Goal: Task Accomplishment & Management: Complete application form

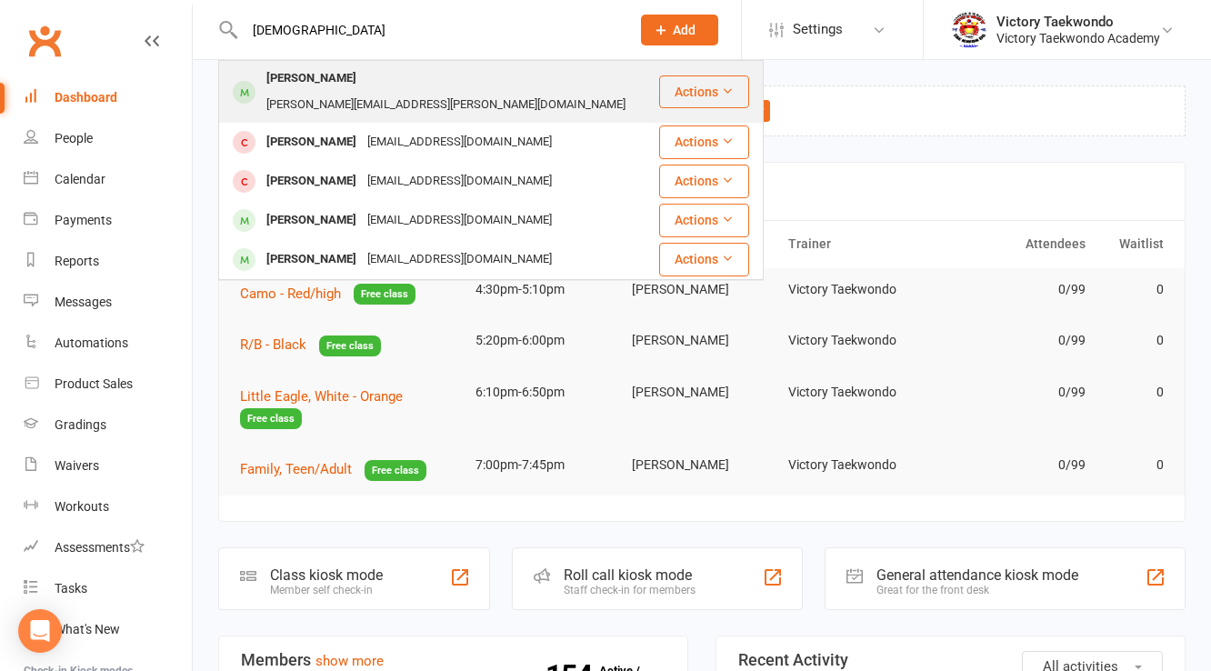
type input "krisha"
click at [329, 69] on div "Krisha Gallani" at bounding box center [311, 78] width 101 height 26
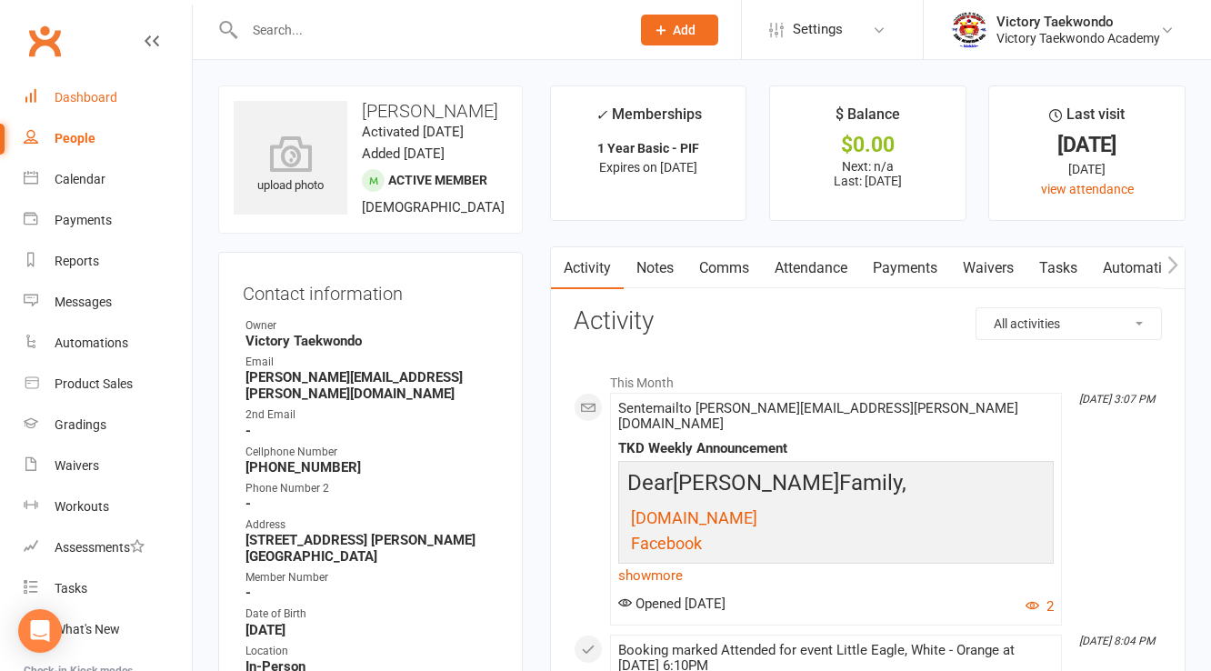
click at [83, 93] on div "Dashboard" at bounding box center [86, 97] width 63 height 15
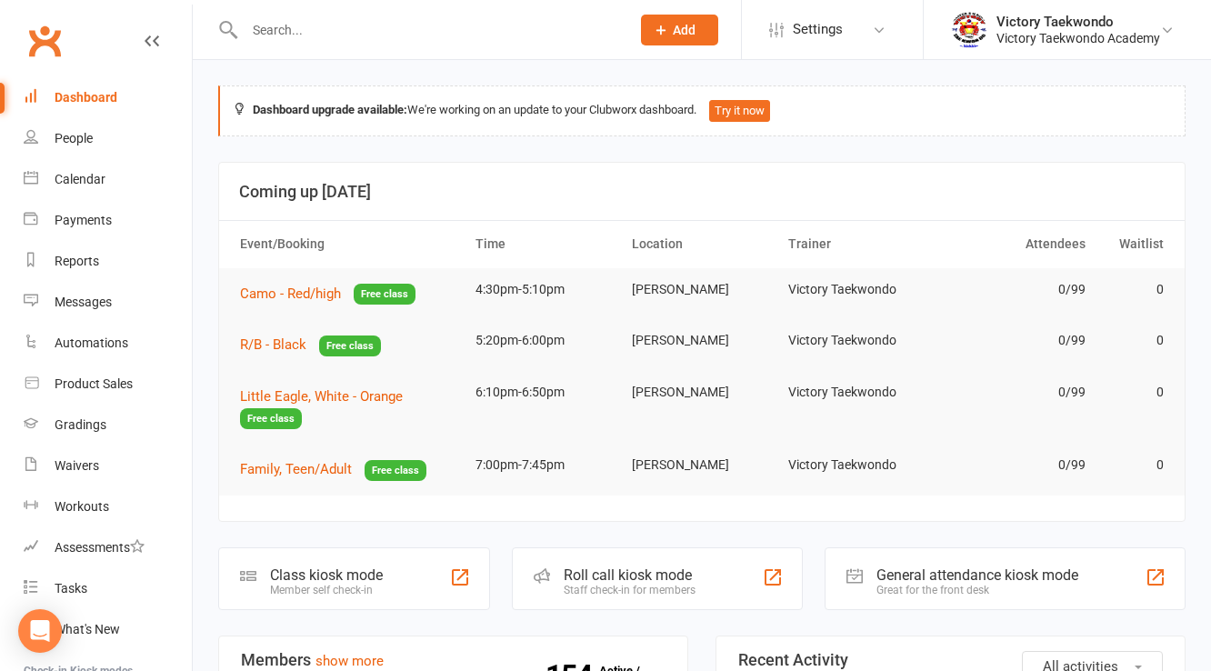
click at [80, 105] on link "Dashboard" at bounding box center [108, 97] width 168 height 41
click at [85, 170] on link "Calendar" at bounding box center [108, 179] width 168 height 41
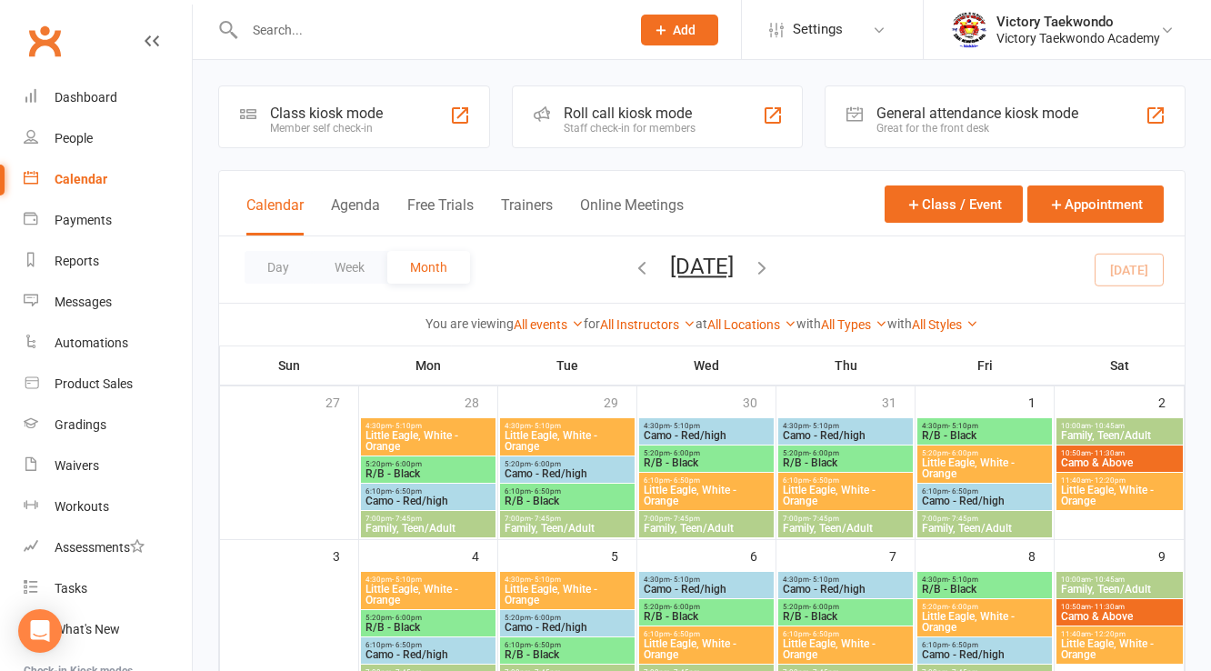
click at [444, 93] on div "Class kiosk mode Member self check-in" at bounding box center [354, 116] width 272 height 63
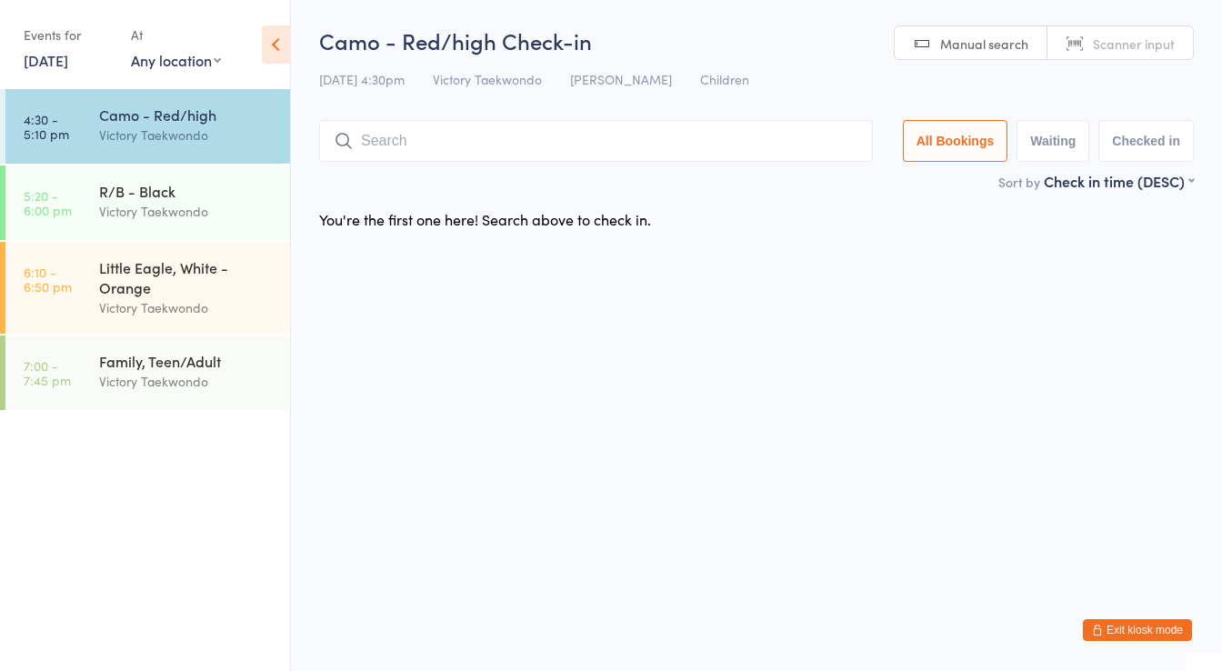
click at [387, 150] on input "search" at bounding box center [596, 141] width 554 height 42
click at [156, 384] on div "Victory Taekwondo" at bounding box center [186, 381] width 175 height 21
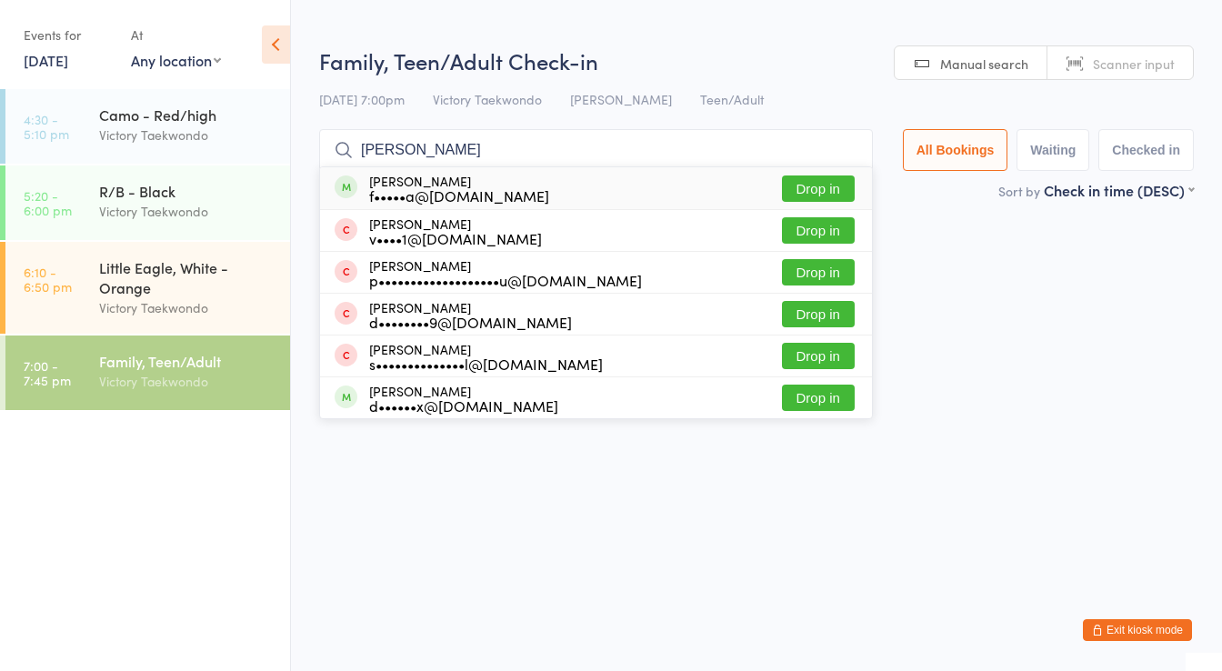
type input "[PERSON_NAME]"
click at [500, 187] on div "[PERSON_NAME] f•••••a@[DOMAIN_NAME] Drop in" at bounding box center [596, 188] width 552 height 42
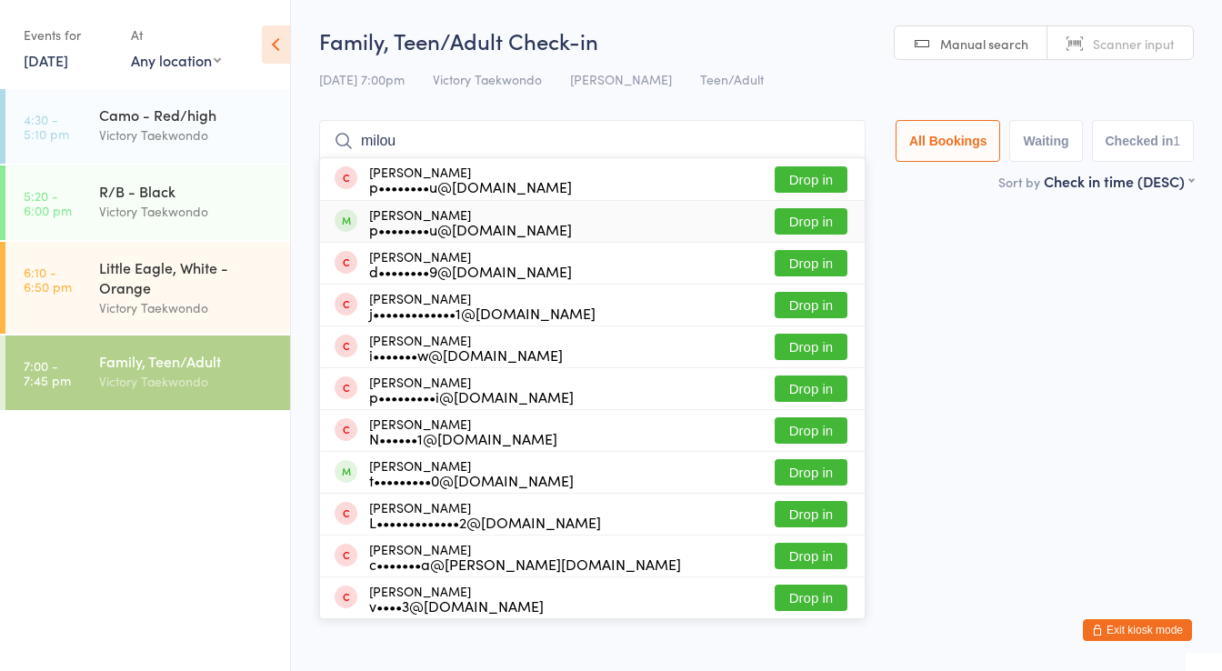
type input "milou"
click at [409, 225] on div "p••••••••u@[DOMAIN_NAME]" at bounding box center [470, 229] width 203 height 15
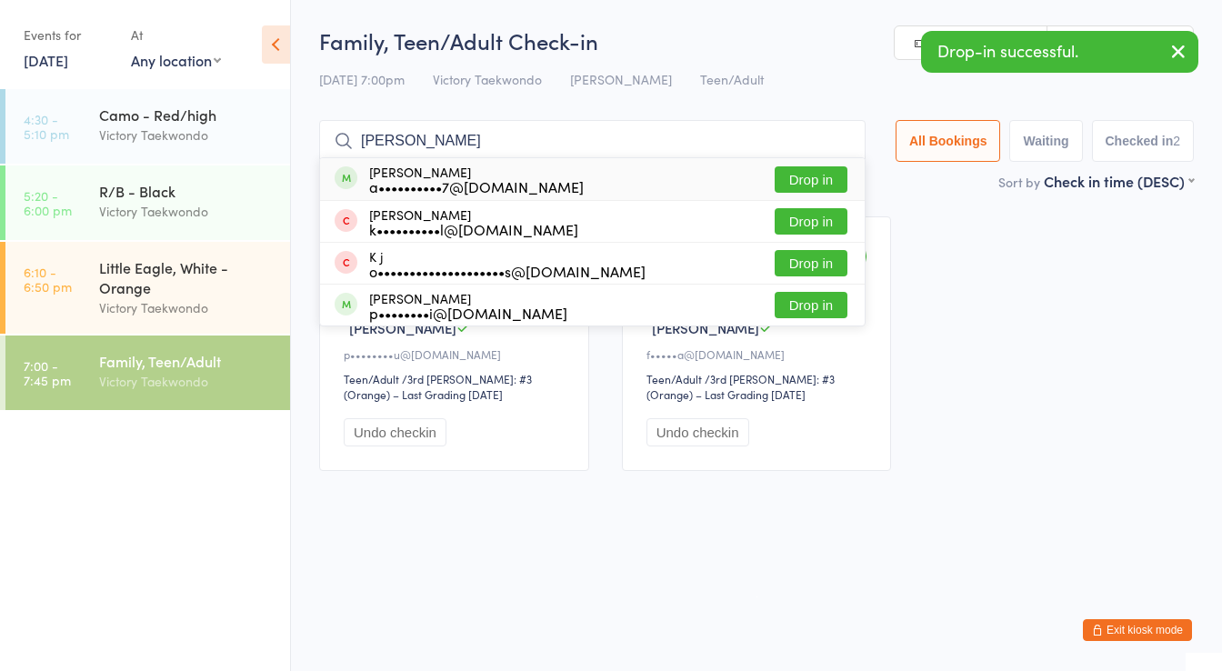
type input "[PERSON_NAME]"
click at [417, 165] on div "[PERSON_NAME] a••••••••••7@[DOMAIN_NAME]" at bounding box center [476, 179] width 215 height 29
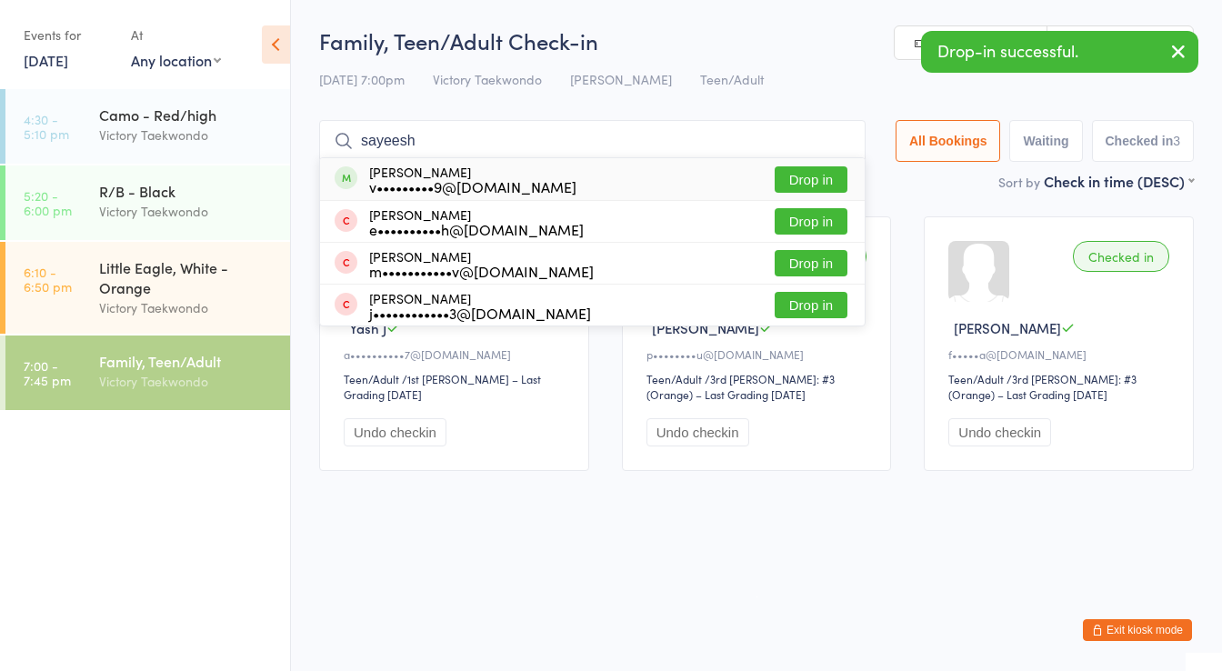
type input "sayeesh"
click at [415, 176] on div "[PERSON_NAME] v•••••••••9@[DOMAIN_NAME]" at bounding box center [472, 179] width 207 height 29
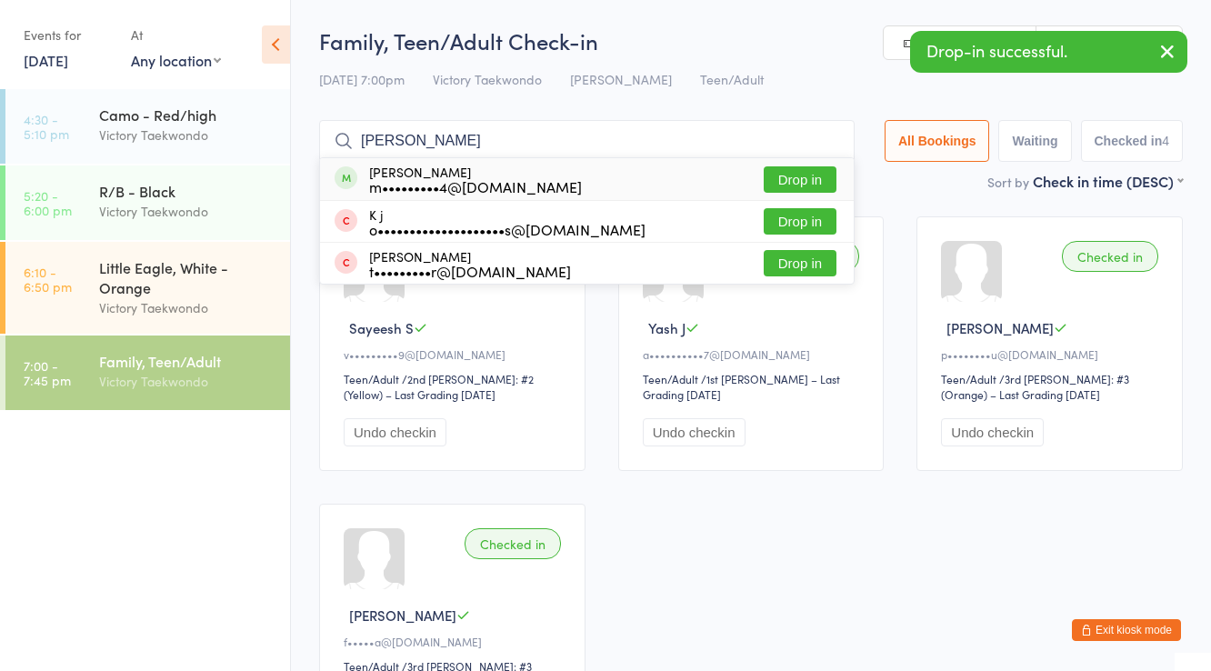
type input "[PERSON_NAME]"
click at [415, 179] on div "m•••••••••4@[DOMAIN_NAME]" at bounding box center [475, 186] width 213 height 15
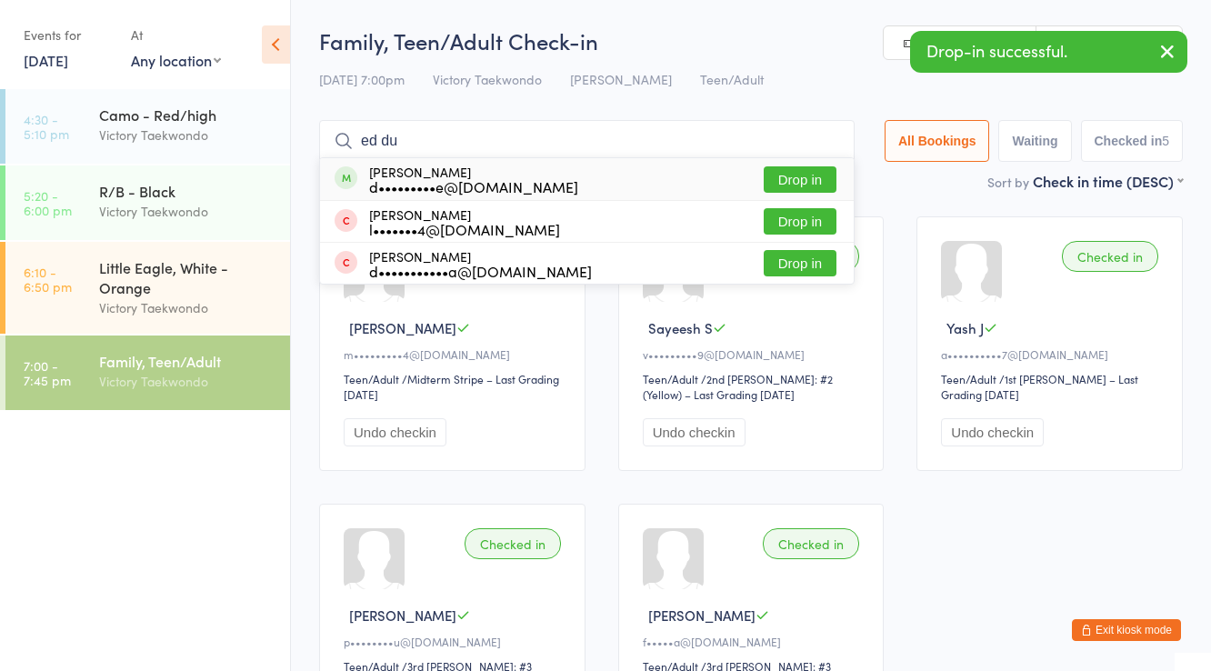
type input "ed du"
click at [415, 179] on div "d•••••••••e@[DOMAIN_NAME]" at bounding box center [473, 186] width 209 height 15
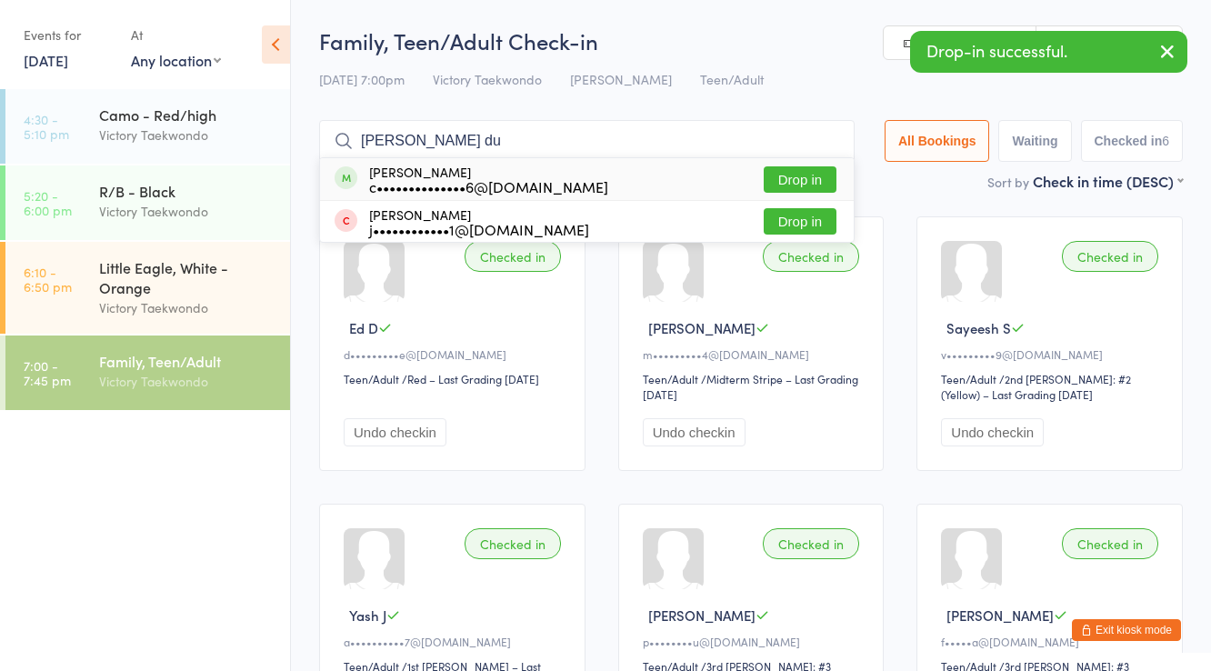
type input "nora du"
click at [415, 179] on div "c••••••••••••••6@gmail.com" at bounding box center [488, 186] width 239 height 15
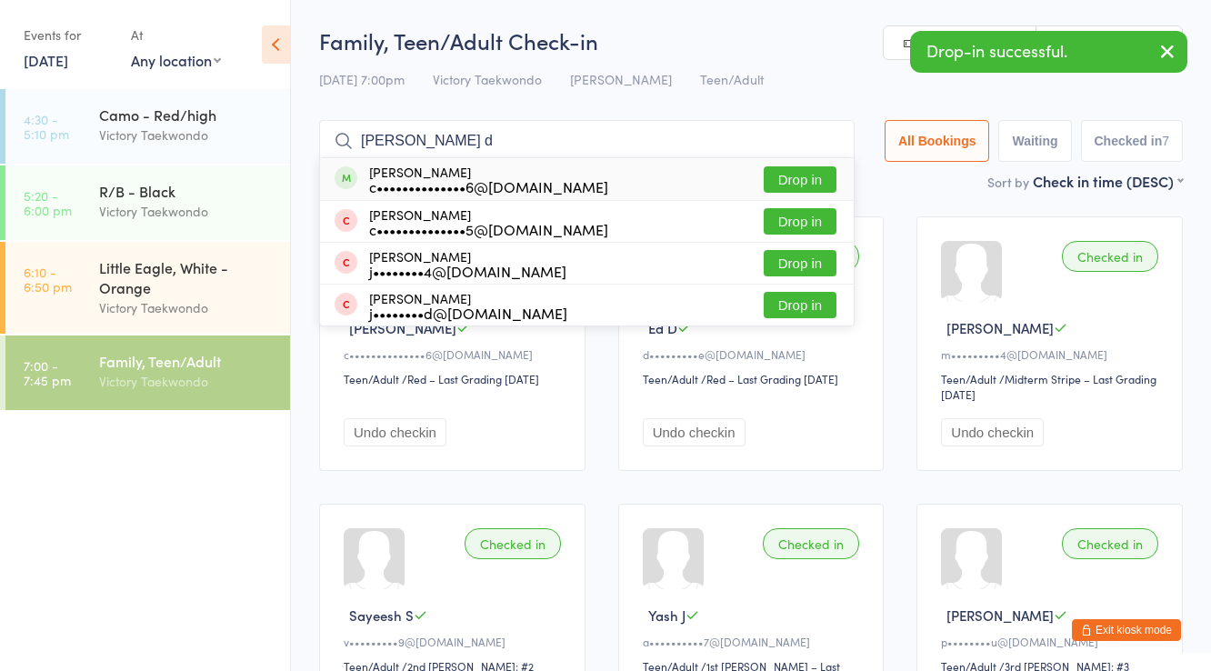
type input "adeline d"
click at [415, 179] on div "c••••••••••••••6@gmail.com" at bounding box center [488, 186] width 239 height 15
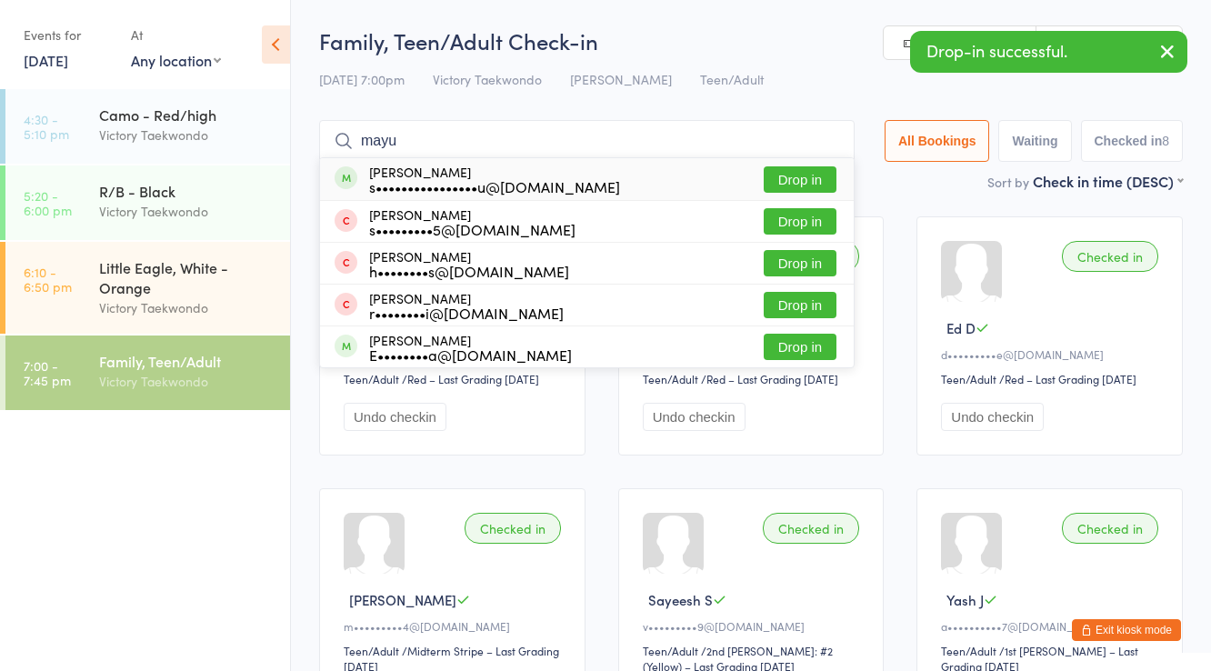
type input "mayu"
click at [415, 179] on div "s••••••••••••••••u@gmail.com" at bounding box center [494, 186] width 251 height 15
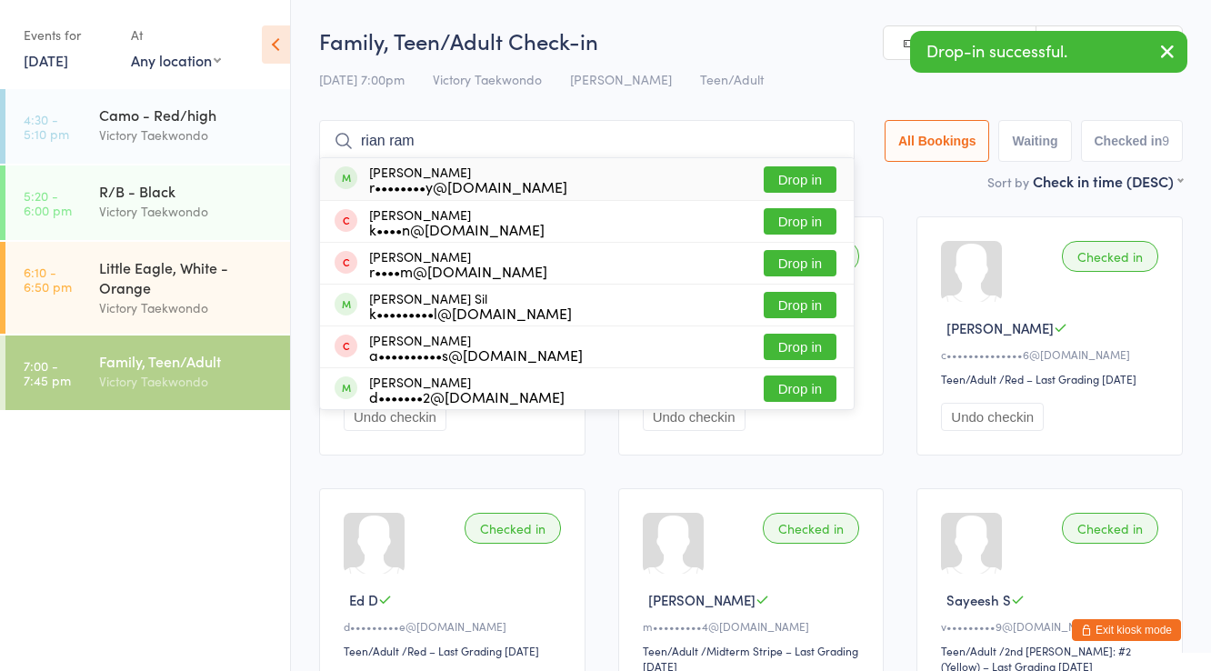
type input "rian ram"
click at [415, 179] on div "r••••••••y@[DOMAIN_NAME]" at bounding box center [468, 186] width 198 height 15
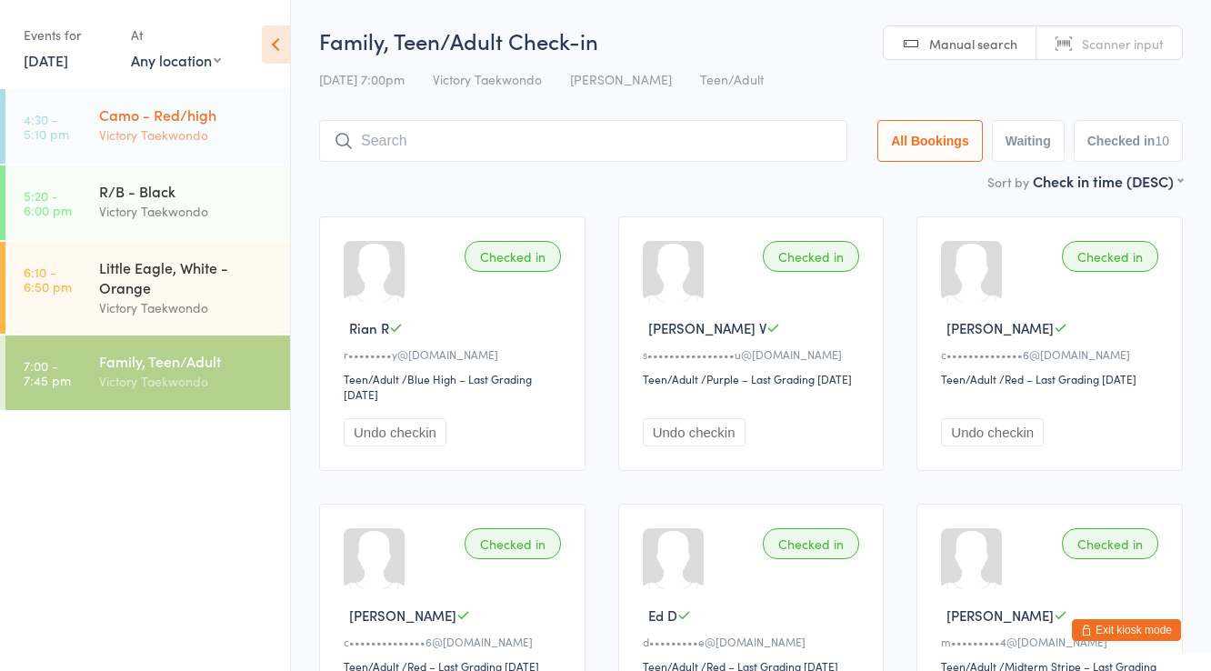
click at [208, 155] on div "Camo - Red/high Victory Taekwondo" at bounding box center [194, 125] width 191 height 72
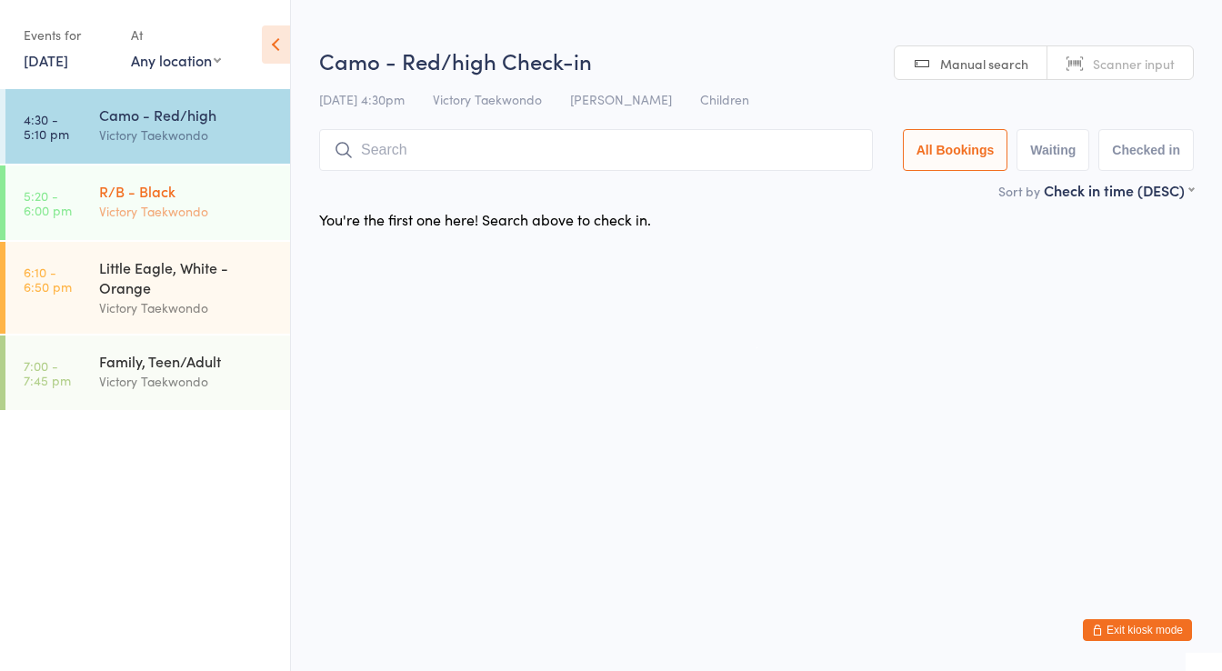
click at [209, 215] on div "Victory Taekwondo" at bounding box center [186, 211] width 175 height 21
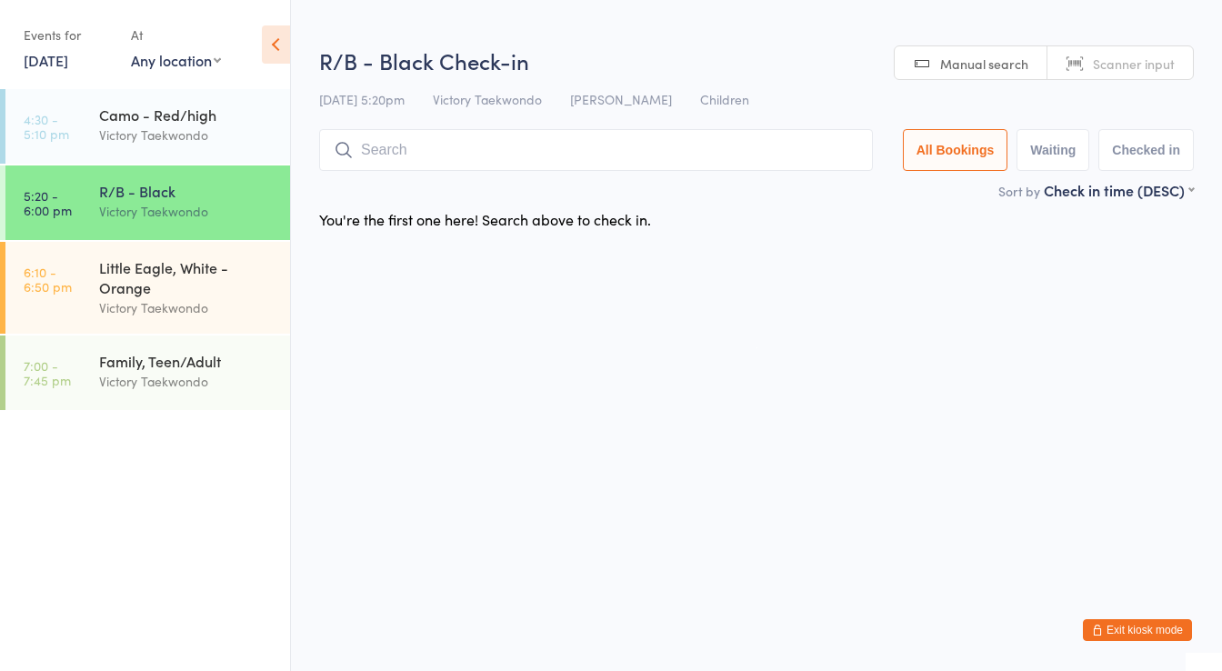
click at [393, 162] on input "search" at bounding box center [596, 150] width 554 height 42
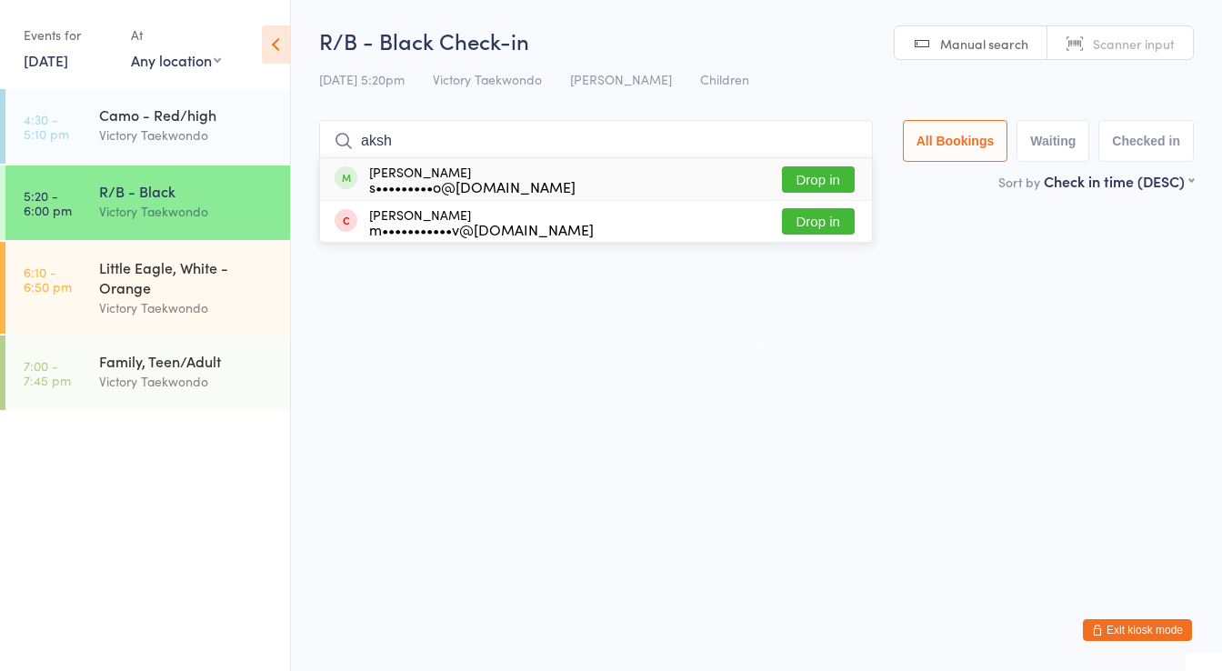
type input "aksh"
click at [441, 189] on div "s•••••••••o@[DOMAIN_NAME]" at bounding box center [472, 186] width 206 height 15
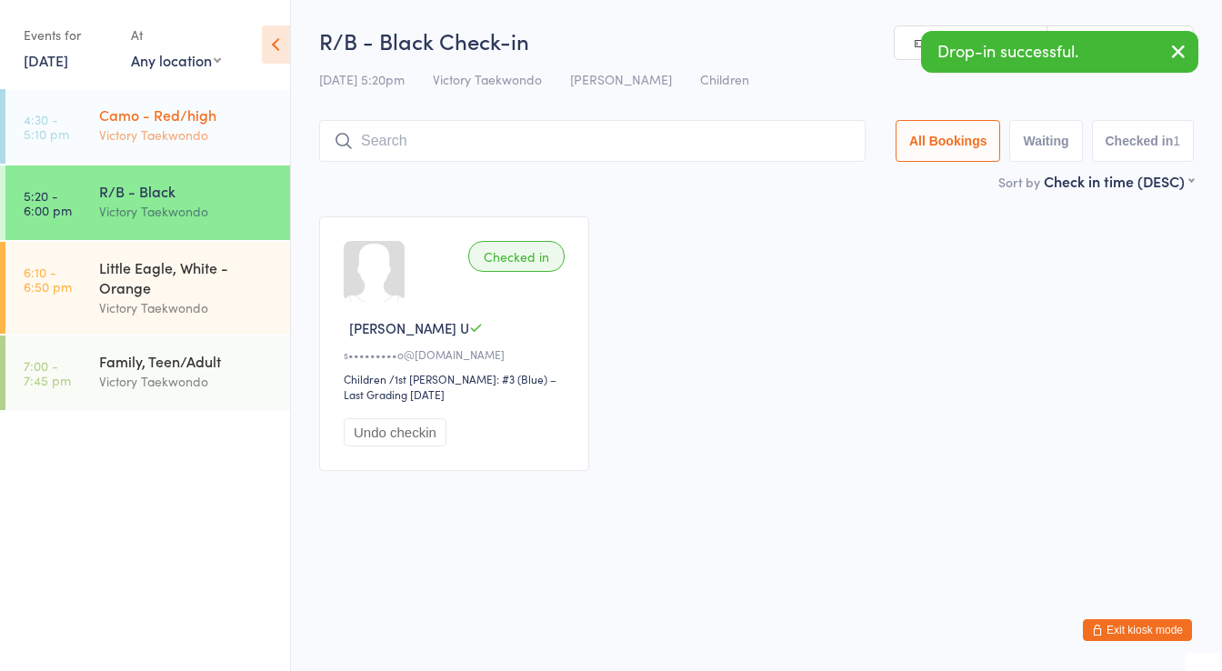
click at [202, 142] on div "Victory Taekwondo" at bounding box center [186, 135] width 175 height 21
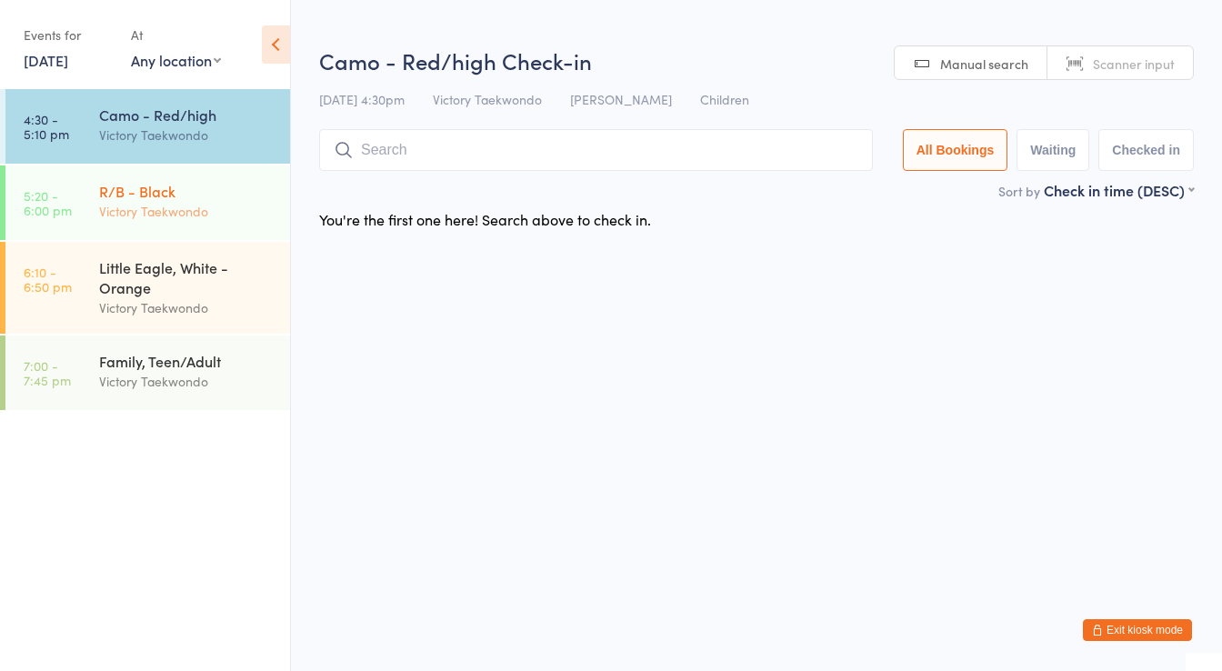
click at [205, 200] on div "R/B - Black" at bounding box center [186, 191] width 175 height 20
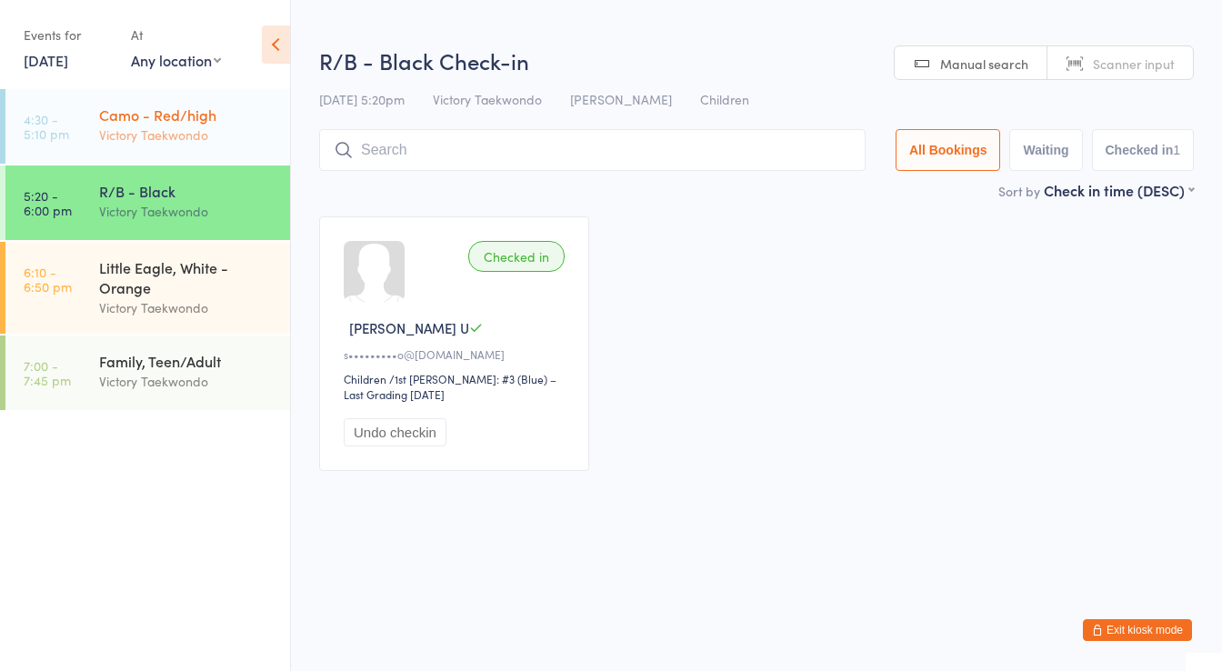
click at [240, 128] on div "Victory Taekwondo" at bounding box center [186, 135] width 175 height 21
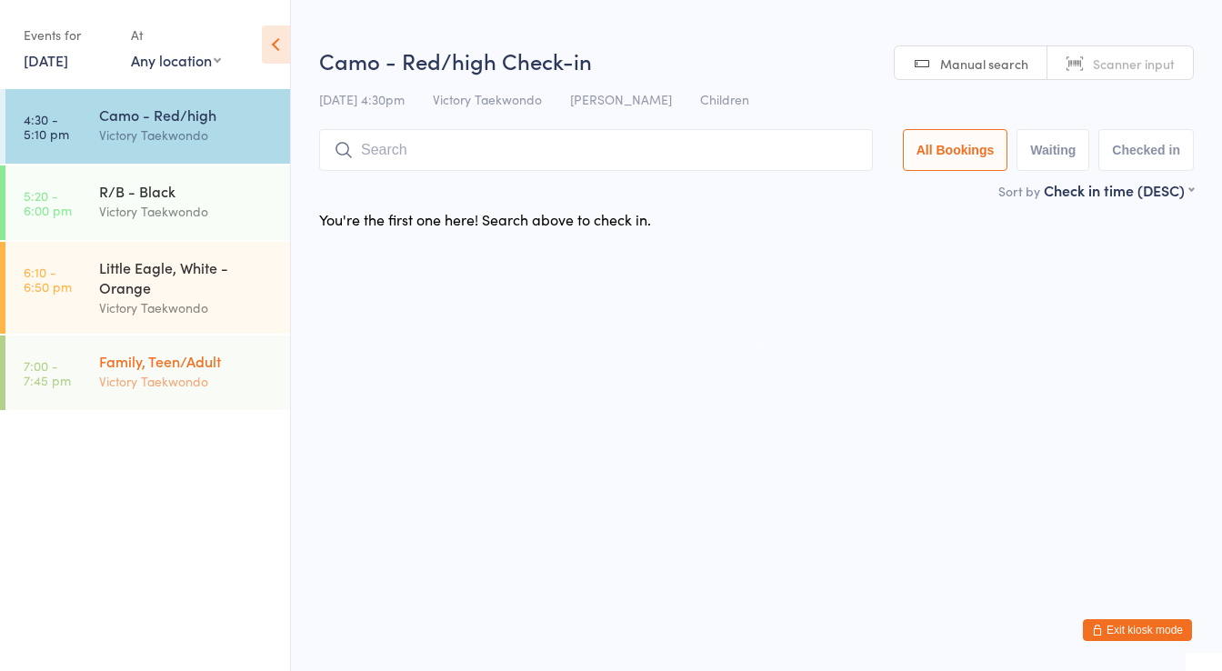
click at [177, 404] on div "Family, Teen/Adult Victory Taekwondo" at bounding box center [194, 371] width 191 height 72
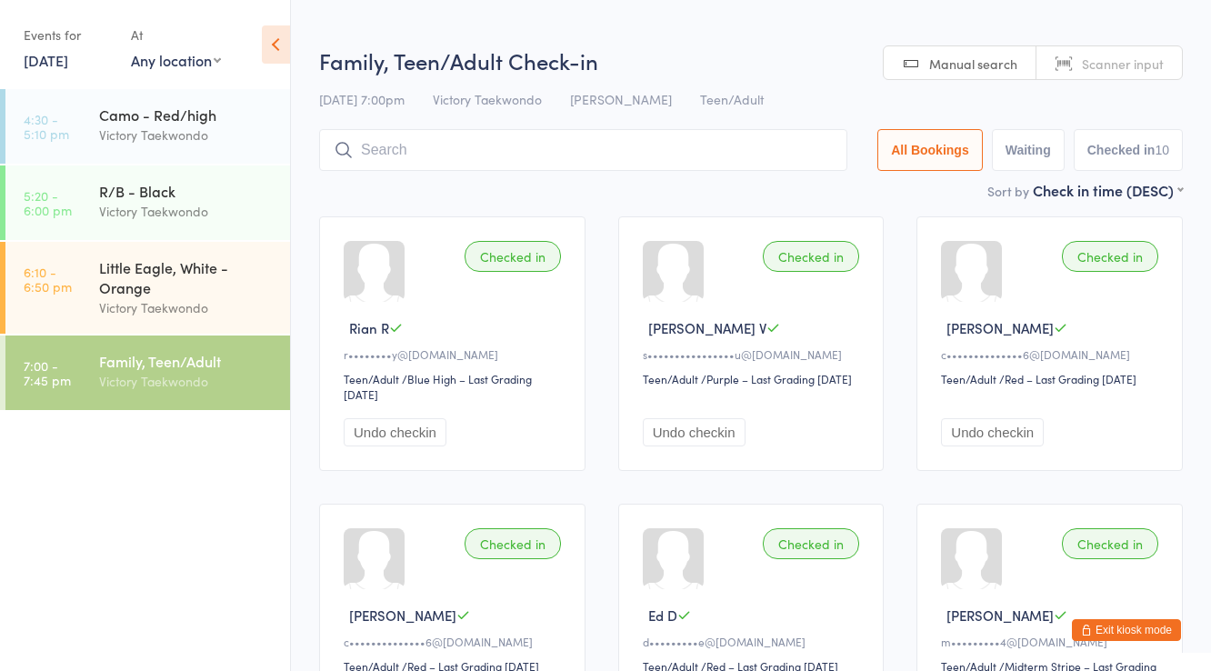
click at [1127, 622] on button "Exit kiosk mode" at bounding box center [1126, 630] width 109 height 22
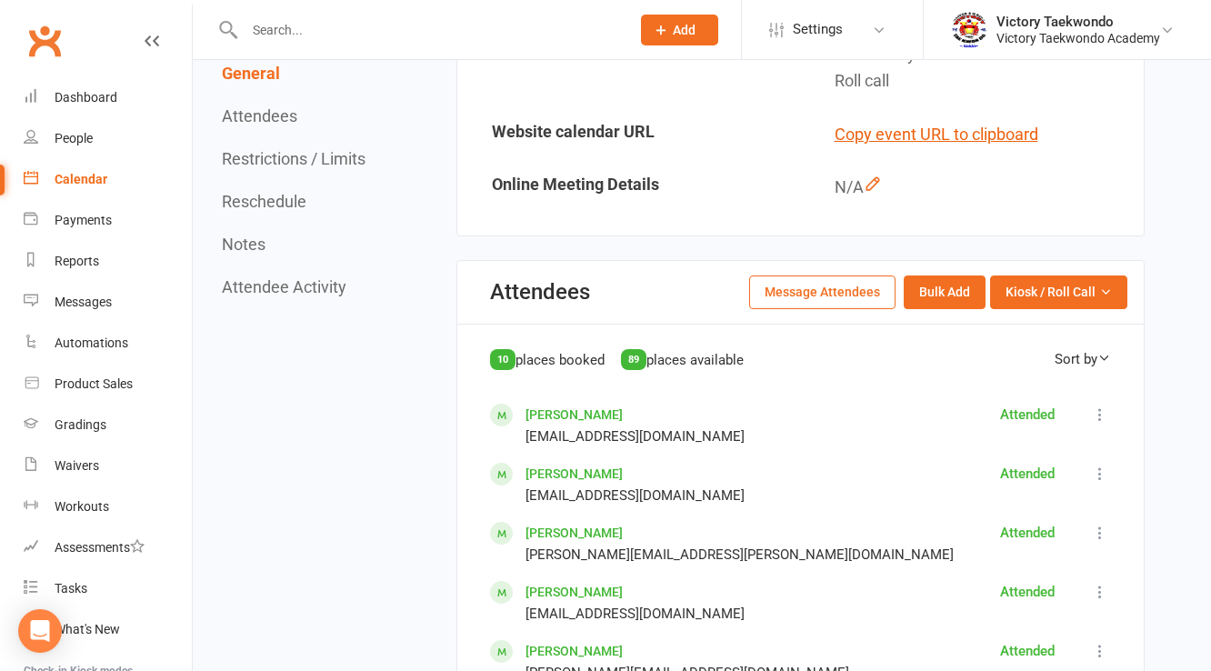
scroll to position [873, 0]
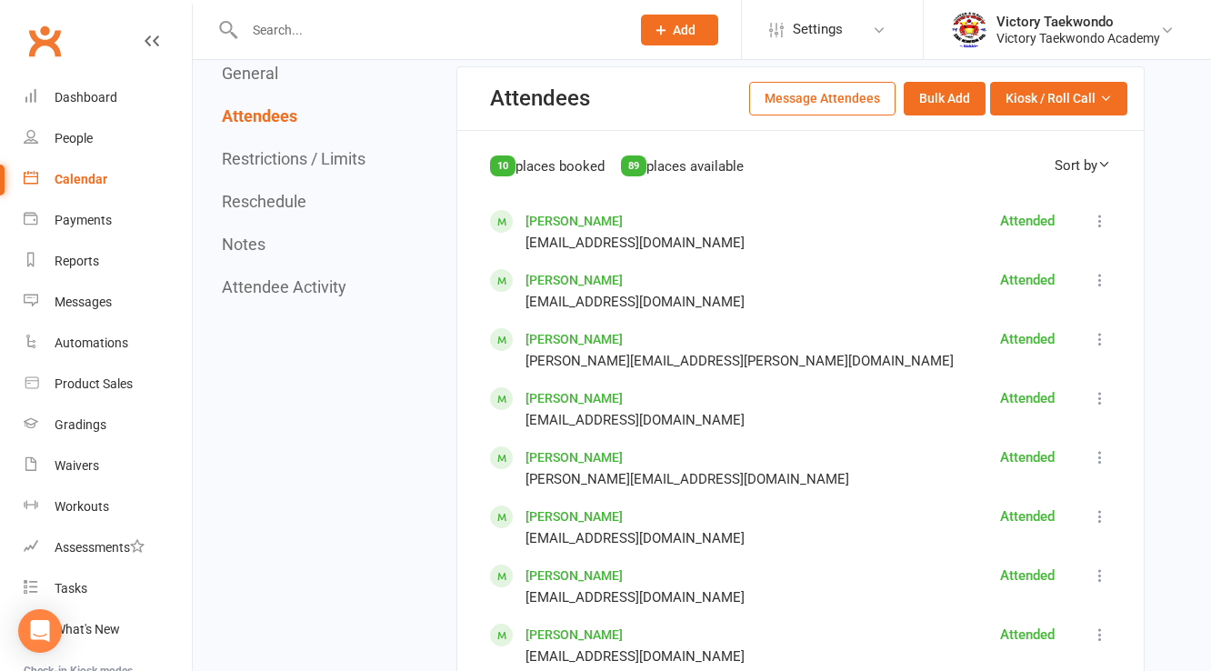
click at [1109, 220] on button at bounding box center [1100, 221] width 22 height 22
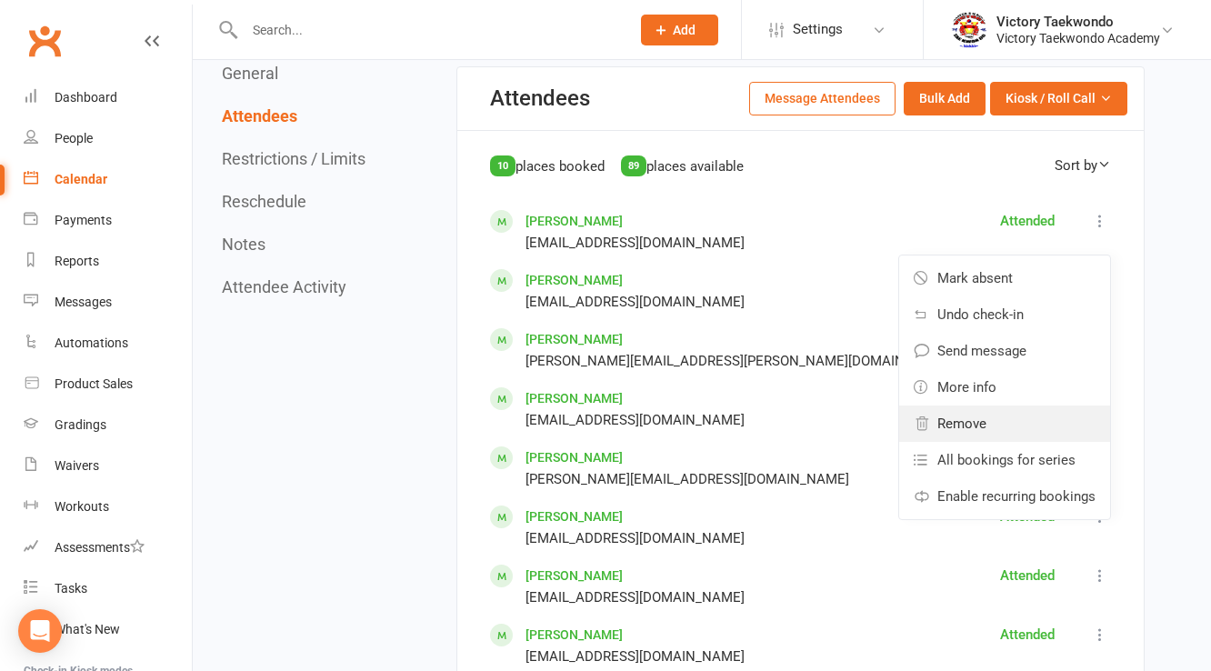
click at [979, 413] on span "Remove" at bounding box center [961, 424] width 49 height 22
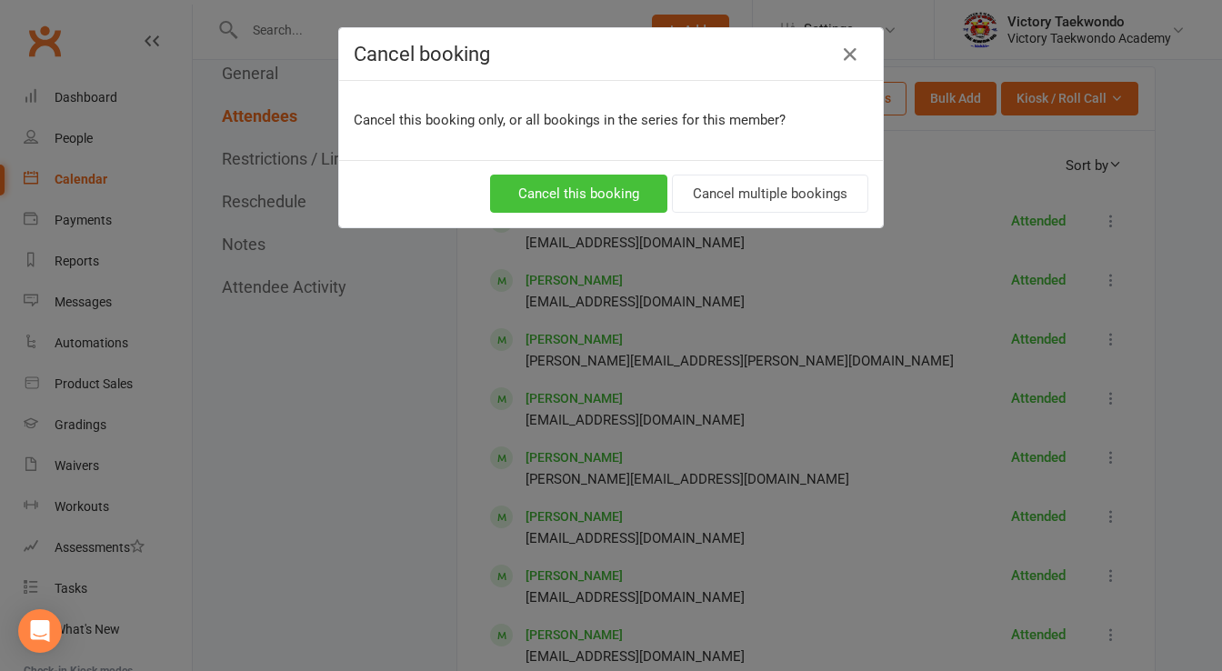
click at [605, 189] on button "Cancel this booking" at bounding box center [578, 194] width 177 height 38
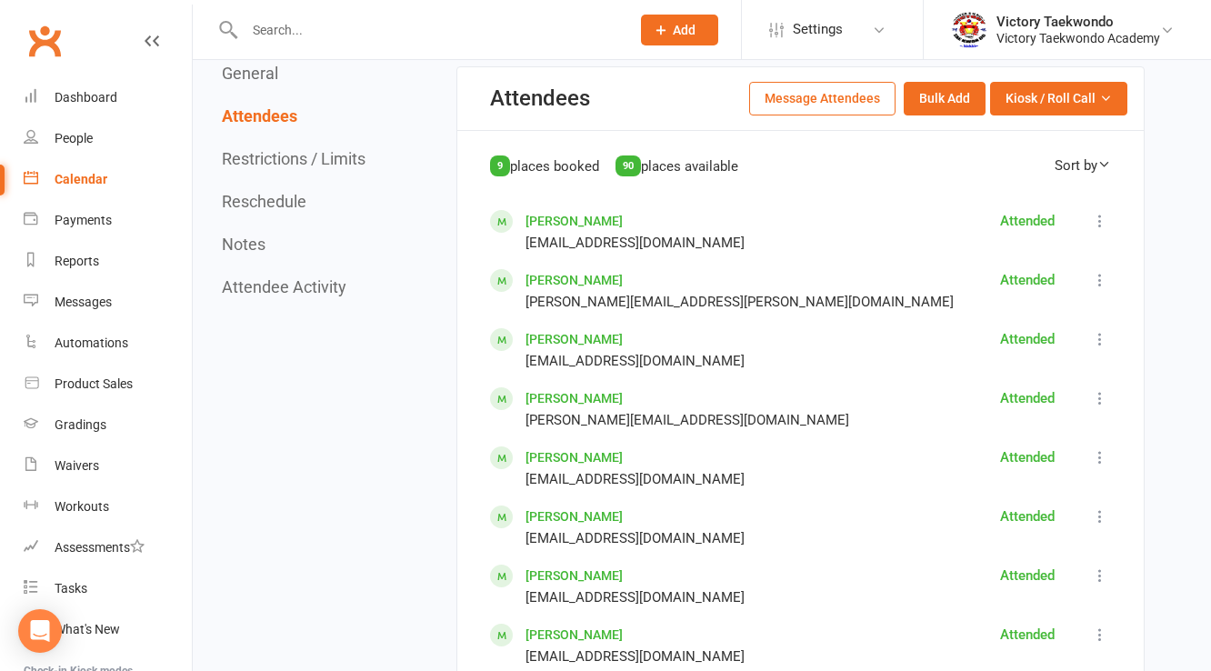
click at [1089, 214] on button at bounding box center [1100, 221] width 22 height 22
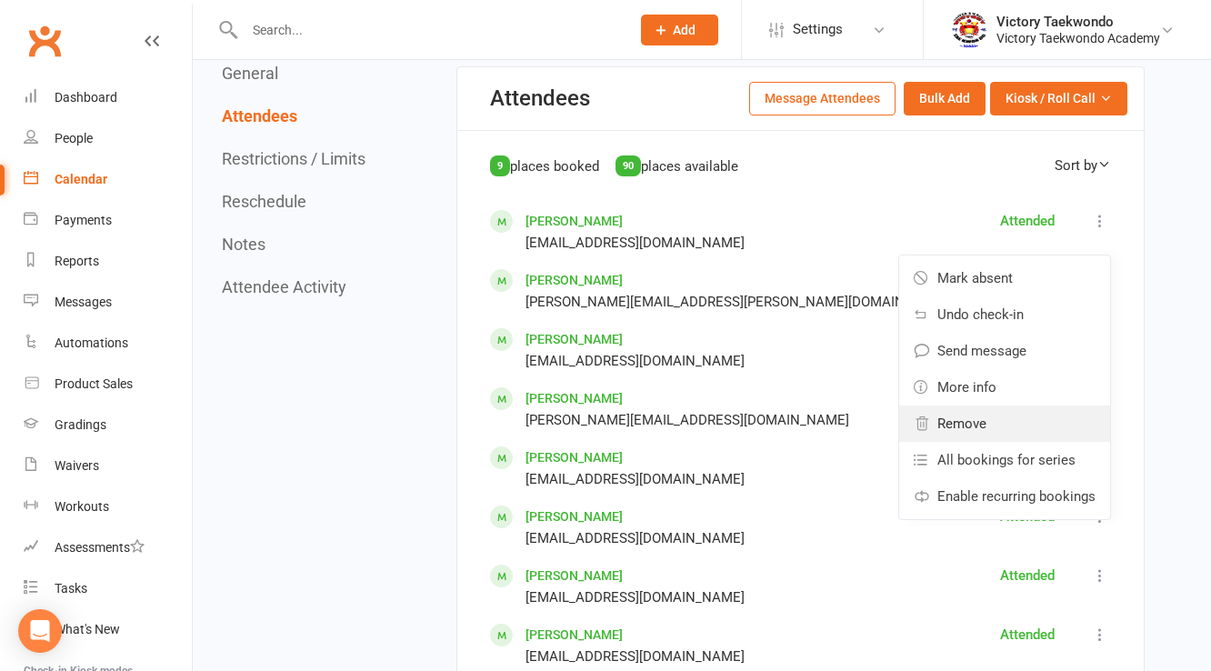
click at [964, 425] on span "Remove" at bounding box center [961, 424] width 49 height 22
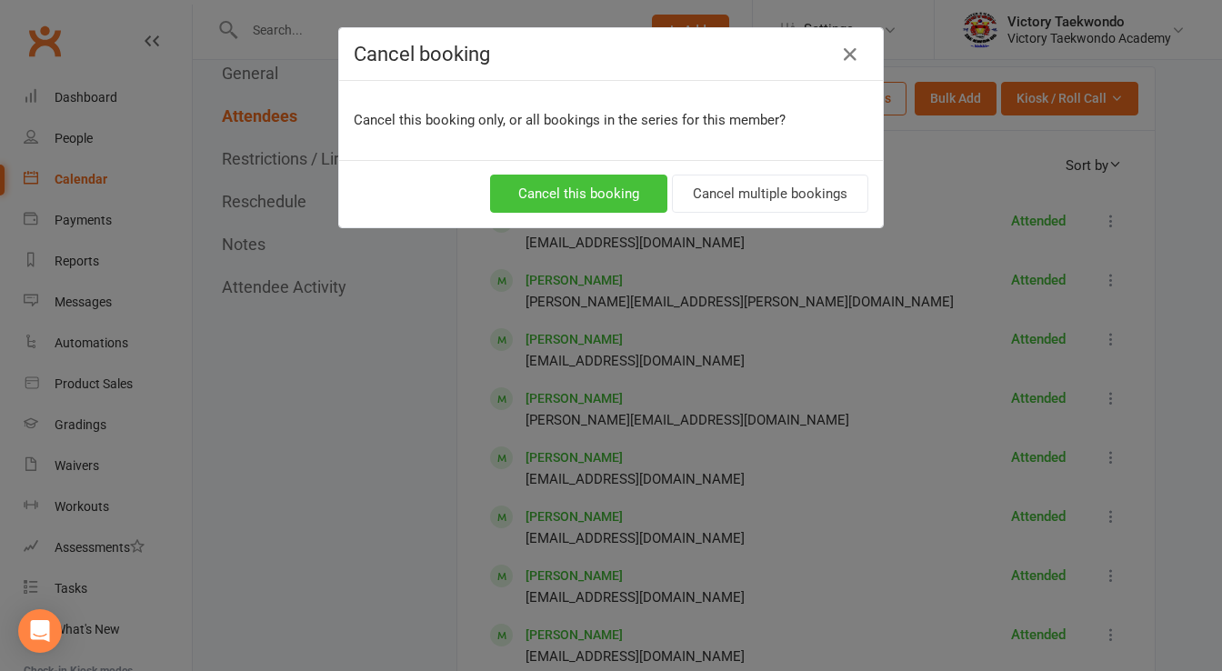
click at [617, 193] on button "Cancel this booking" at bounding box center [578, 194] width 177 height 38
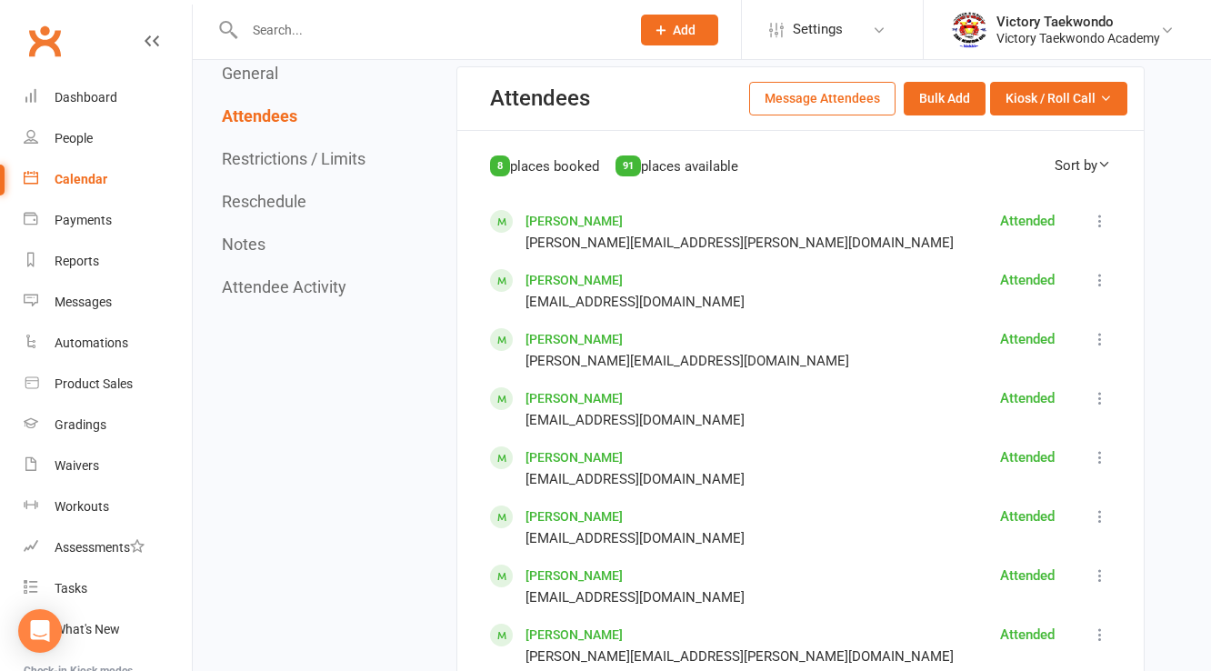
click at [1094, 213] on icon at bounding box center [1100, 221] width 18 height 18
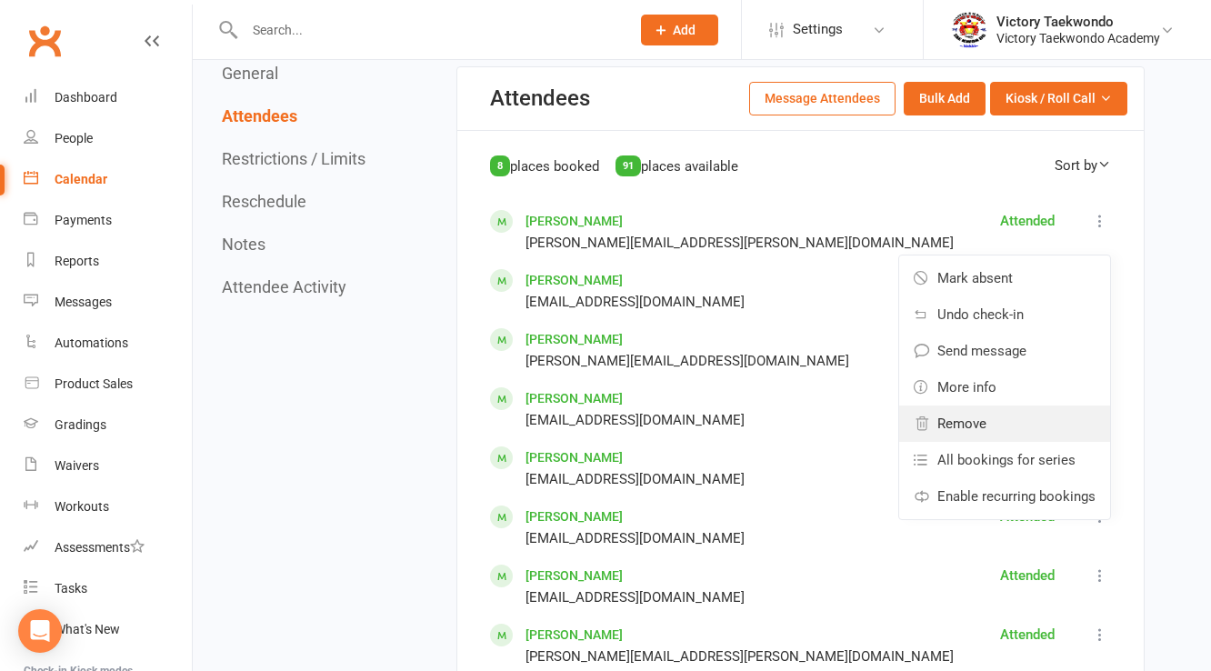
click at [953, 413] on span "Remove" at bounding box center [961, 424] width 49 height 22
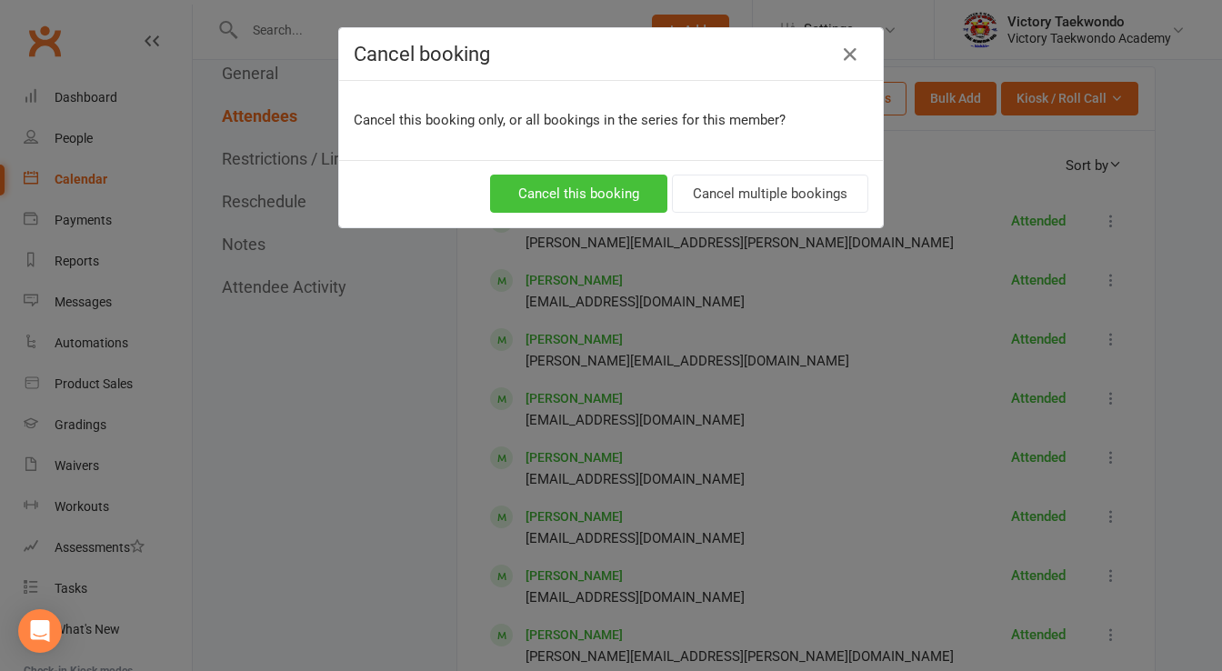
click at [614, 185] on button "Cancel this booking" at bounding box center [578, 194] width 177 height 38
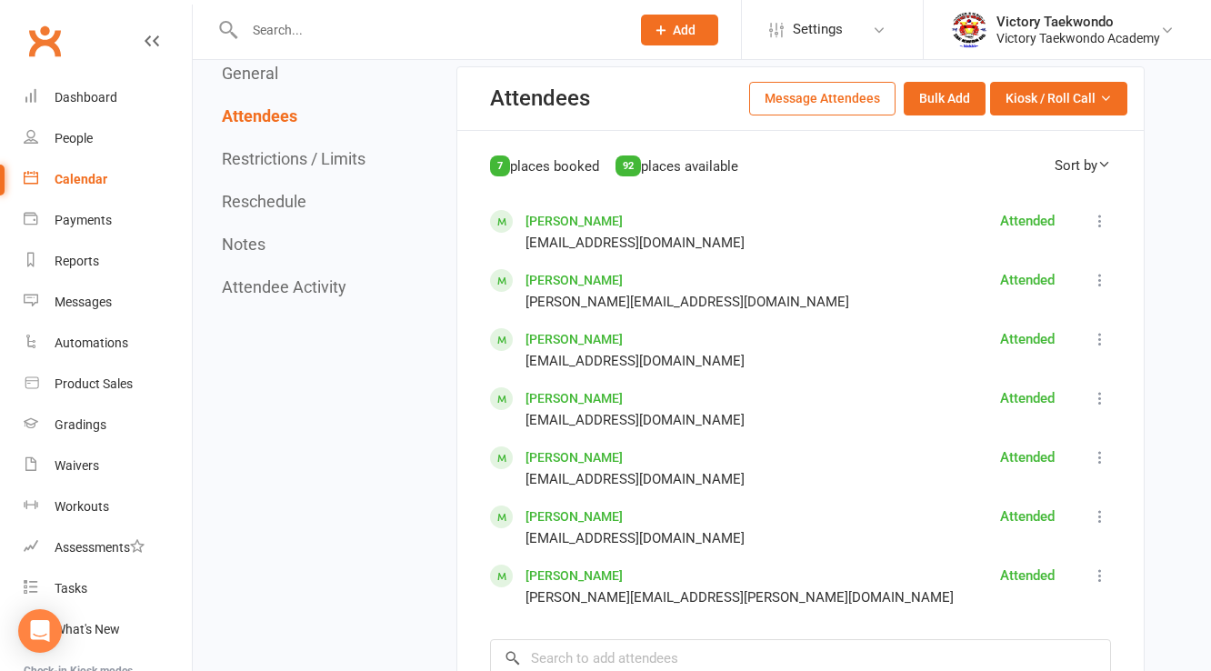
click at [1102, 223] on icon at bounding box center [1100, 221] width 18 height 18
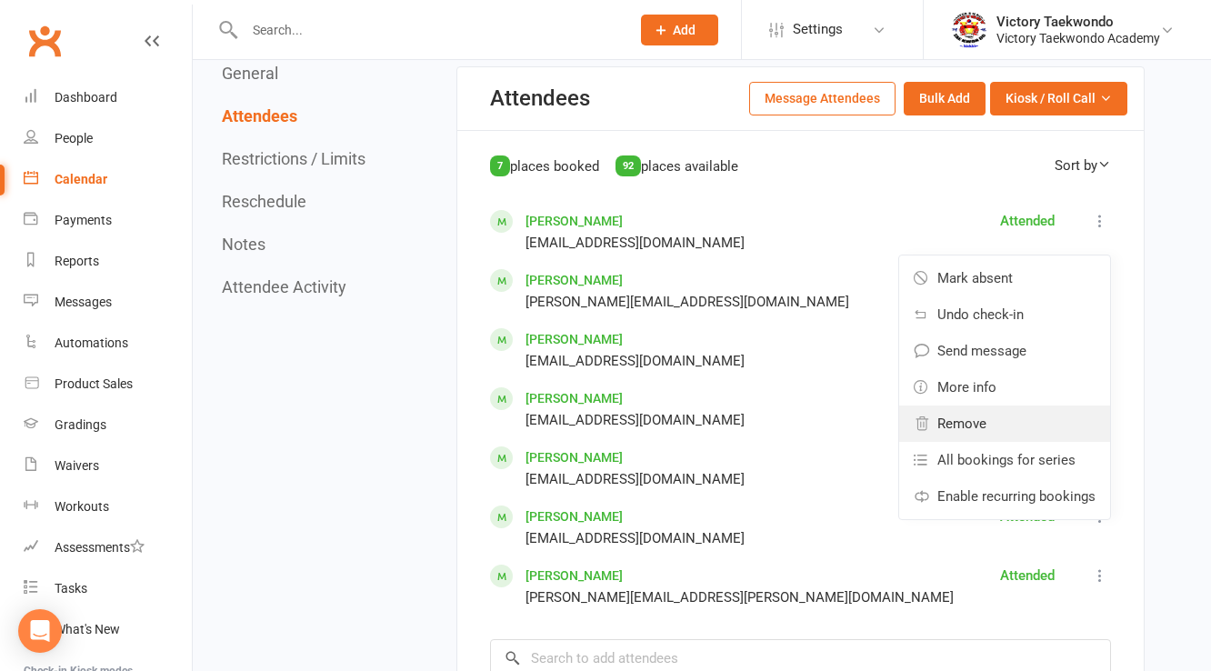
click at [968, 421] on span "Remove" at bounding box center [961, 424] width 49 height 22
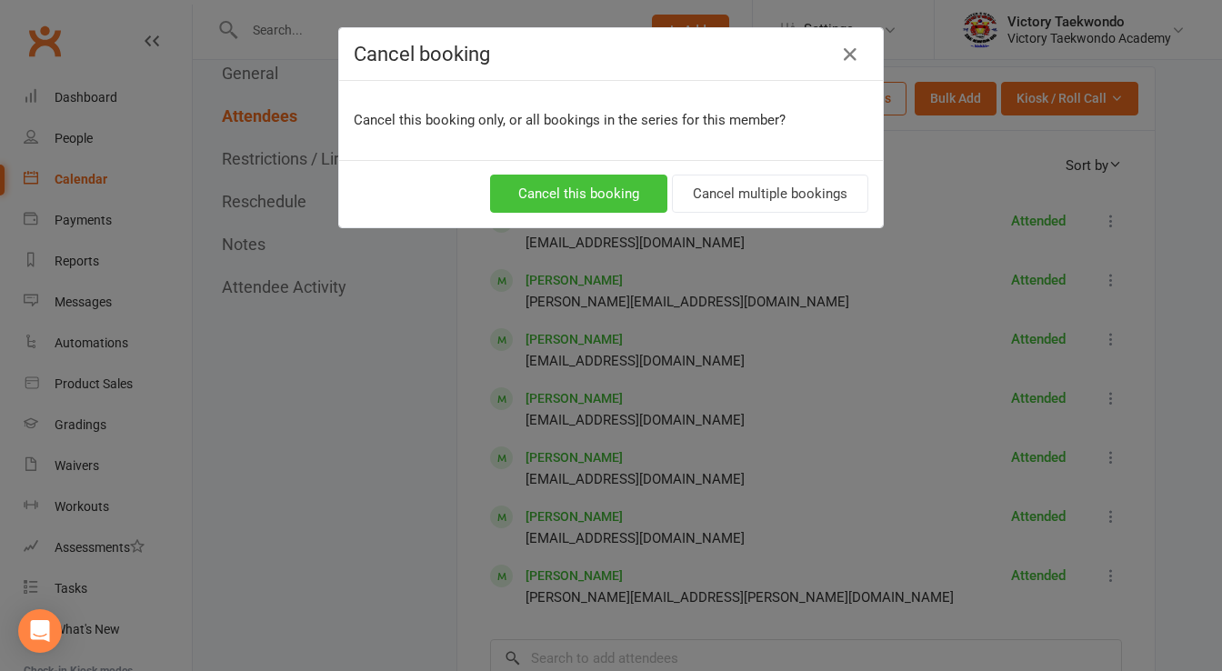
click at [641, 189] on button "Cancel this booking" at bounding box center [578, 194] width 177 height 38
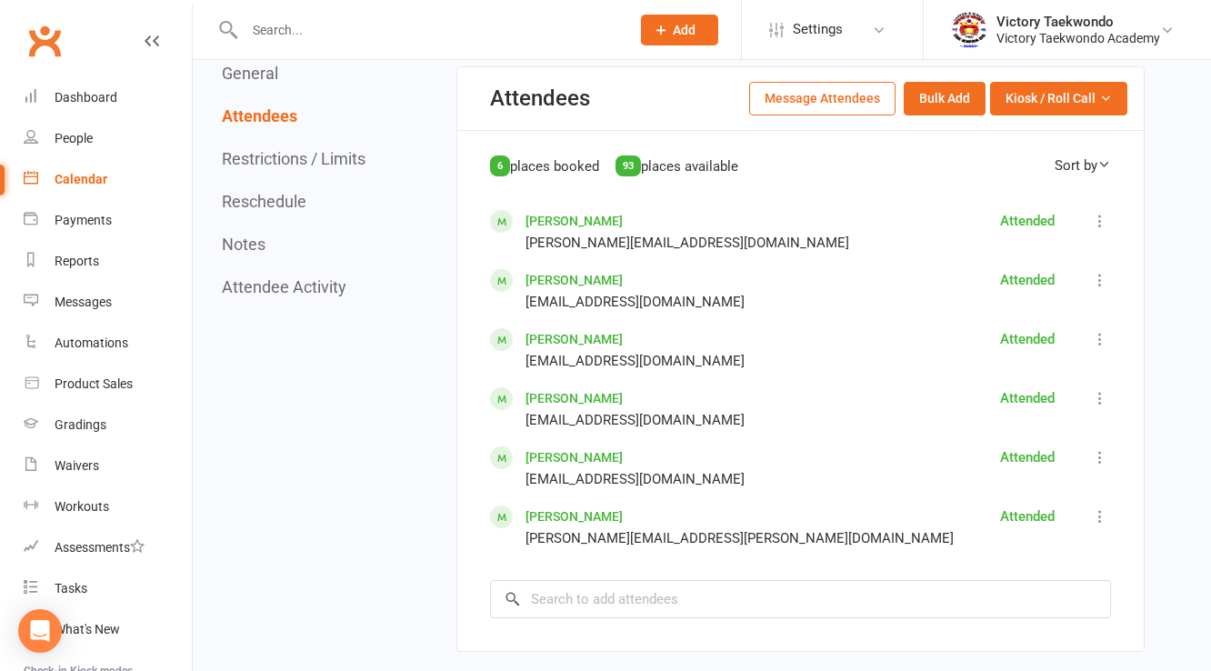
click at [1109, 218] on button at bounding box center [1100, 221] width 22 height 22
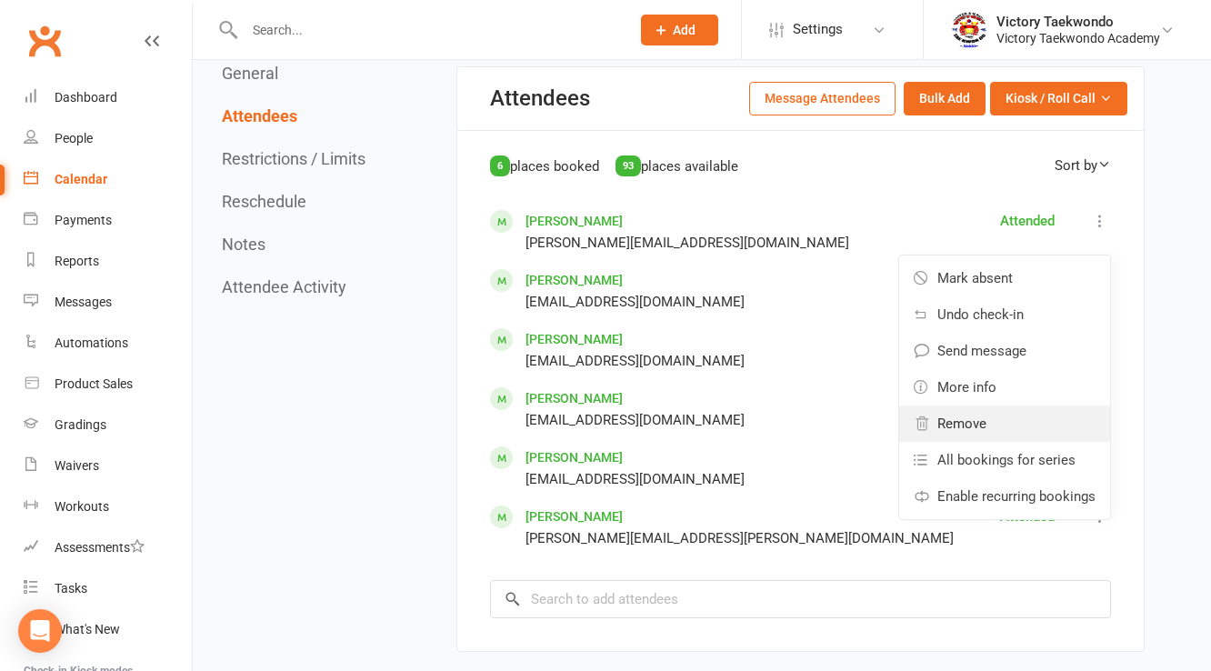
click at [982, 407] on link "Remove" at bounding box center [1004, 423] width 211 height 36
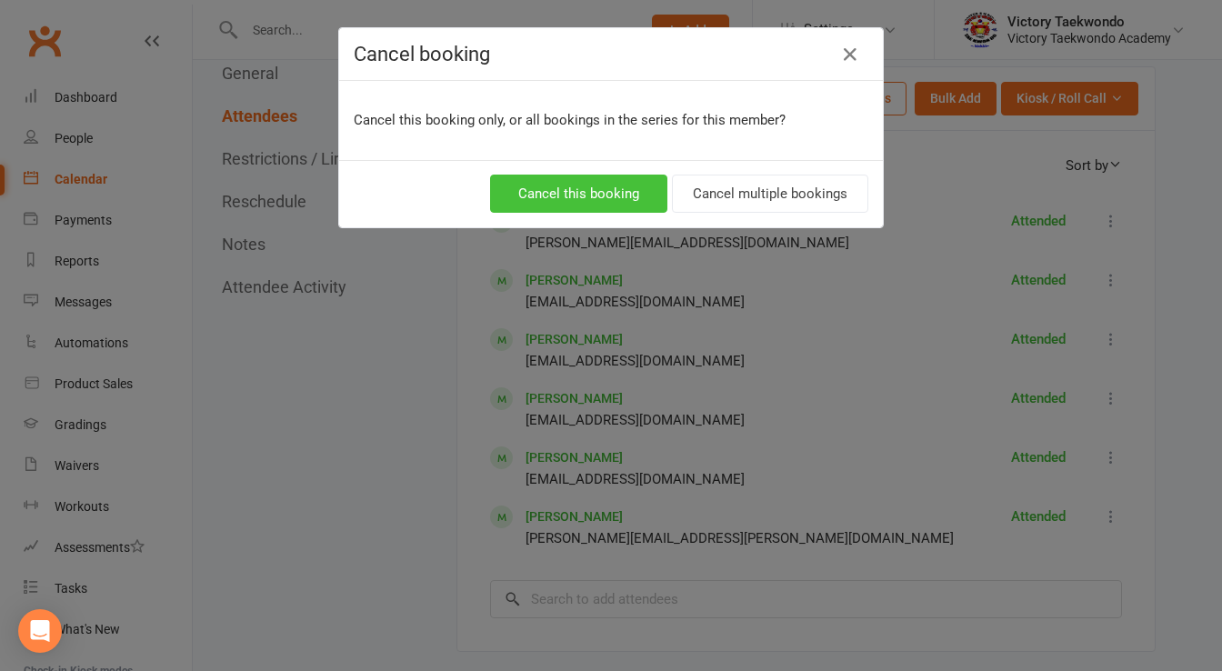
click at [618, 191] on button "Cancel this booking" at bounding box center [578, 194] width 177 height 38
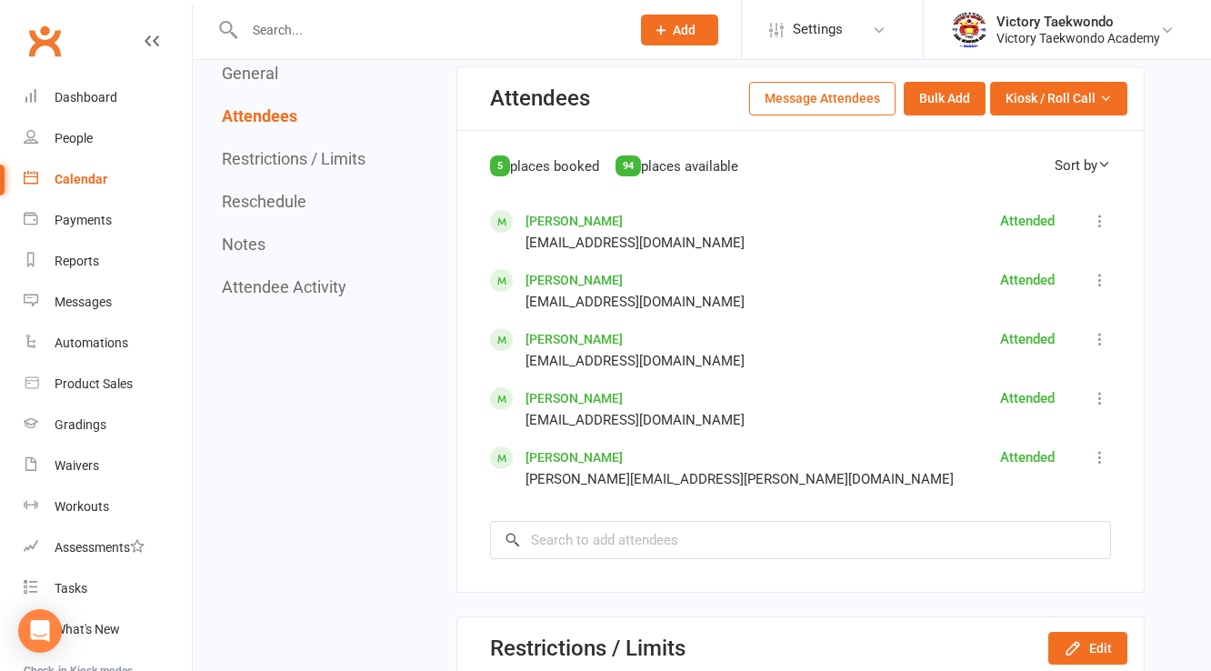
click at [1096, 213] on icon at bounding box center [1100, 221] width 18 height 18
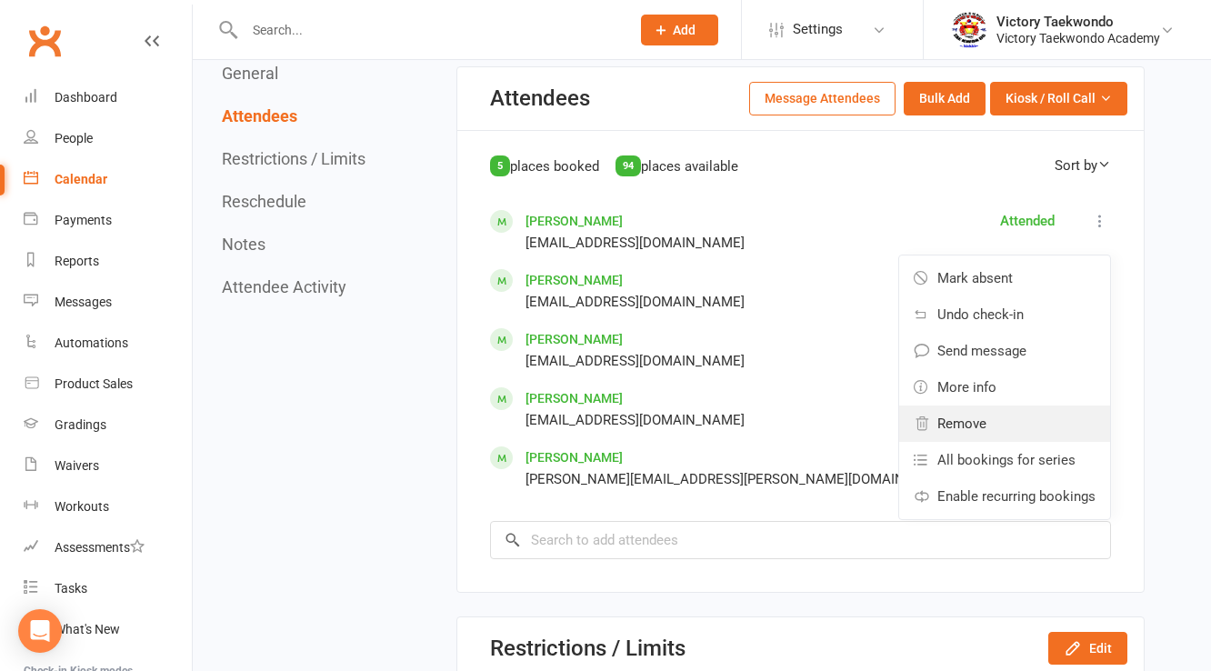
click at [971, 405] on link "Remove" at bounding box center [1004, 423] width 211 height 36
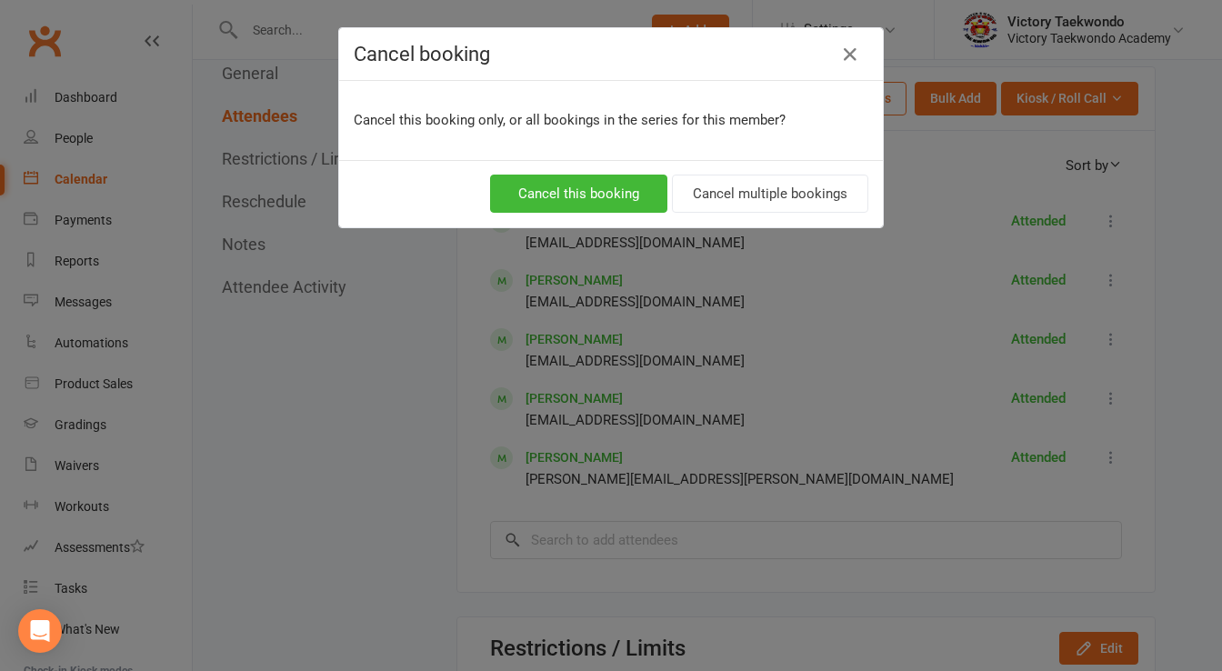
click at [556, 165] on div "Cancel this booking Cancel multiple bookings" at bounding box center [611, 193] width 544 height 67
drag, startPoint x: 560, startPoint y: 189, endPoint x: 973, endPoint y: 218, distance: 413.7
click at [567, 189] on button "Cancel this booking" at bounding box center [578, 194] width 177 height 38
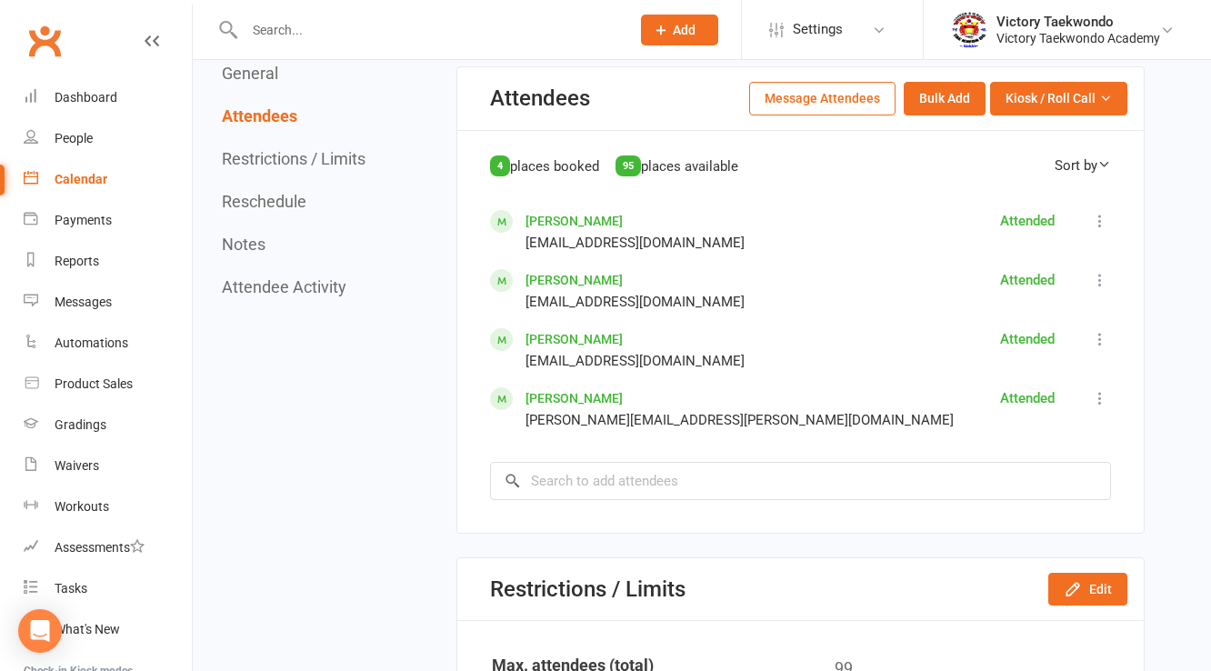
click at [1094, 218] on icon at bounding box center [1100, 221] width 18 height 18
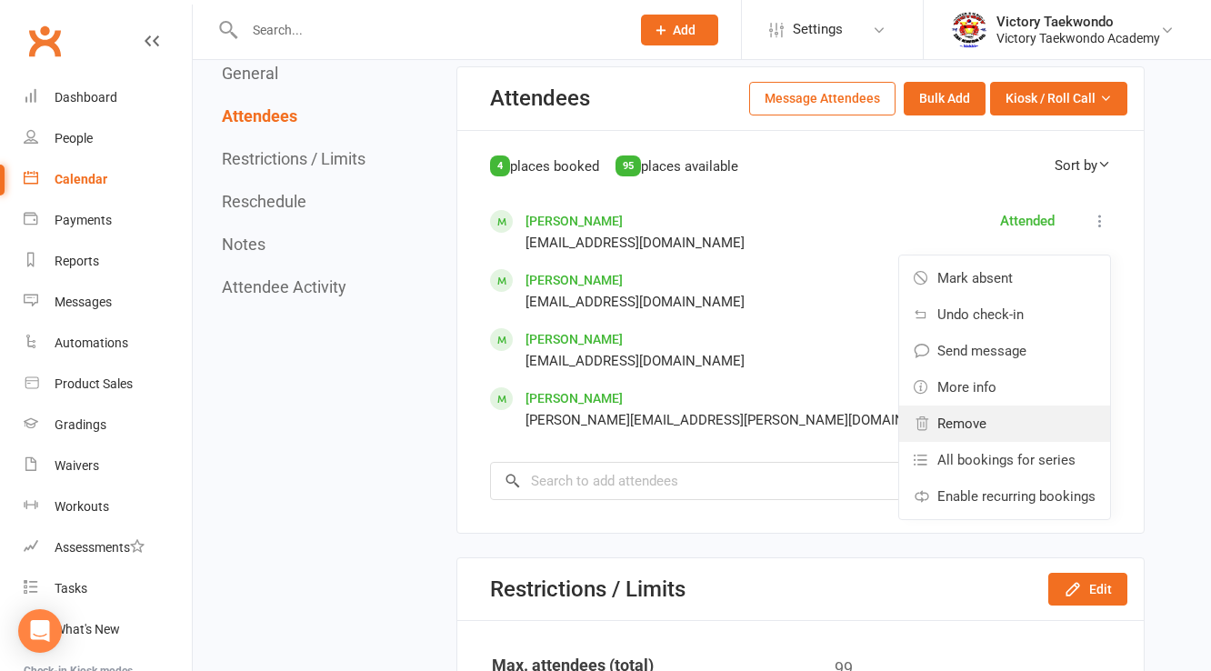
click at [987, 422] on link "Remove" at bounding box center [1004, 423] width 211 height 36
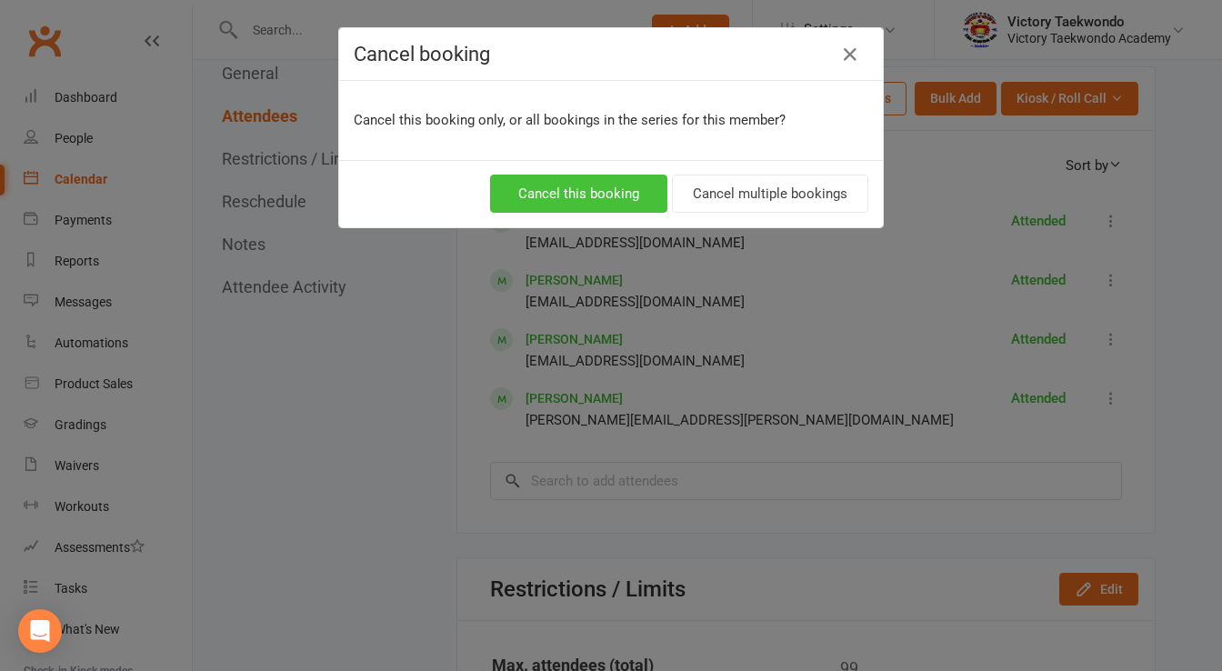
click at [582, 203] on button "Cancel this booking" at bounding box center [578, 194] width 177 height 38
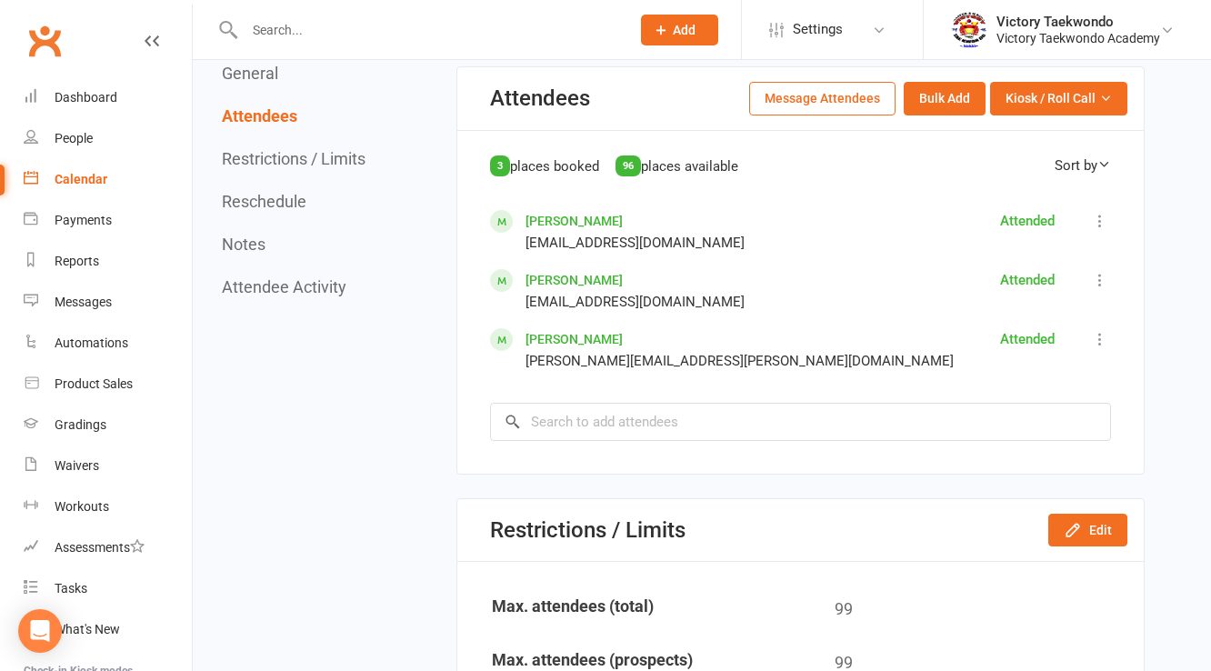
click at [1090, 218] on button at bounding box center [1100, 221] width 22 height 22
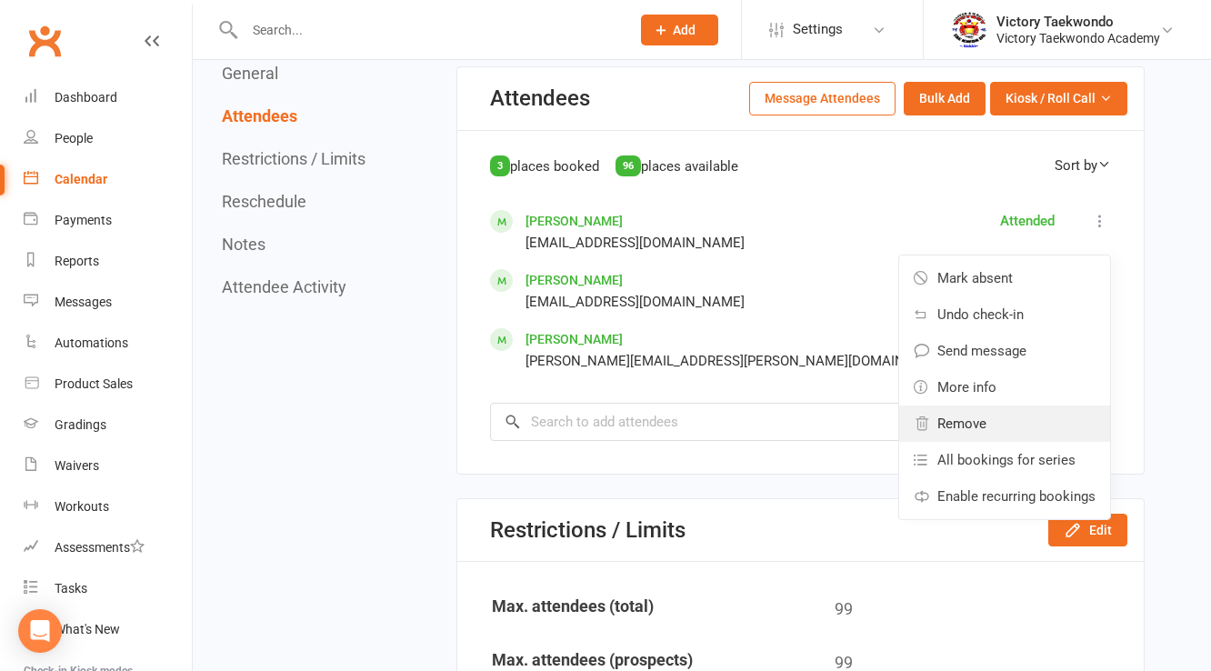
click at [984, 405] on link "Remove" at bounding box center [1004, 423] width 211 height 36
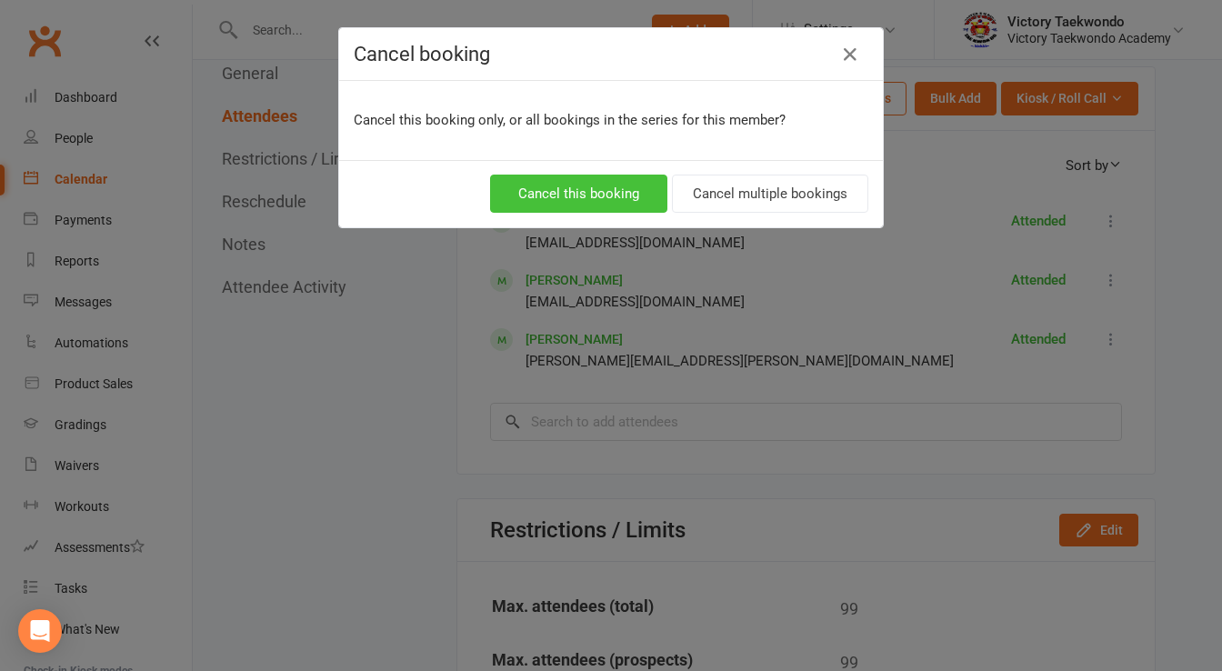
click at [610, 189] on button "Cancel this booking" at bounding box center [578, 194] width 177 height 38
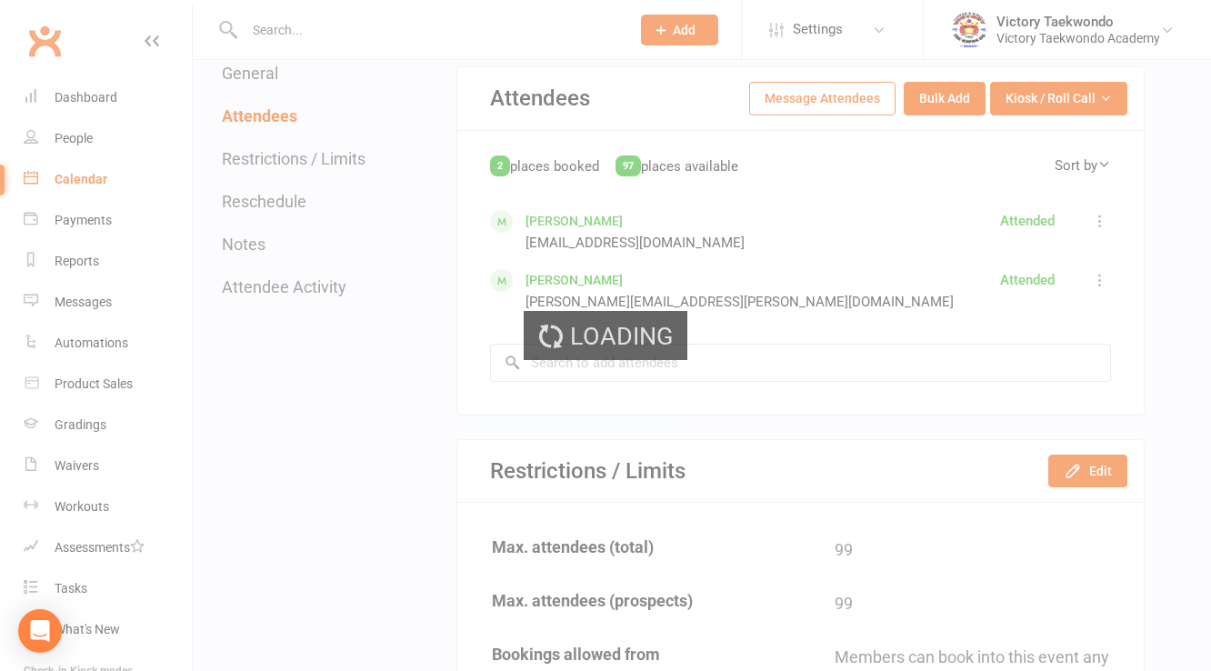
click at [1101, 219] on icon at bounding box center [1100, 221] width 18 height 18
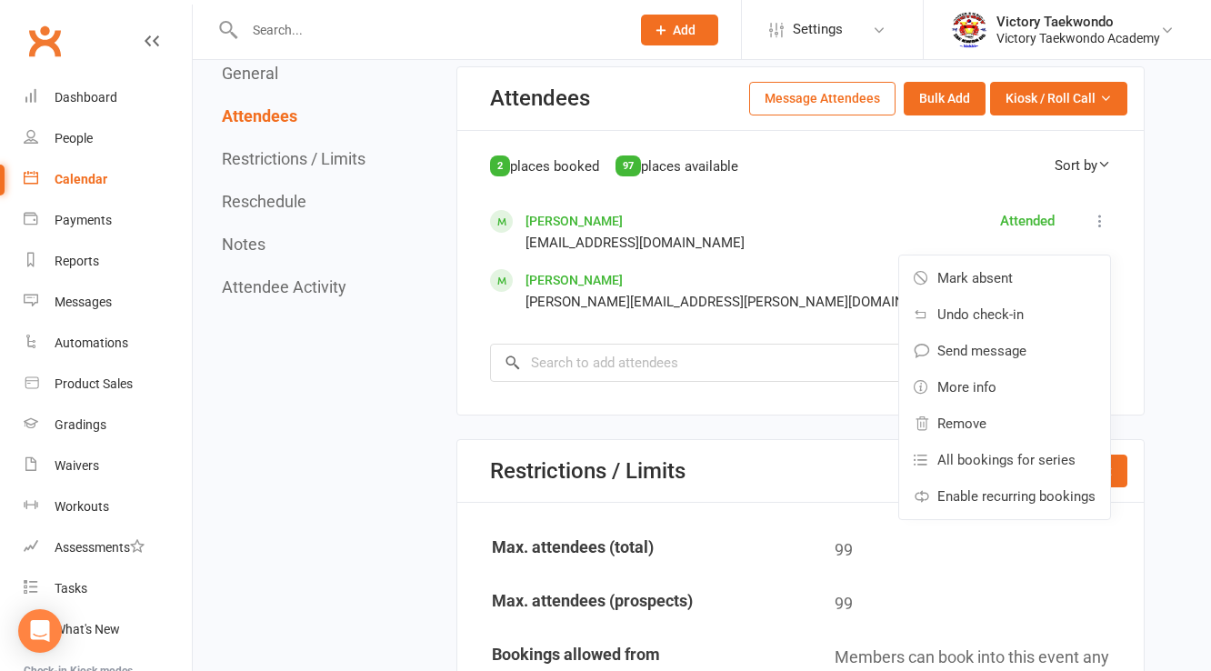
click at [1101, 219] on icon at bounding box center [1100, 221] width 18 height 18
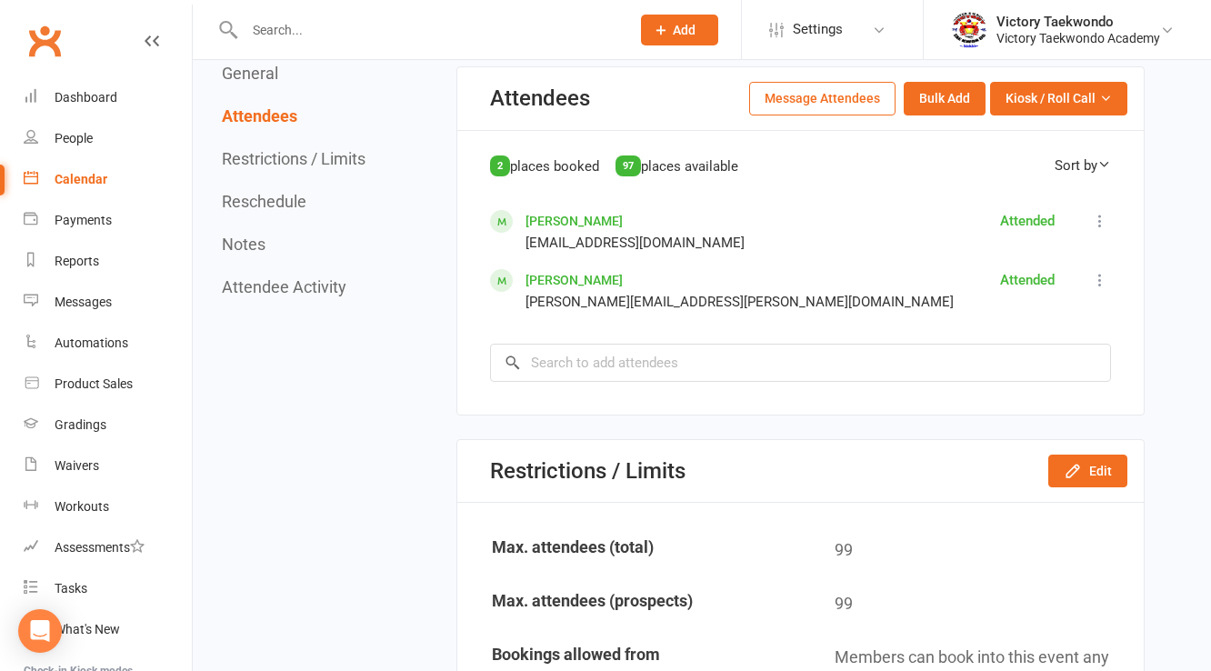
click at [1101, 219] on icon at bounding box center [1100, 221] width 18 height 18
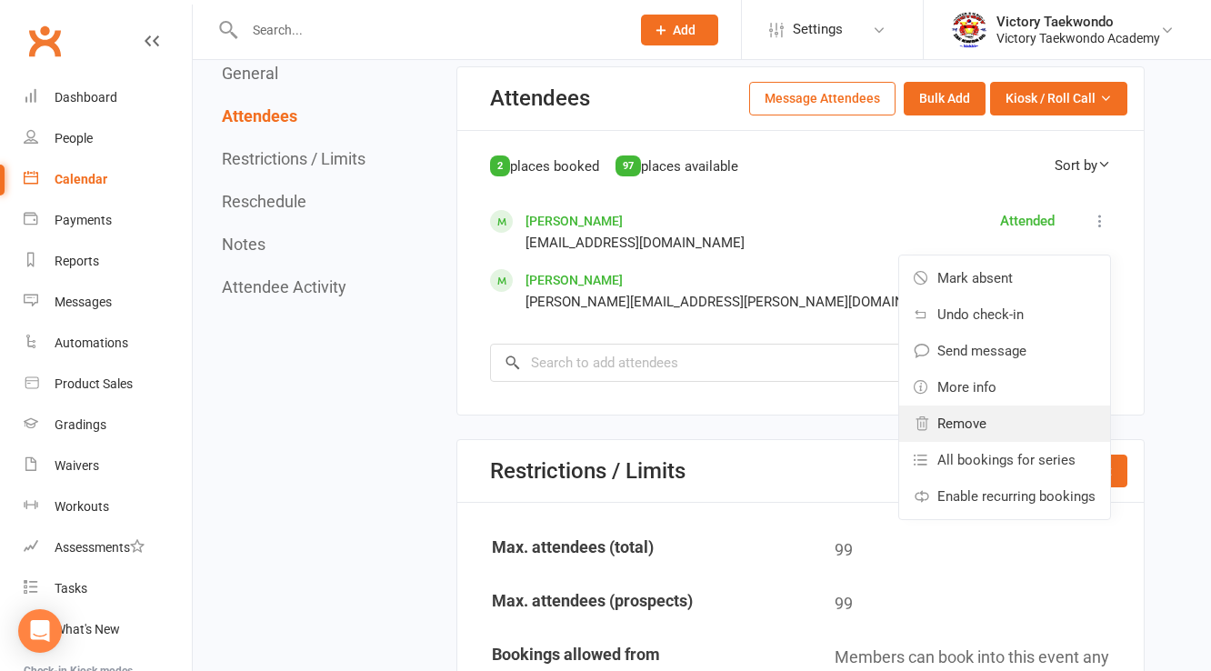
click at [993, 429] on link "Remove" at bounding box center [1004, 423] width 211 height 36
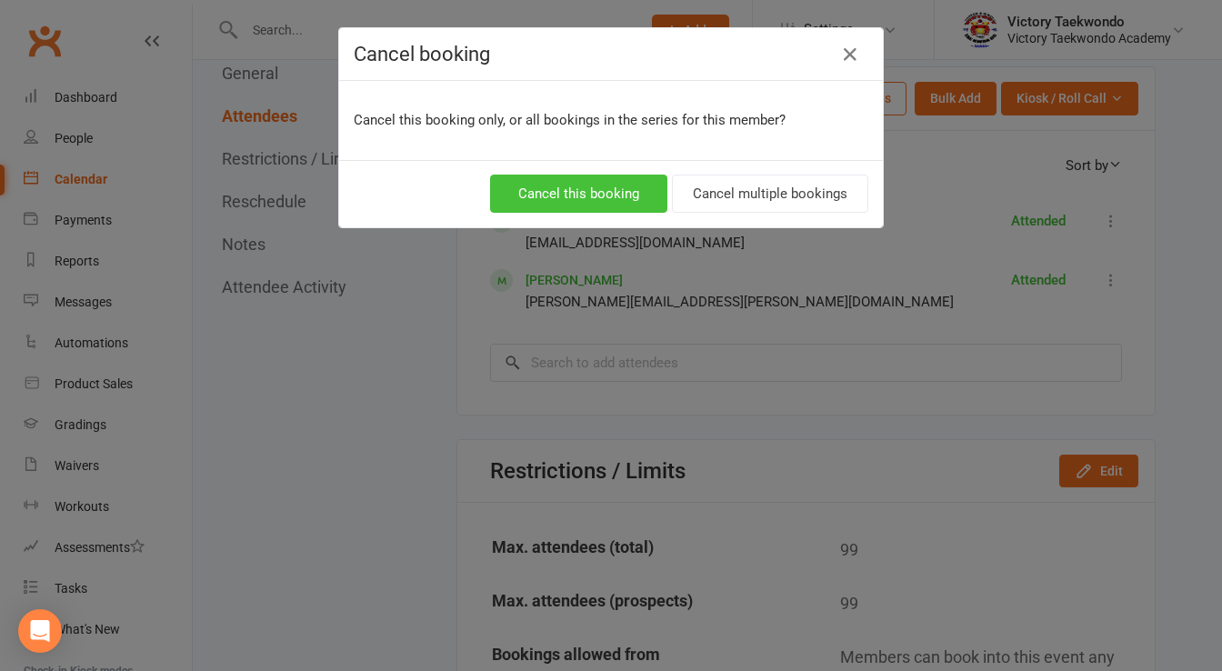
drag, startPoint x: 608, startPoint y: 194, endPoint x: 828, endPoint y: 217, distance: 221.3
click at [615, 195] on button "Cancel this booking" at bounding box center [578, 194] width 177 height 38
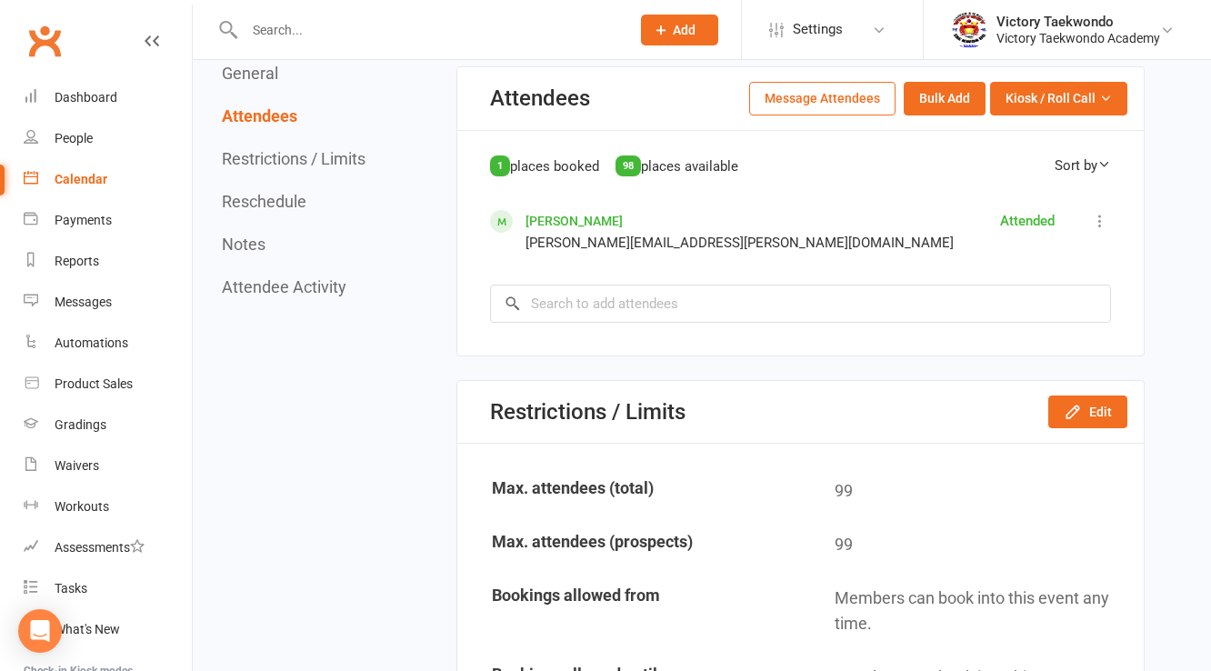
click at [1102, 212] on icon at bounding box center [1100, 221] width 18 height 18
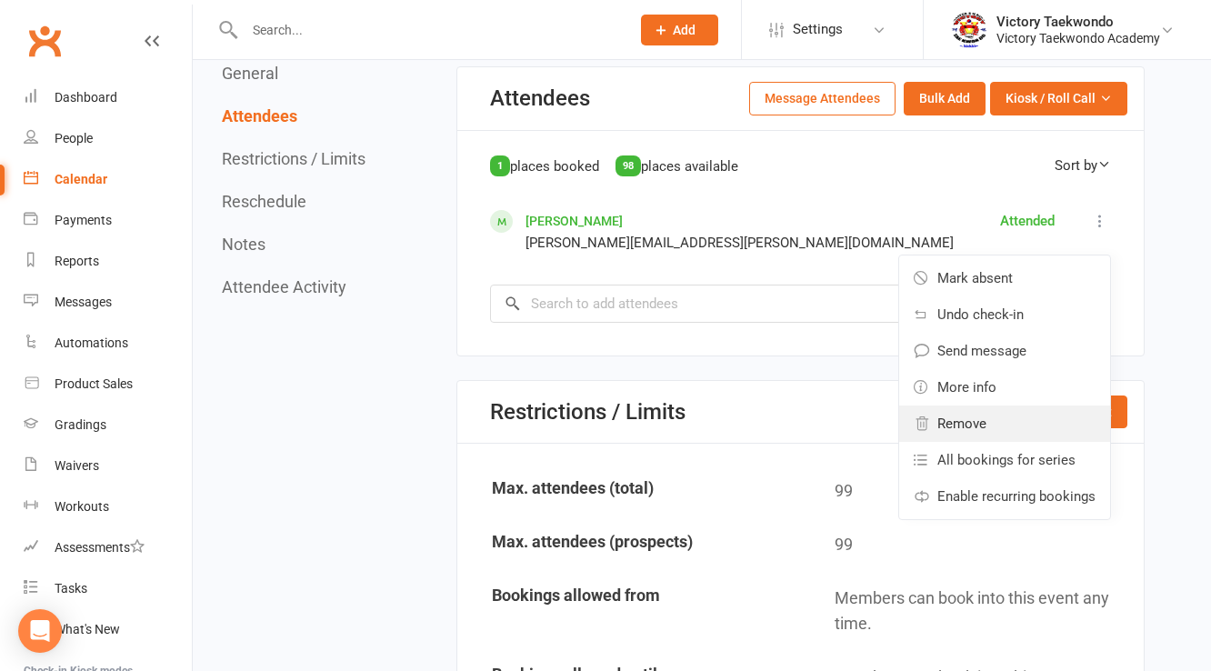
click at [993, 415] on link "Remove" at bounding box center [1004, 423] width 211 height 36
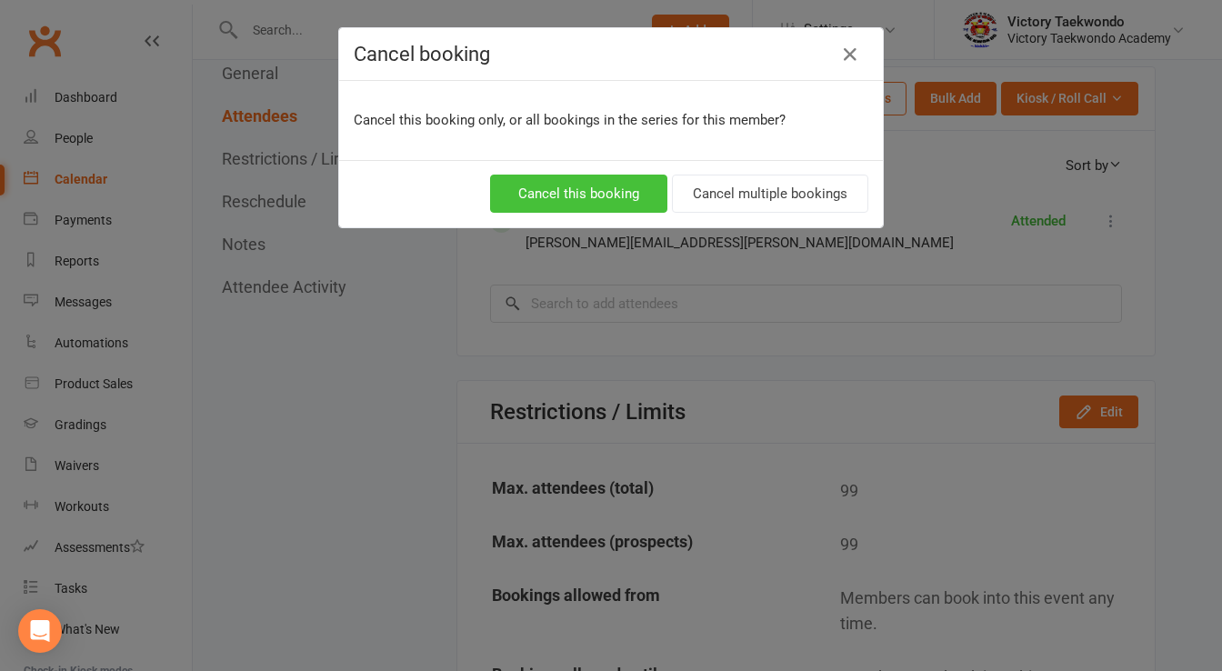
click at [600, 197] on button "Cancel this booking" at bounding box center [578, 194] width 177 height 38
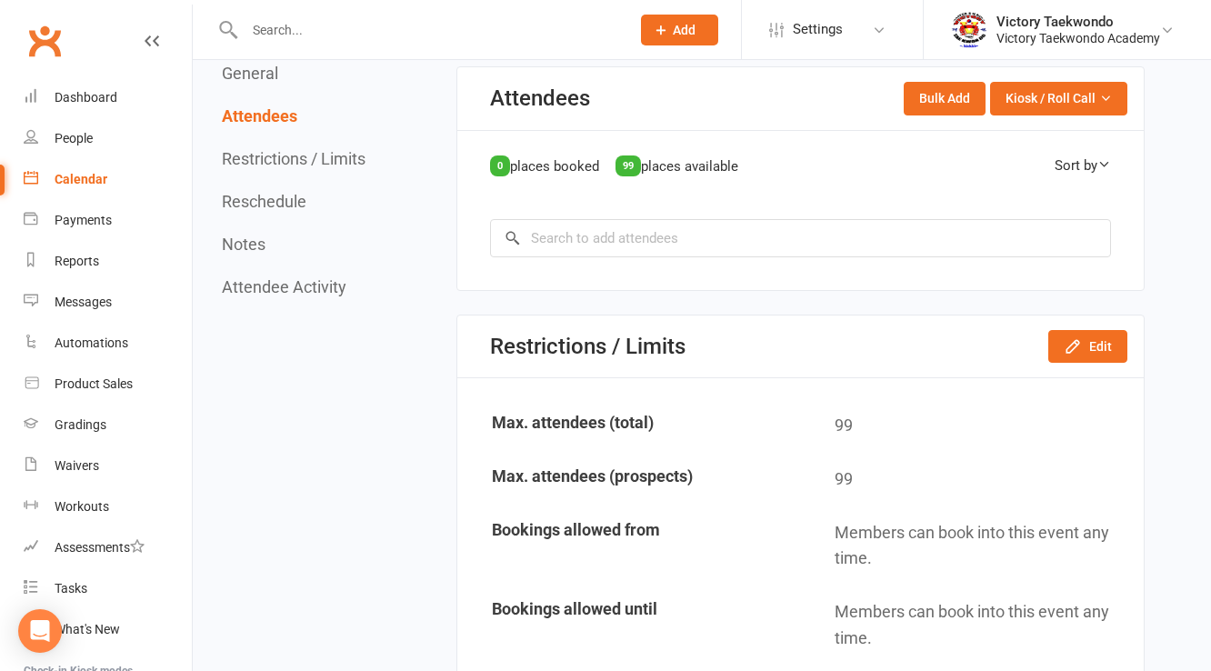
click at [65, 167] on link "Calendar" at bounding box center [108, 179] width 168 height 41
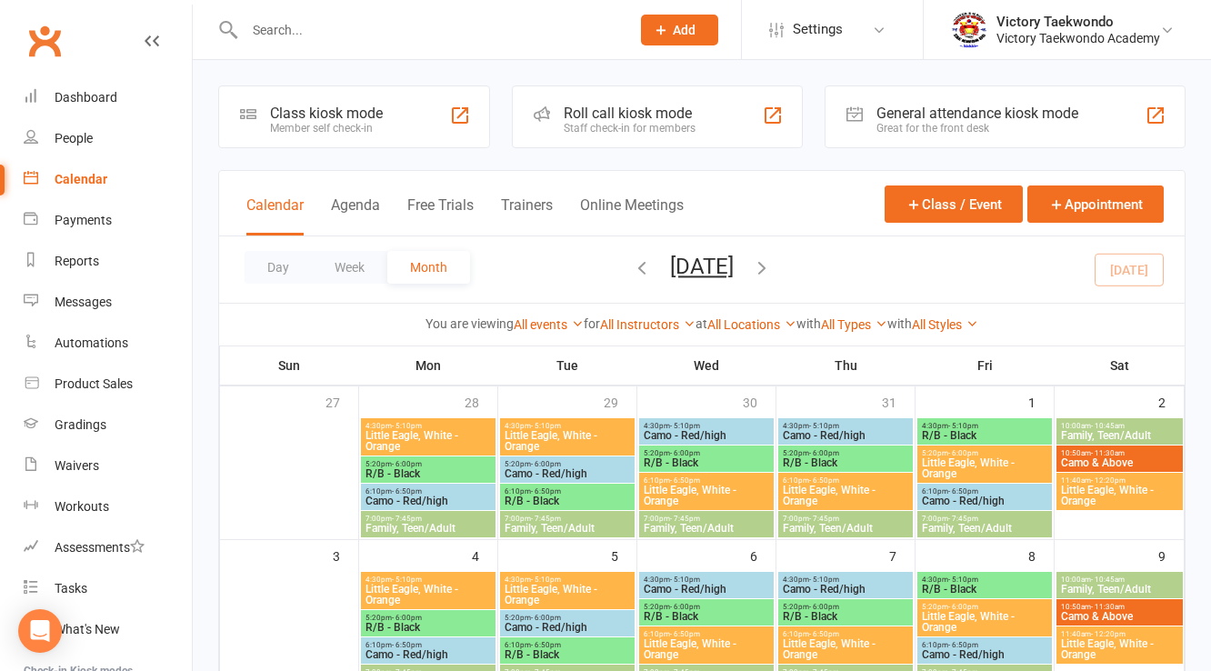
click at [346, 130] on div "Member self check-in" at bounding box center [326, 128] width 113 height 13
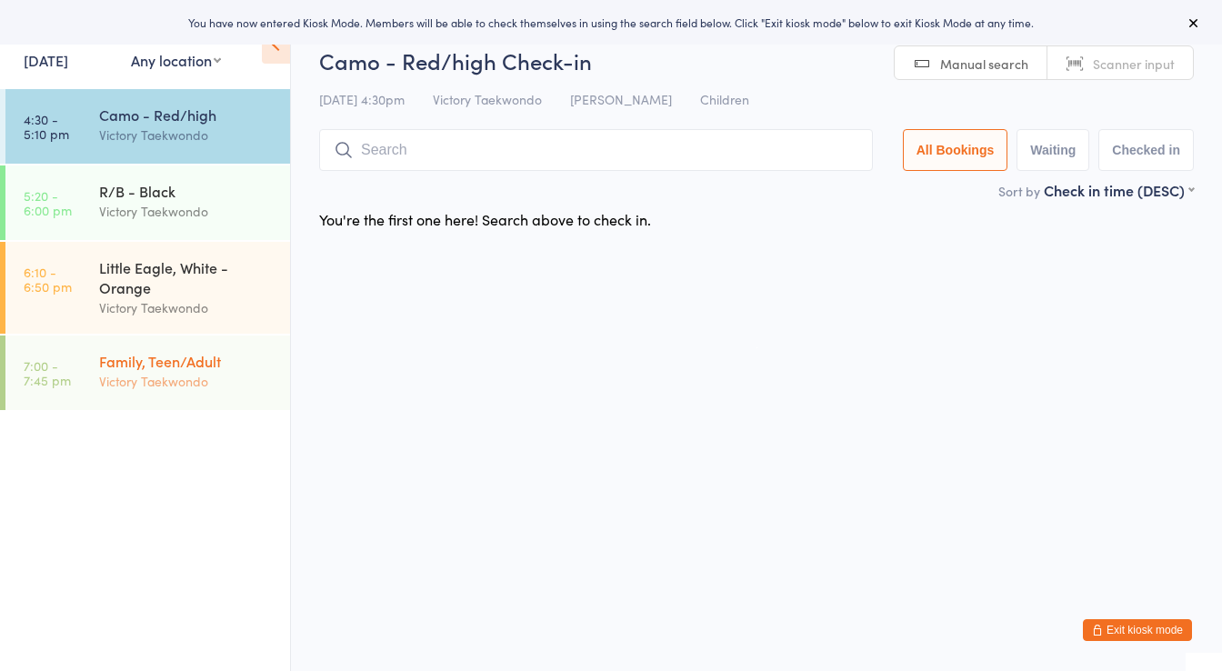
click at [200, 348] on div "Family, Teen/Adult Victory Taekwondo" at bounding box center [194, 371] width 191 height 72
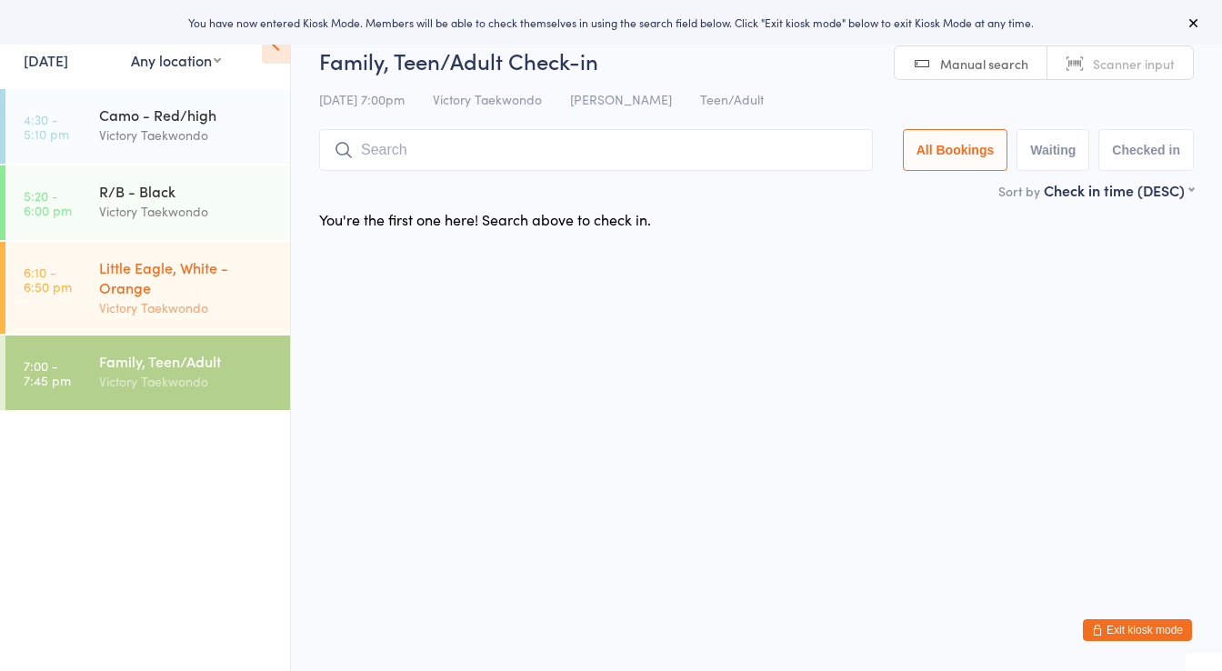
click at [208, 251] on div "Little Eagle, White - Orange Victory Taekwondo" at bounding box center [194, 288] width 191 height 92
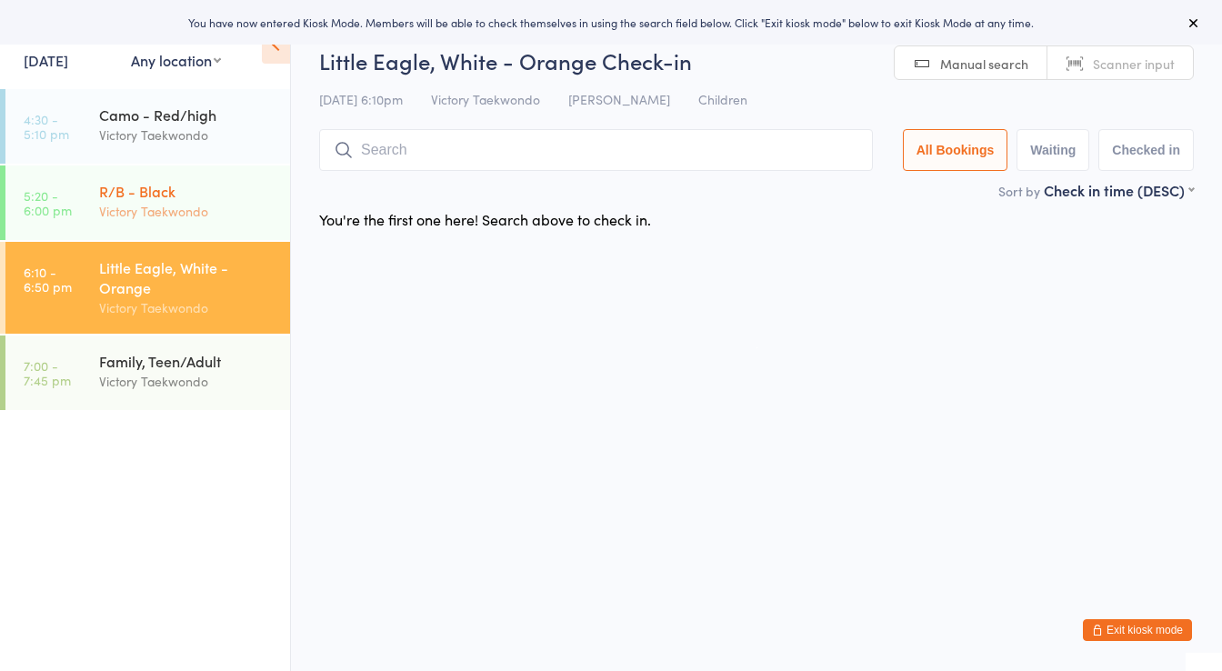
click at [207, 200] on div "R/B - Black" at bounding box center [186, 191] width 175 height 20
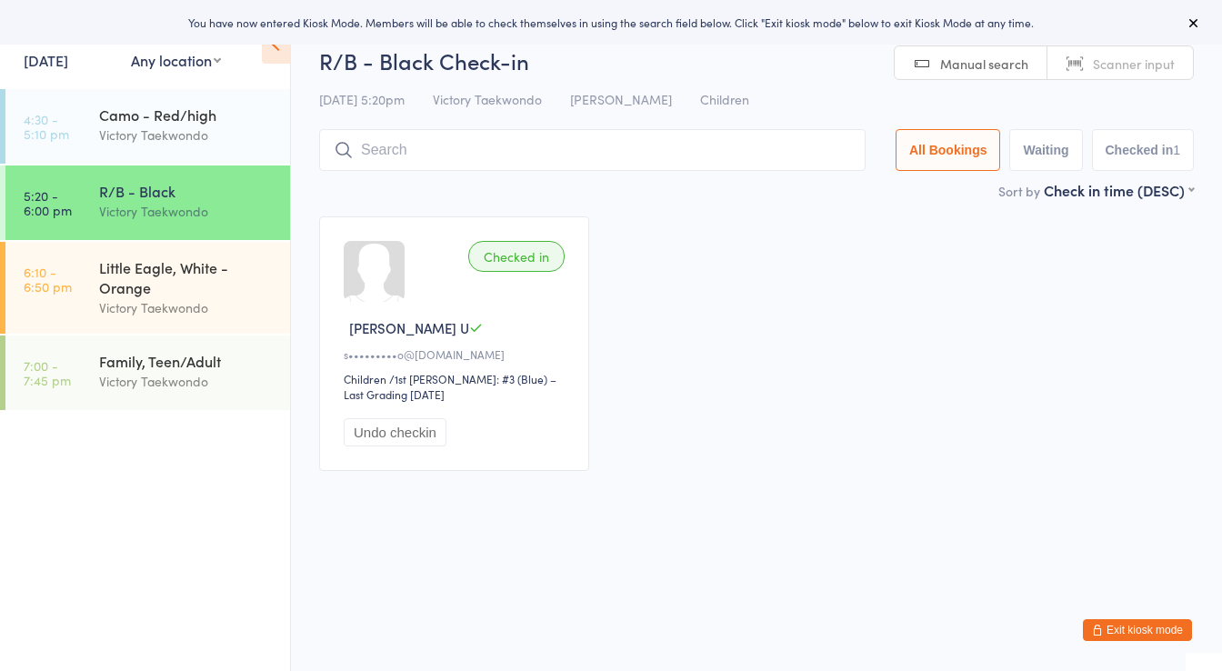
click at [1114, 629] on button "Exit kiosk mode" at bounding box center [1137, 630] width 109 height 22
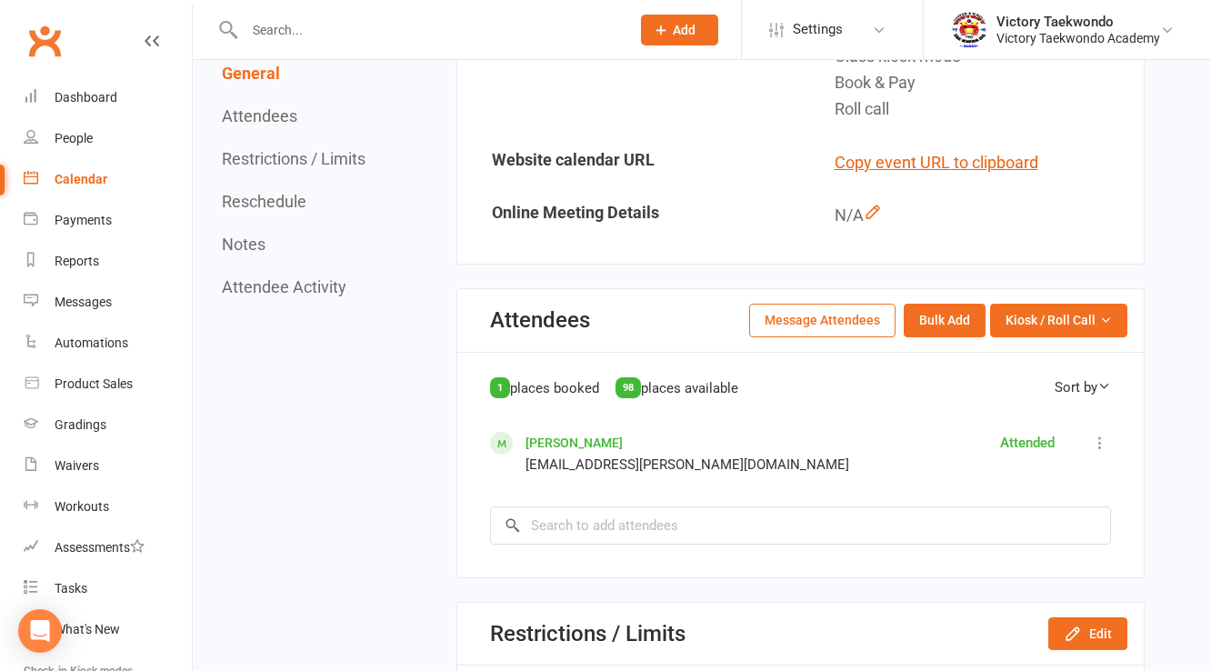
scroll to position [727, 0]
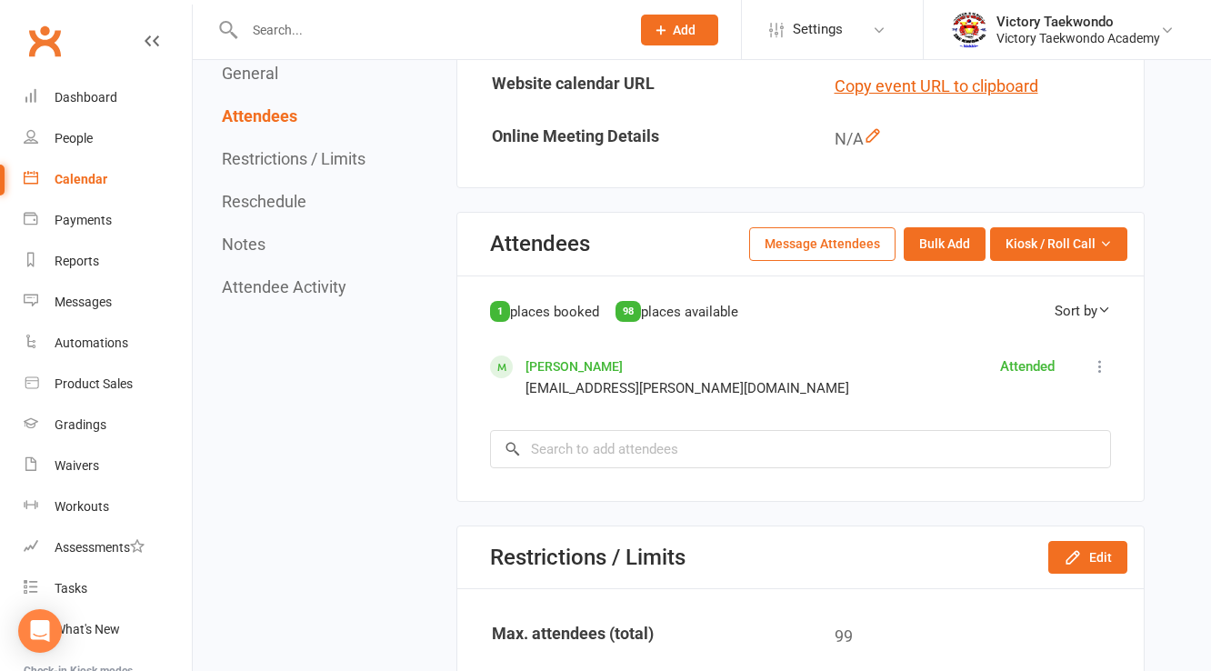
click at [1102, 359] on icon at bounding box center [1100, 366] width 18 height 18
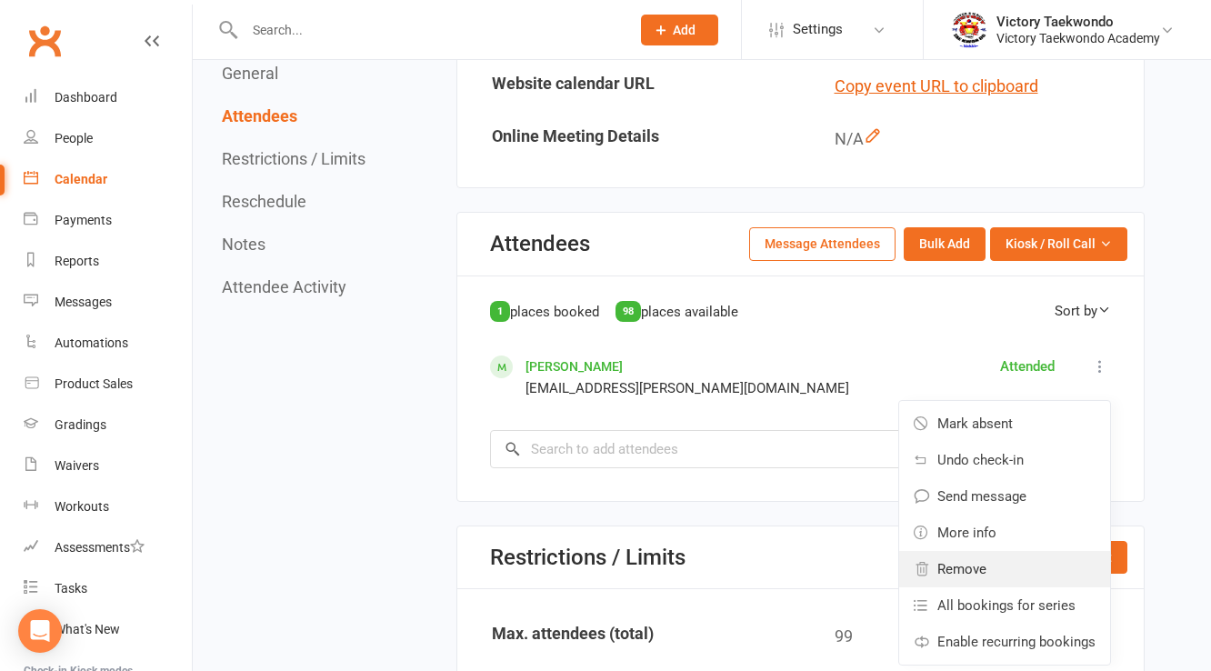
click at [993, 562] on link "Remove" at bounding box center [1004, 569] width 211 height 36
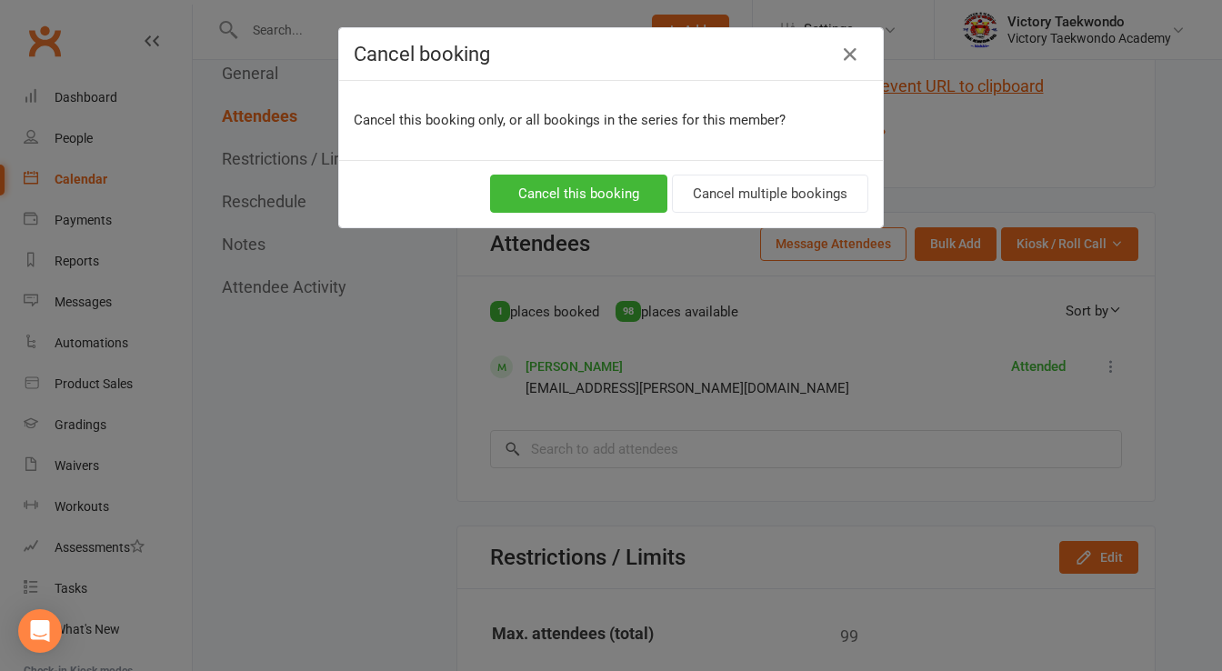
click at [584, 171] on div "Cancel this booking Cancel multiple bookings" at bounding box center [611, 193] width 544 height 67
click at [578, 192] on button "Cancel this booking" at bounding box center [578, 194] width 177 height 38
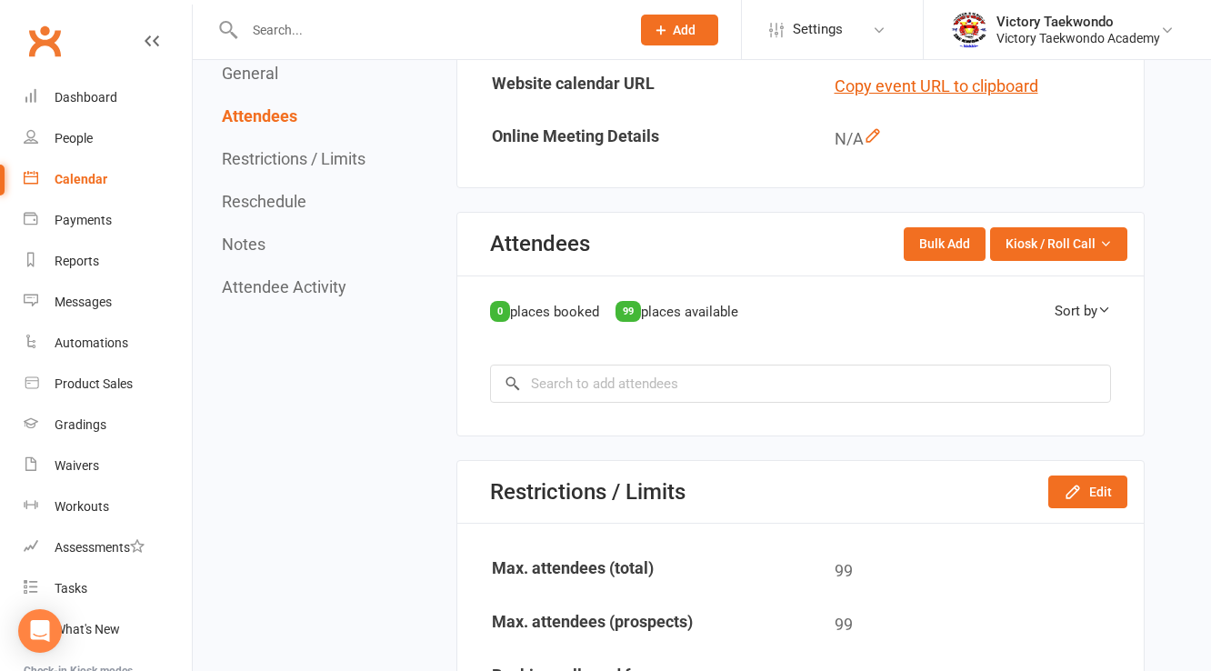
click at [82, 185] on div "Calendar" at bounding box center [81, 179] width 53 height 15
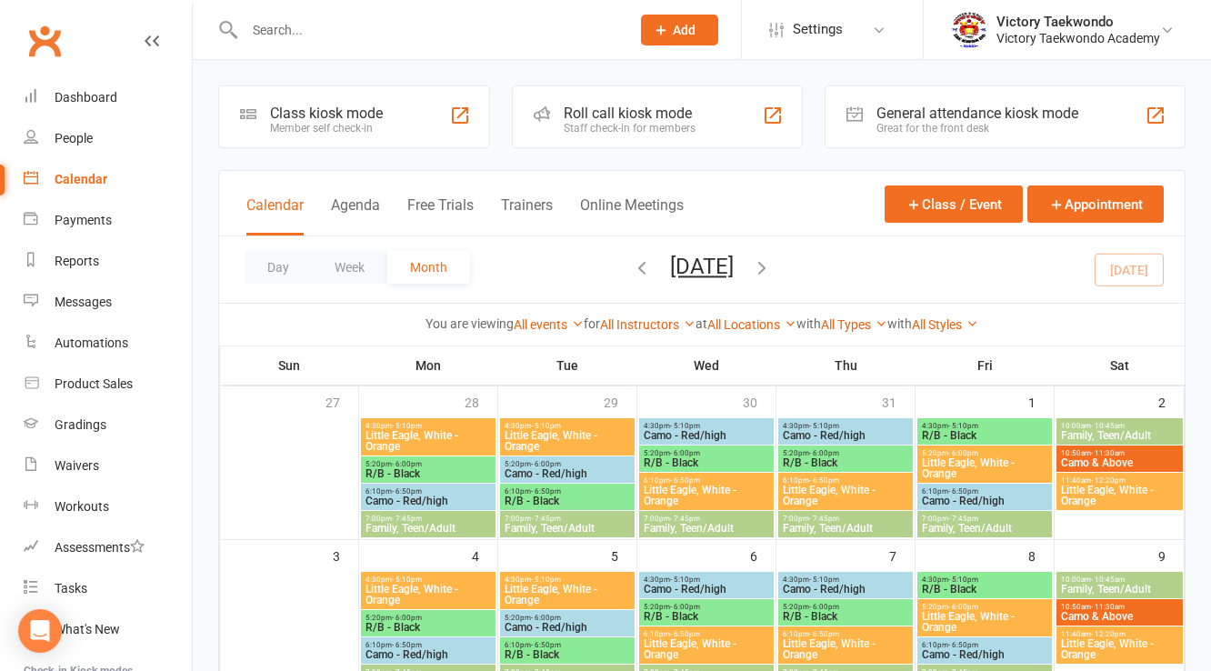
click at [425, 123] on div "Class kiosk mode Member self check-in" at bounding box center [354, 116] width 272 height 63
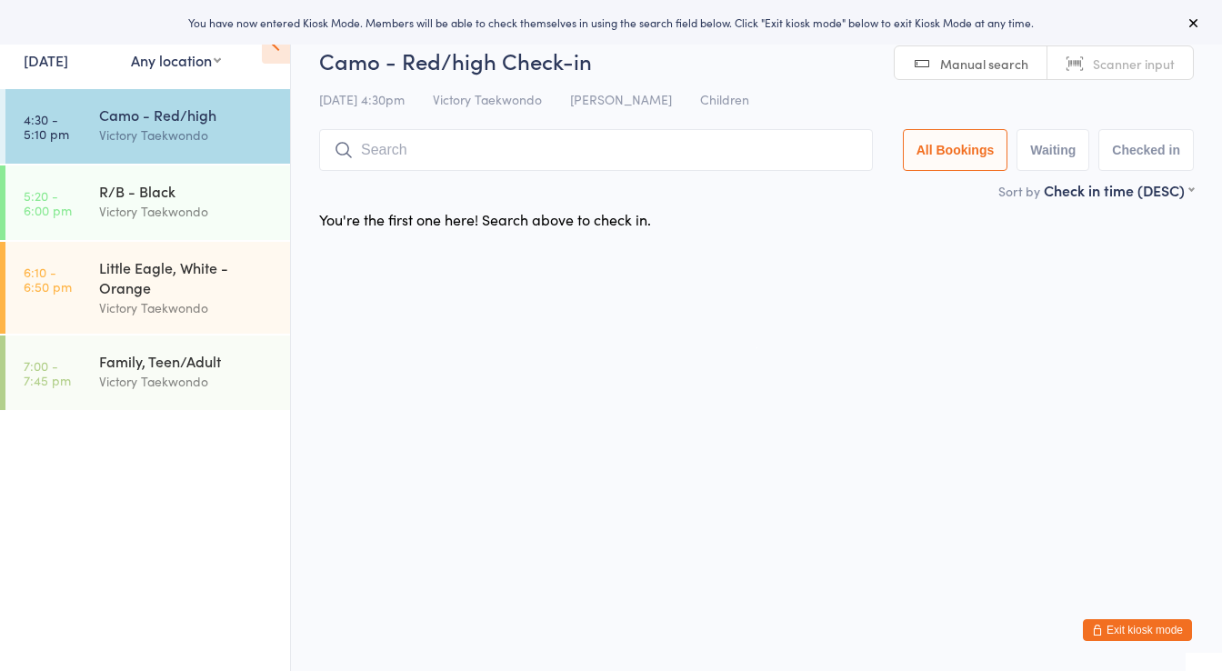
click at [68, 60] on link "[DATE]" at bounding box center [46, 60] width 45 height 20
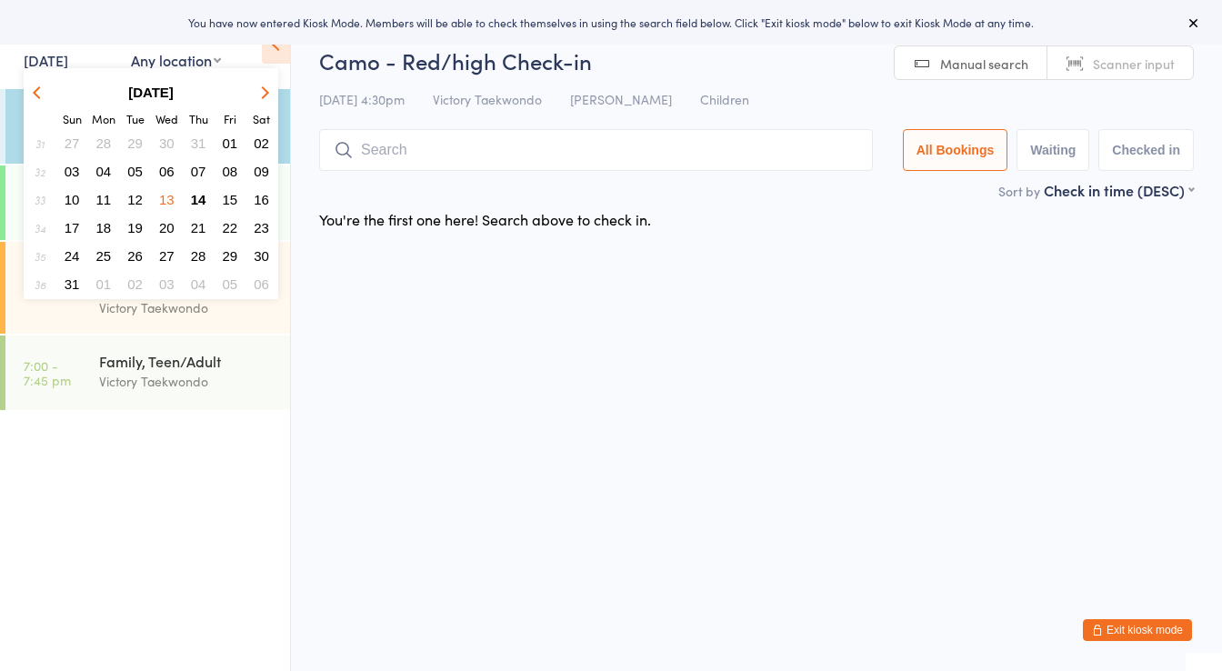
click at [167, 192] on span "13" at bounding box center [166, 199] width 15 height 15
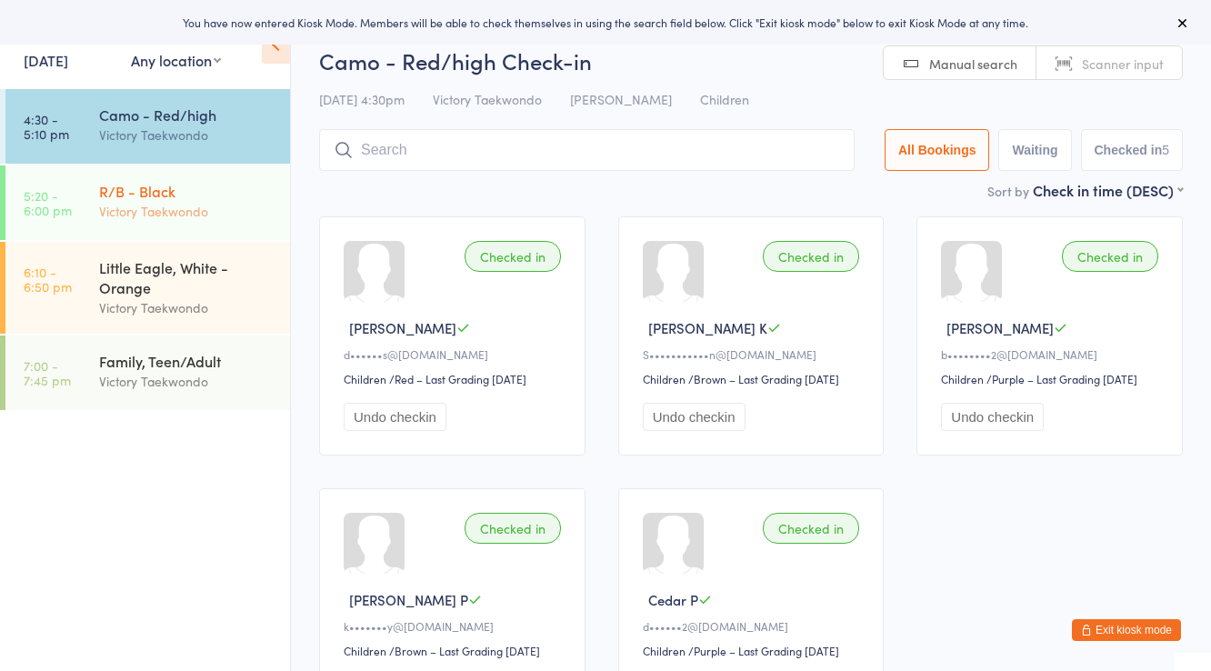
click at [214, 196] on div "R/B - Black" at bounding box center [186, 191] width 175 height 20
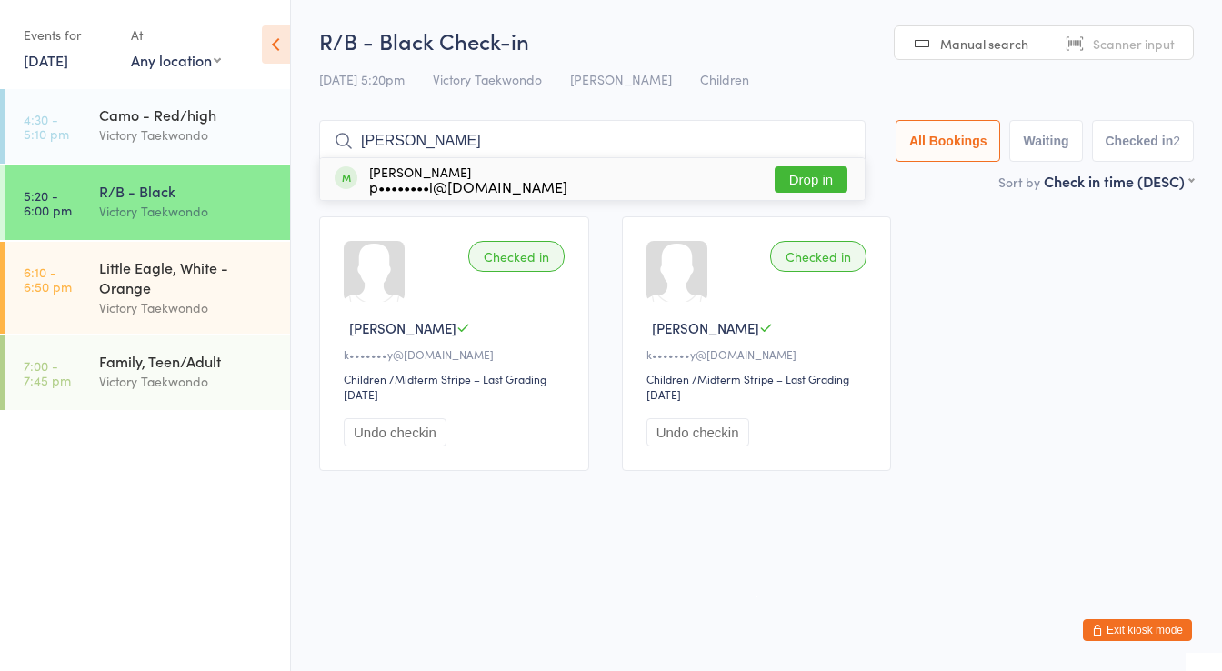
type input "devesh"
click at [436, 180] on div "p••••••••i@yahoo.com" at bounding box center [468, 186] width 198 height 15
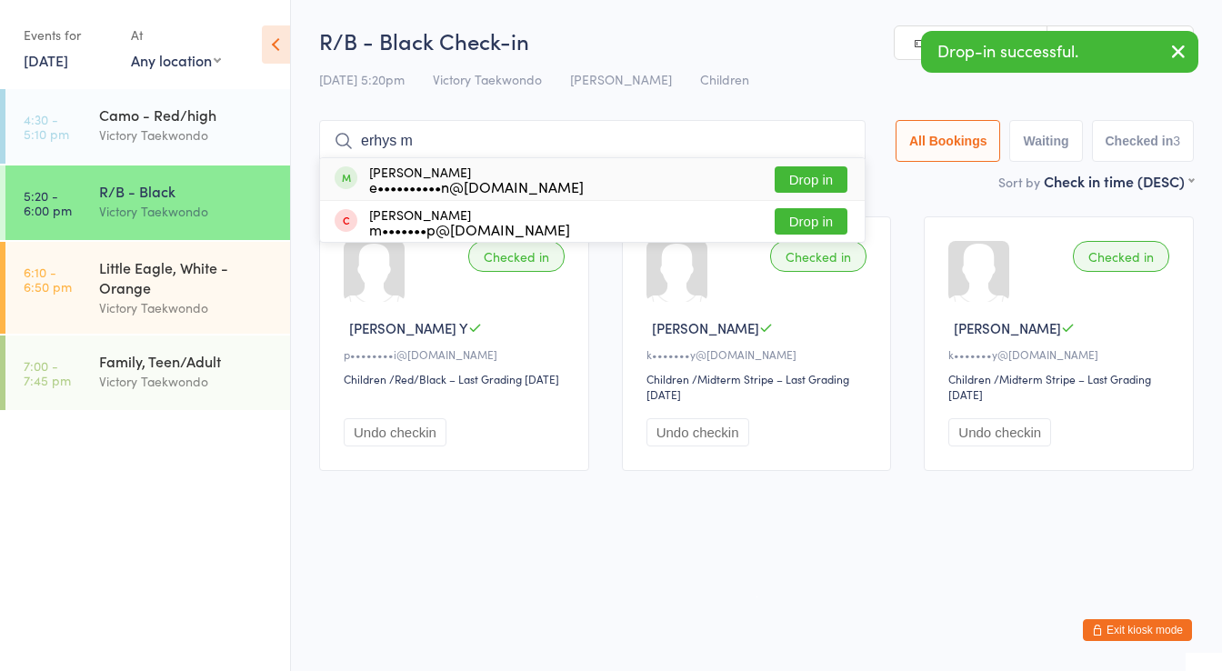
type input "erhys m"
click at [400, 179] on div "e••••••••••n@me.com" at bounding box center [476, 186] width 215 height 15
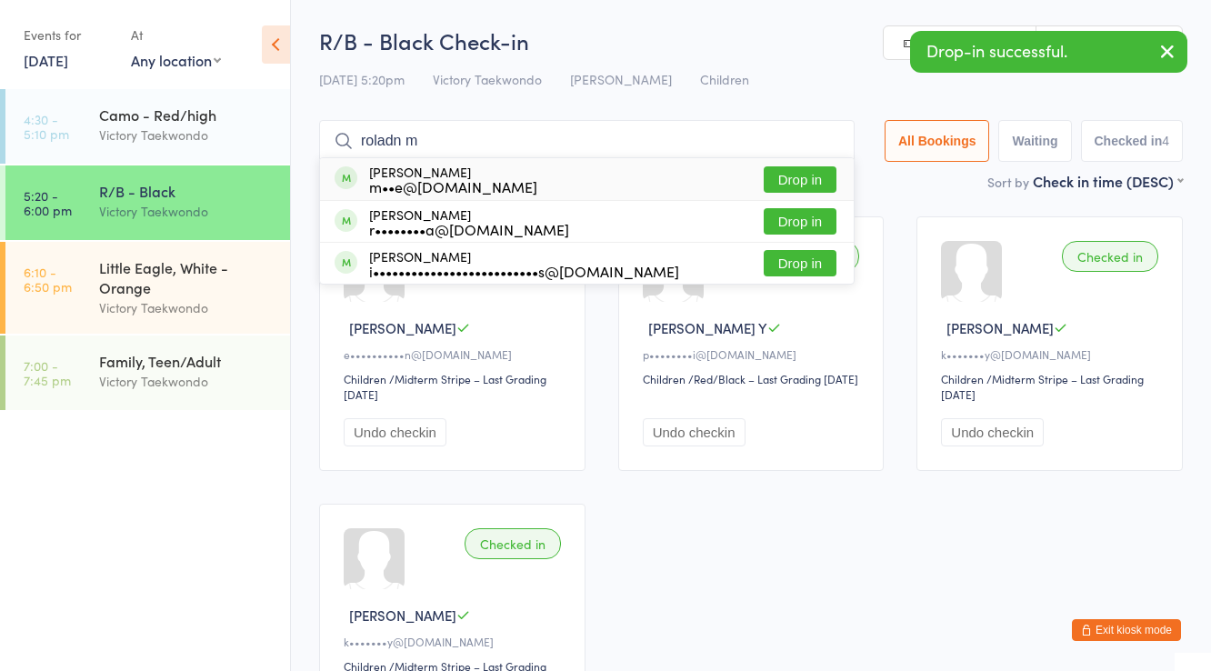
type input "roladn m"
click at [415, 170] on div "Roland Menche m••e@michaelmenche.com" at bounding box center [453, 179] width 168 height 29
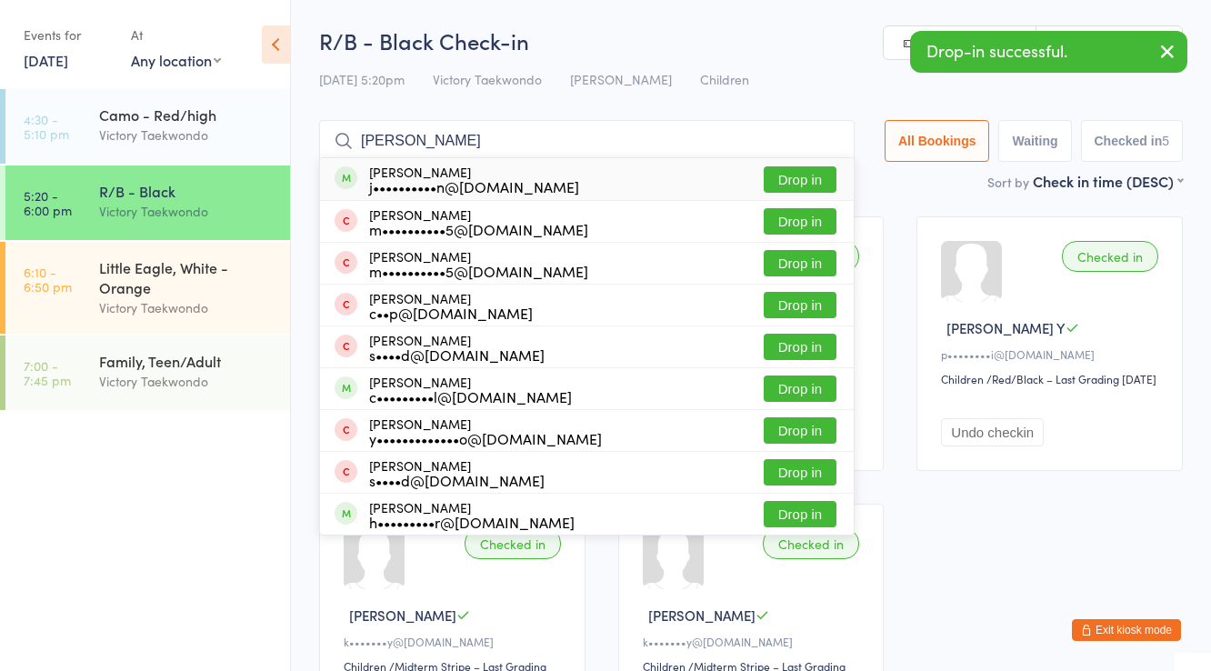
type input "critton"
click at [415, 170] on div "Nathaniel Critton j••••••••••n@gmail.com" at bounding box center [474, 179] width 210 height 29
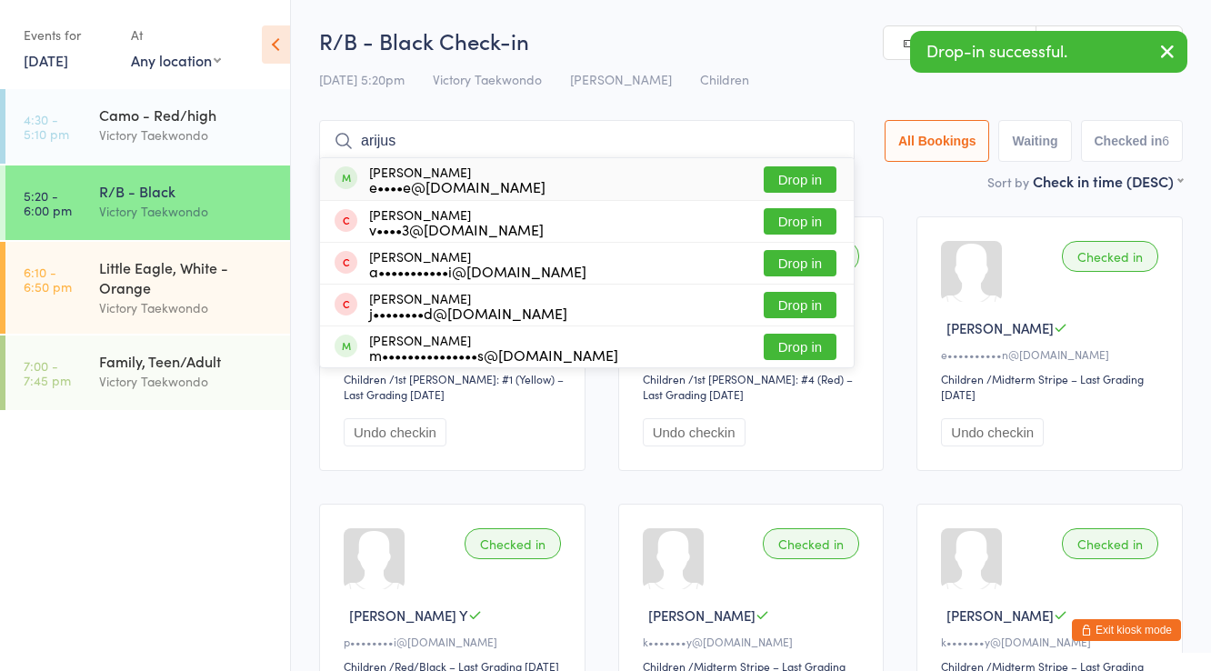
type input "arijus"
click at [415, 170] on div "Arijus Zavistauskas e••••e@yahoo.com" at bounding box center [457, 179] width 176 height 29
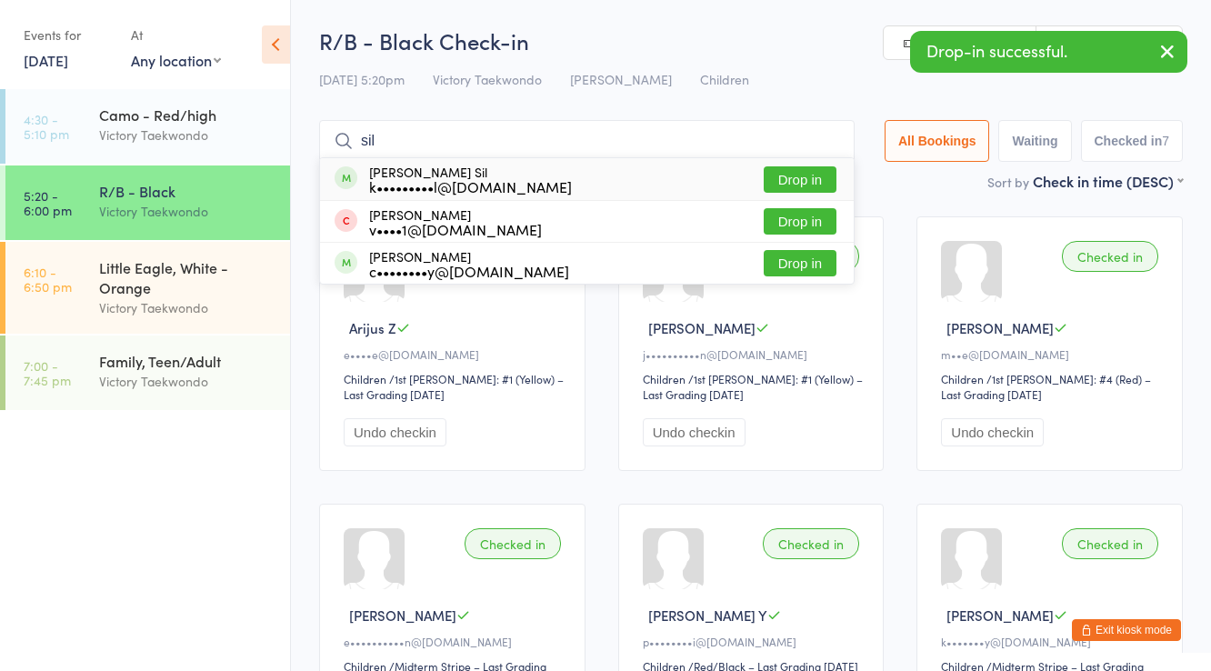
type input "sil"
click at [415, 170] on div "Riddhiman Sil k•••••••••l@gmail.com" at bounding box center [470, 179] width 203 height 29
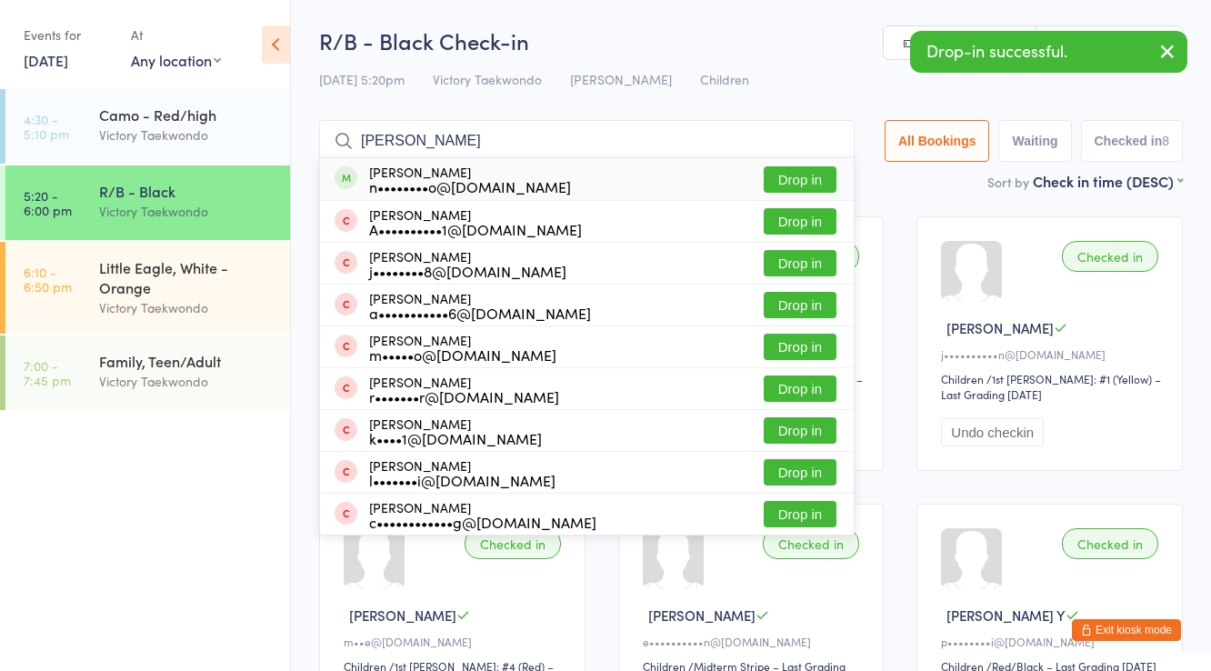
type input "lucy d"
click at [415, 171] on div "Lucy Dimeglio n••••••••o@gmail.com" at bounding box center [470, 179] width 202 height 29
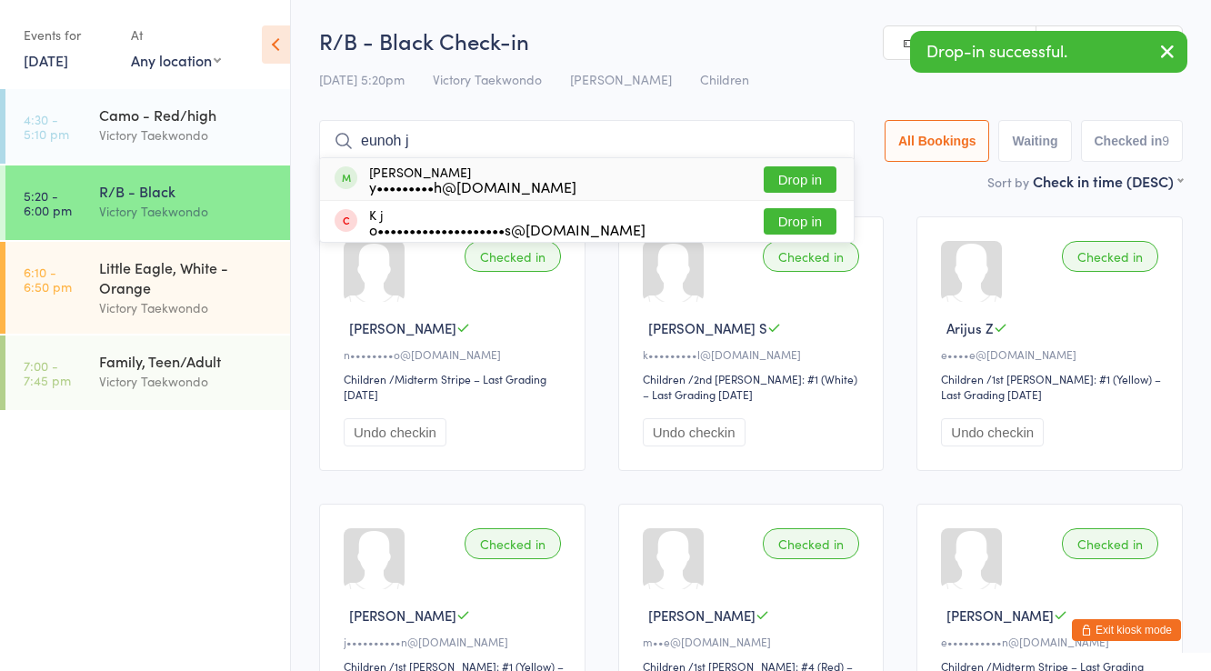
type input "eunoh j"
click at [415, 171] on div "Eunho Jung y•••••••••h@gmail.com" at bounding box center [472, 179] width 207 height 29
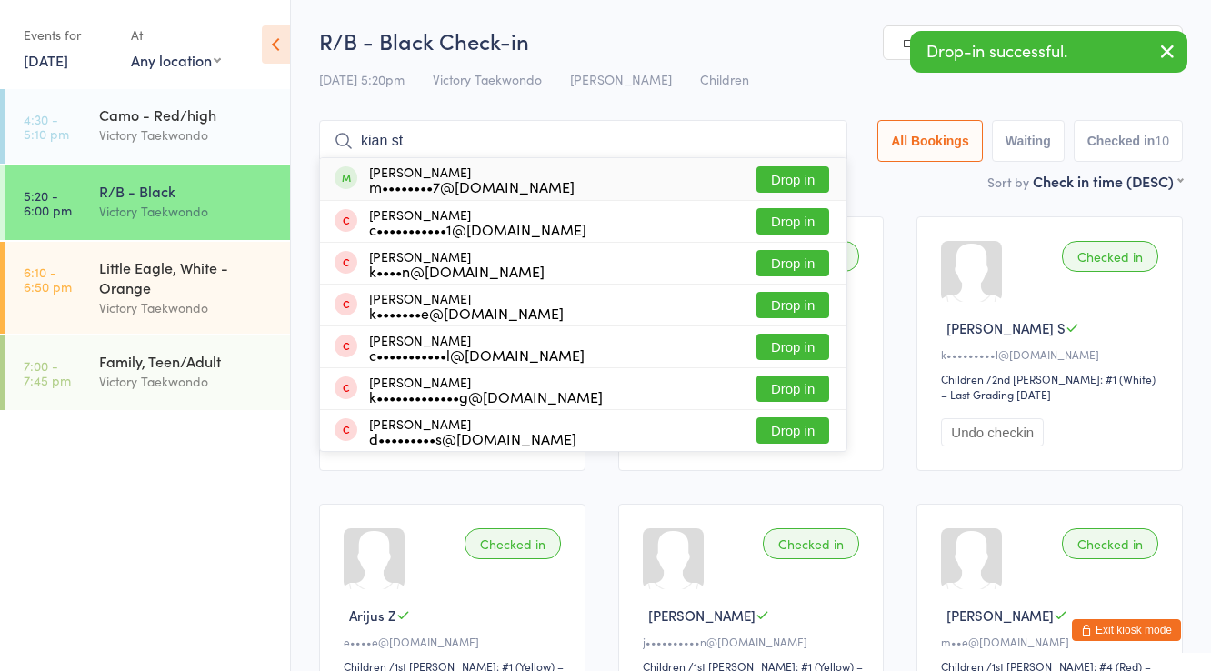
type input "kian st"
click at [415, 171] on div "Kian Strouse m••••••••7@gmail.com" at bounding box center [471, 179] width 205 height 29
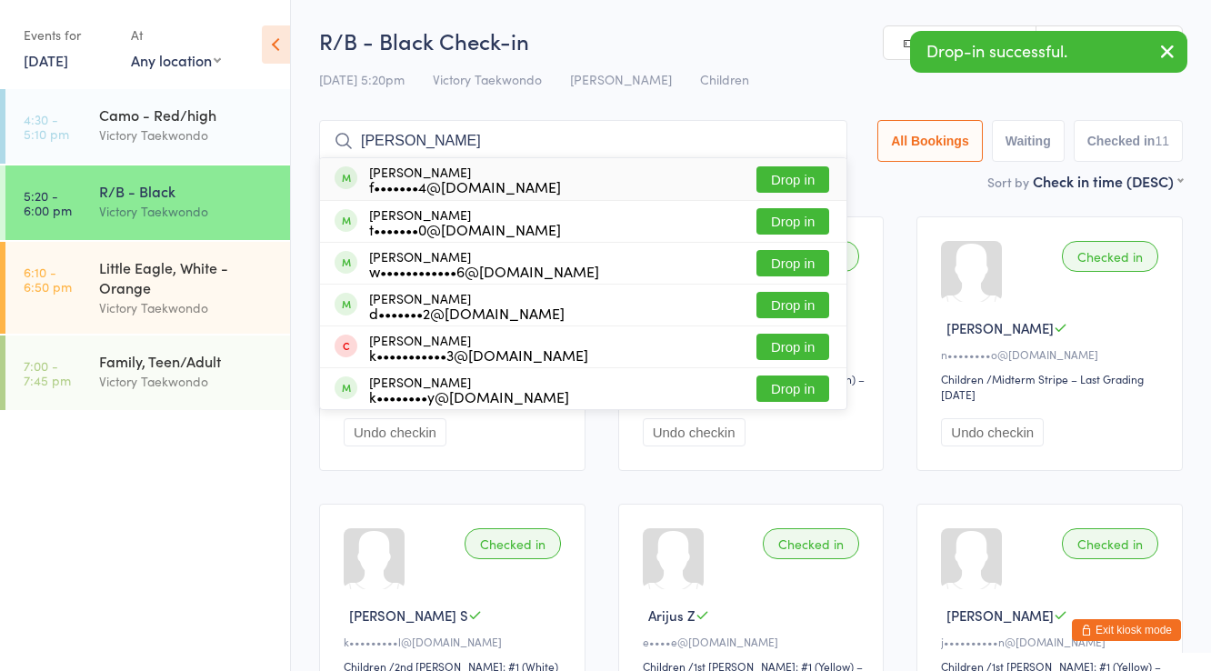
type input "joshua don"
click at [415, 171] on div "Joshua Donawa f•••••••4@yahoo.com" at bounding box center [465, 179] width 192 height 29
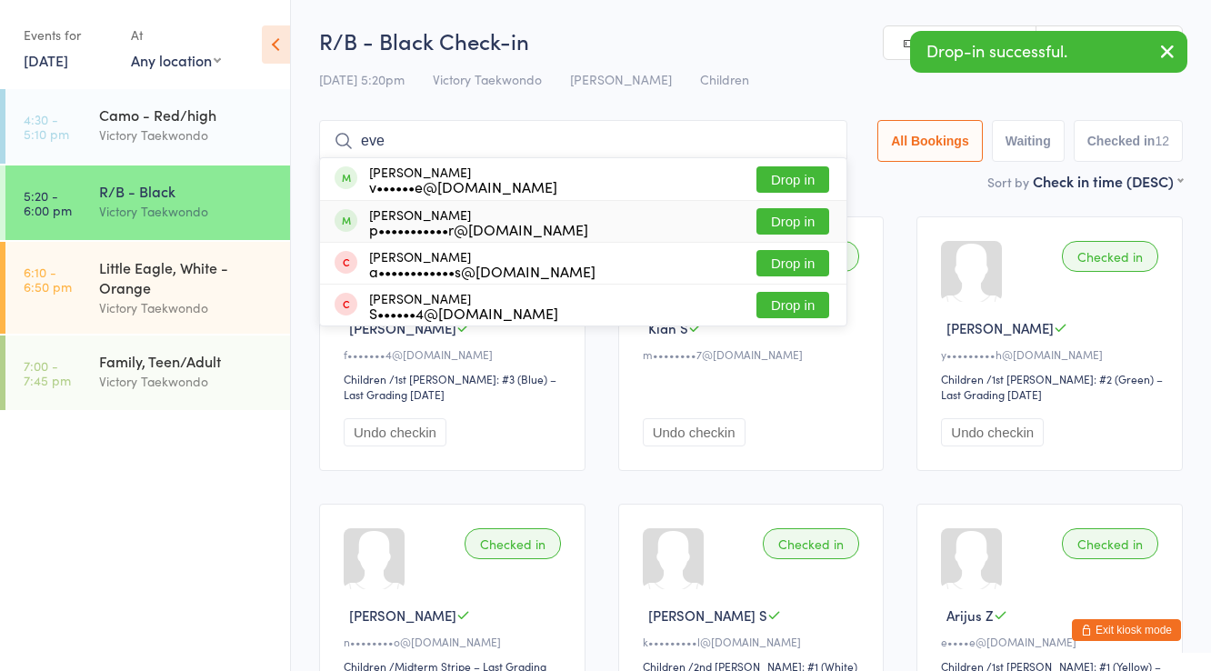
type input "eve"
click at [451, 226] on div "p•••••••••••r@gmail.com" at bounding box center [478, 229] width 219 height 15
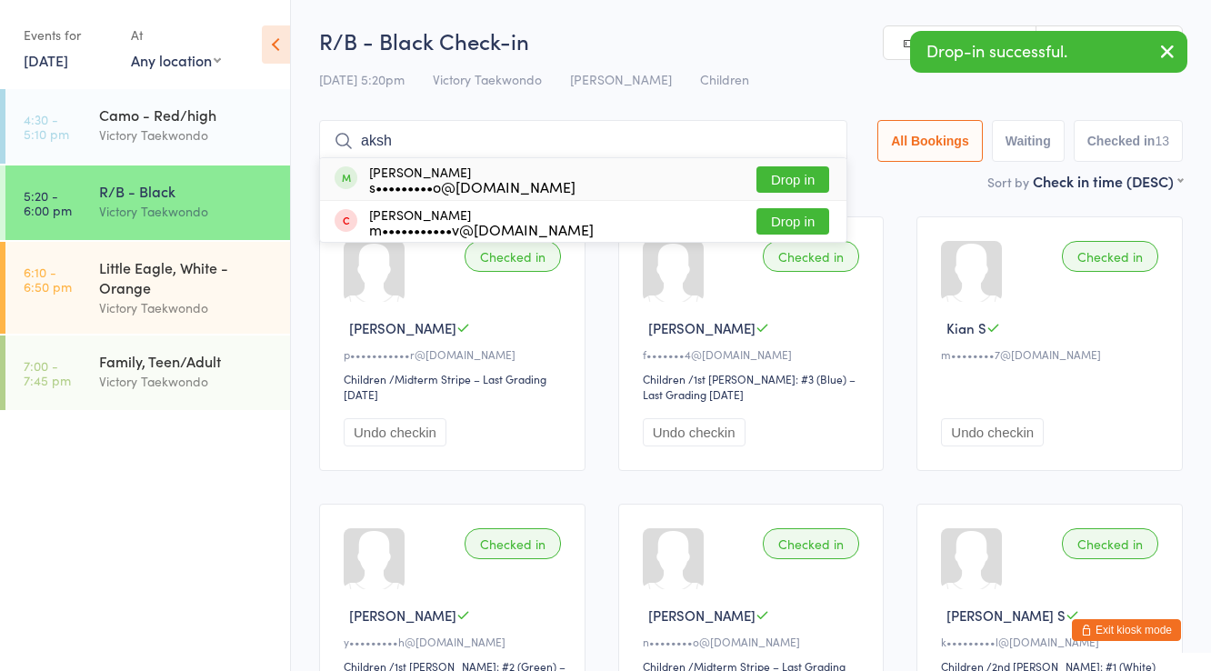
type input "aksh"
click at [429, 181] on div "s•••••••••o@gmail.com" at bounding box center [472, 186] width 206 height 15
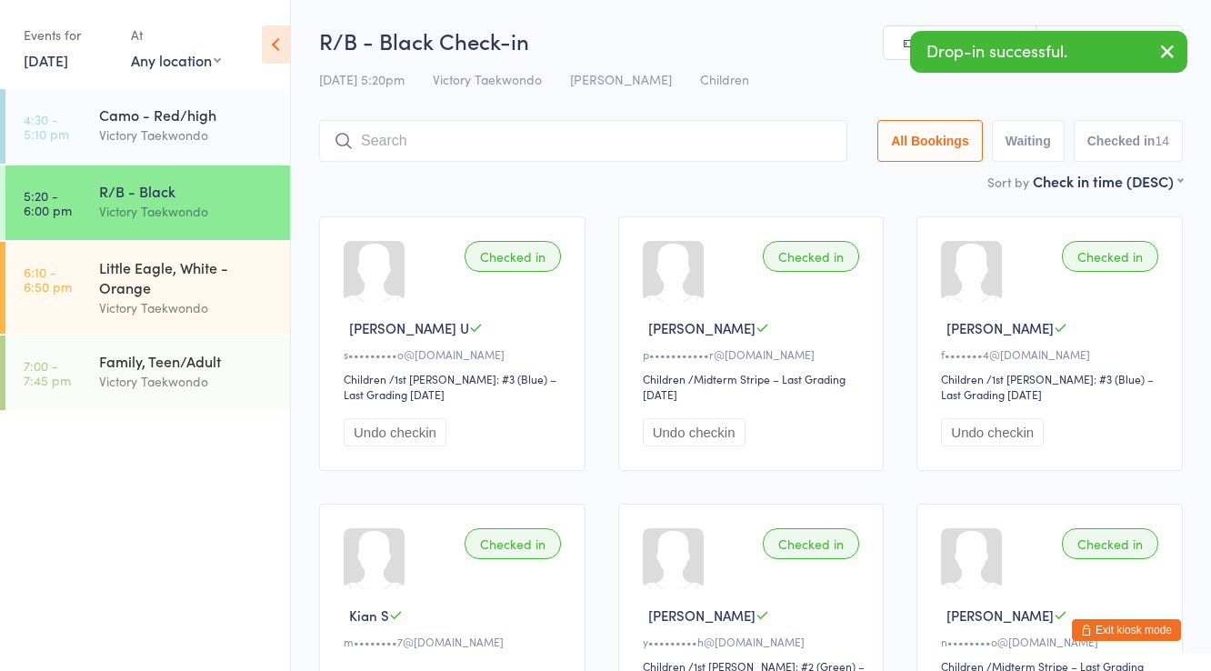
click at [167, 177] on div "R/B - Black Victory Taekwondo" at bounding box center [194, 201] width 191 height 72
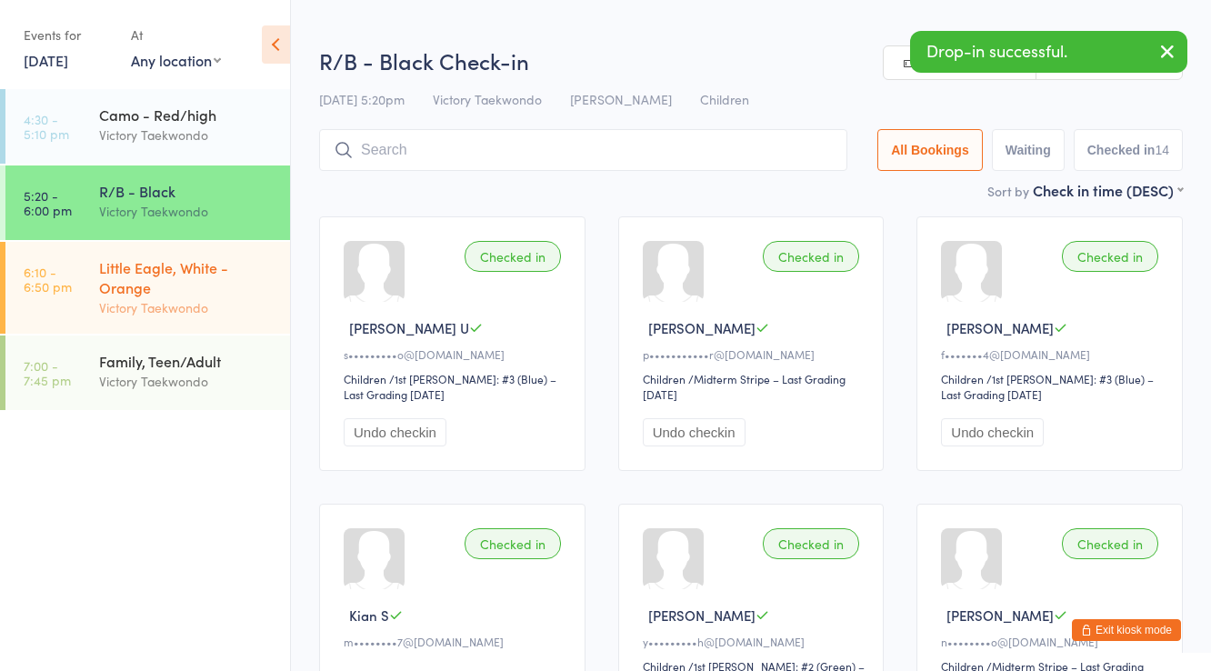
click at [174, 262] on div "Little Eagle, White - Orange" at bounding box center [186, 277] width 175 height 40
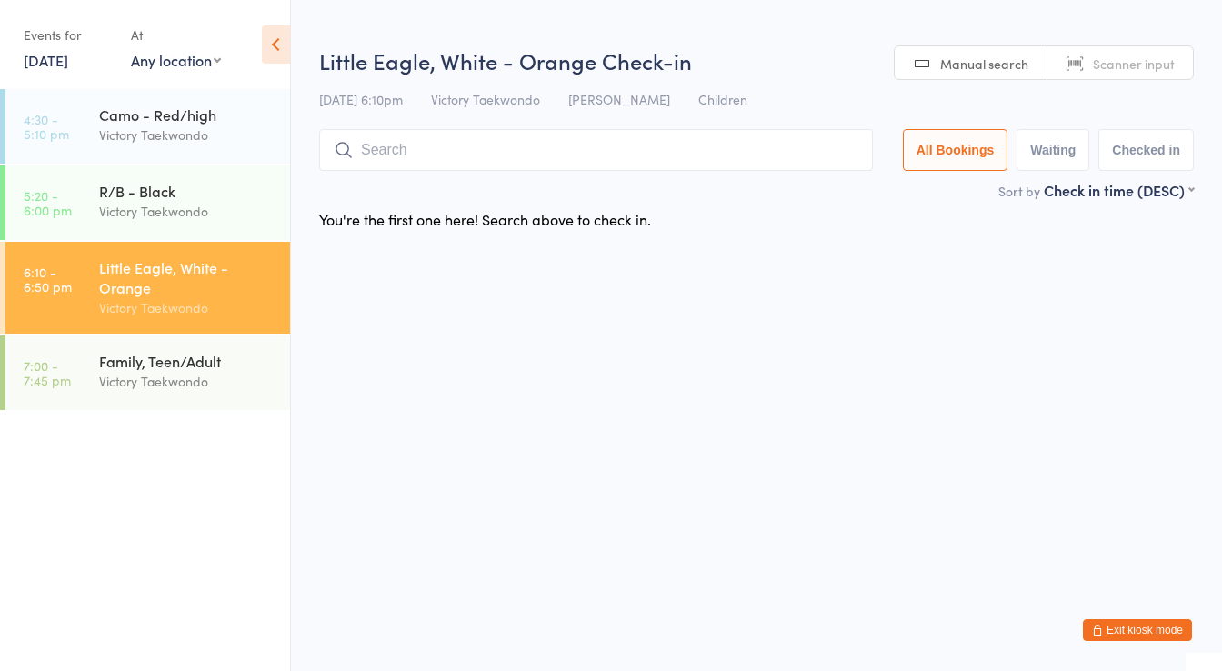
click at [399, 159] on input "search" at bounding box center [596, 150] width 554 height 42
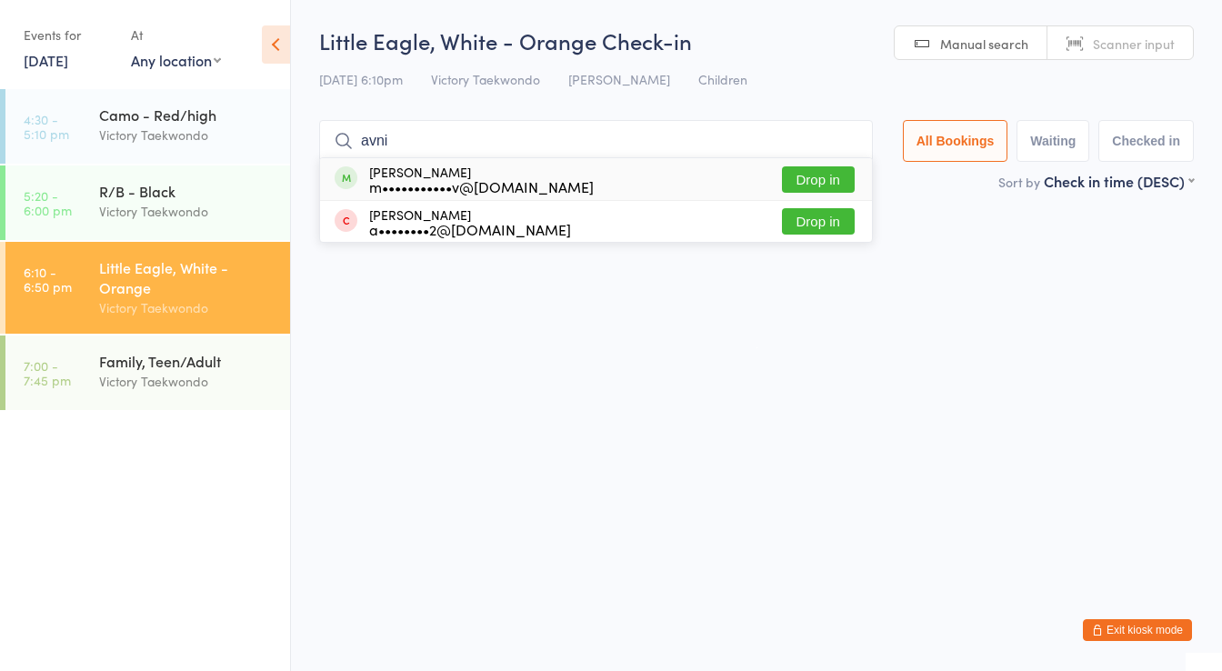
type input "avni"
click at [394, 166] on div "Avni Sahdev m•••••••••••v@gmail.com" at bounding box center [481, 179] width 225 height 29
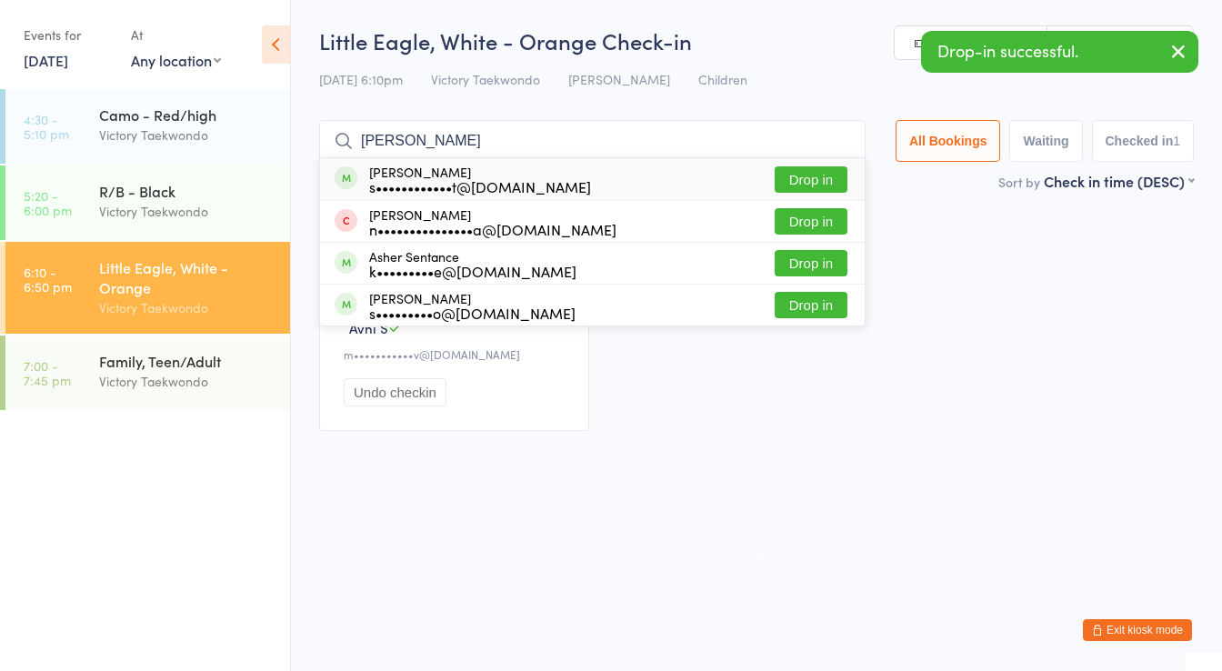
type input "ashvath"
click at [394, 166] on div "Ashvath Tummalapenta s••••••••••••t@gmail.com" at bounding box center [480, 179] width 222 height 29
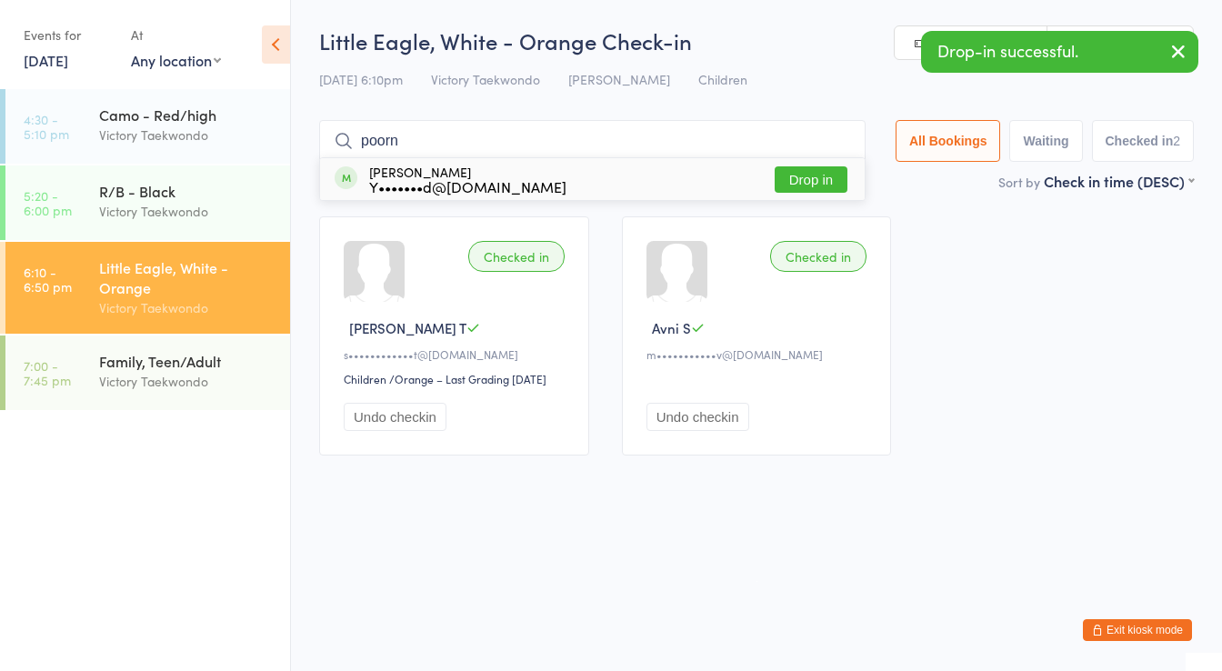
type input "poorn"
click at [394, 166] on div "Poornav Gowda Y•••••••d@gmail.com" at bounding box center [467, 179] width 197 height 29
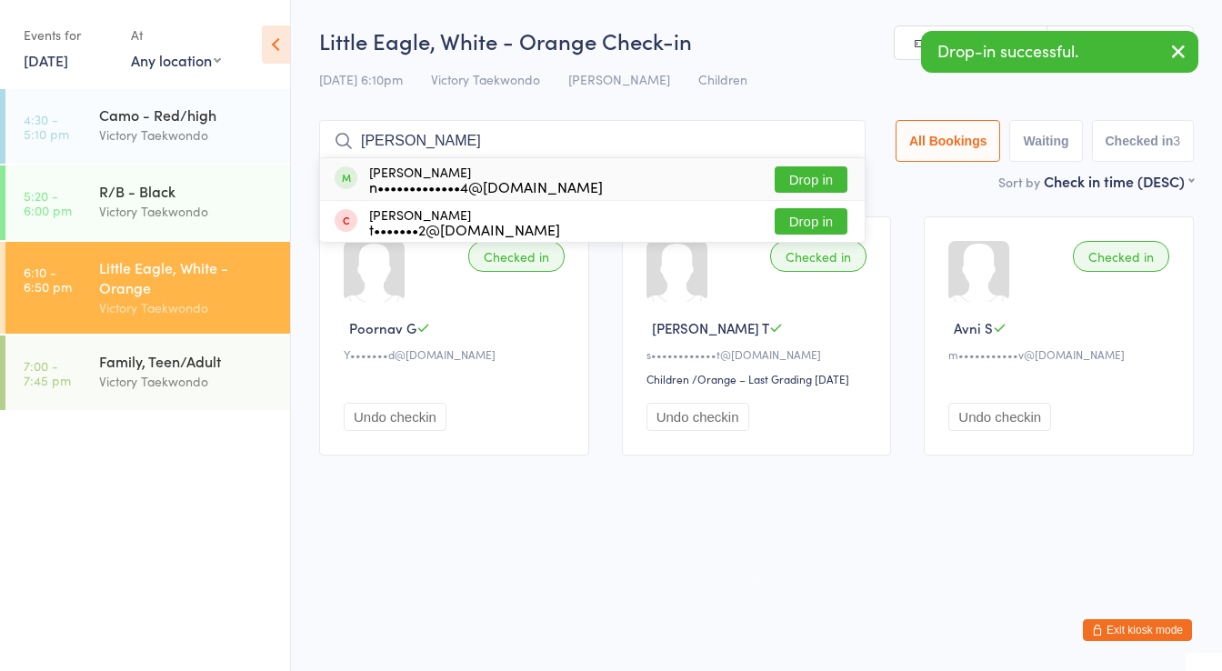
type input "alfredo"
click at [394, 166] on div "Alfredo Carbajal n•••••••••••••4@gmail.com" at bounding box center [486, 179] width 234 height 29
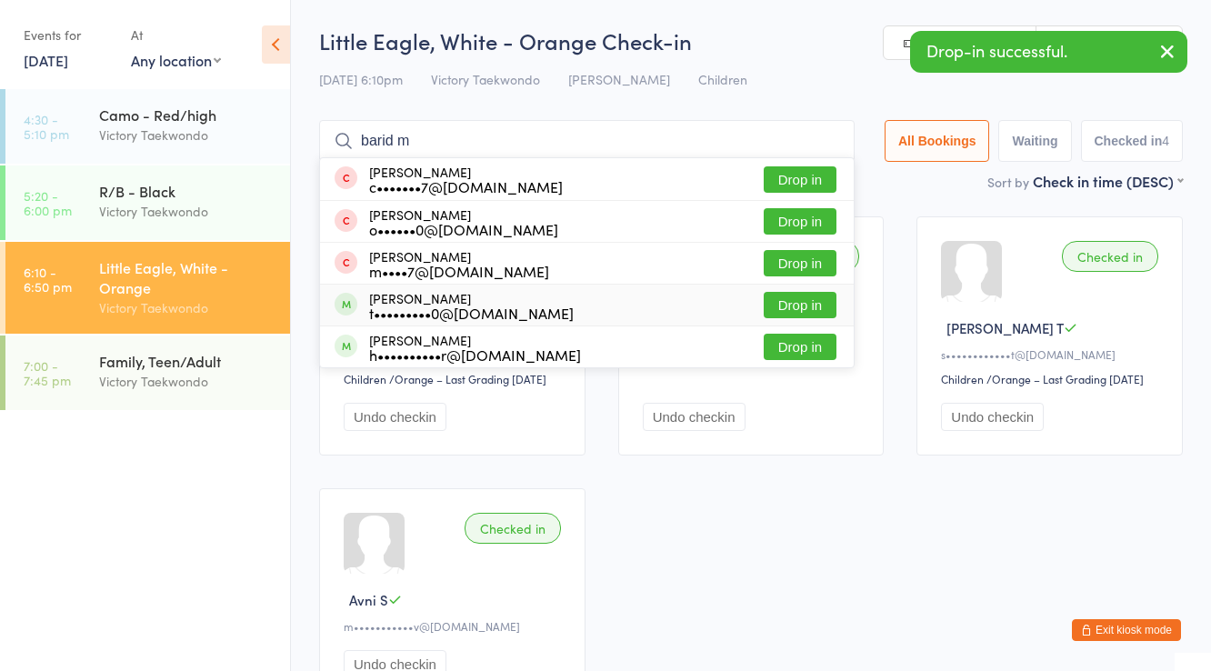
type input "barid m"
click at [415, 306] on div "t•••••••••0@gmail.com" at bounding box center [471, 312] width 205 height 15
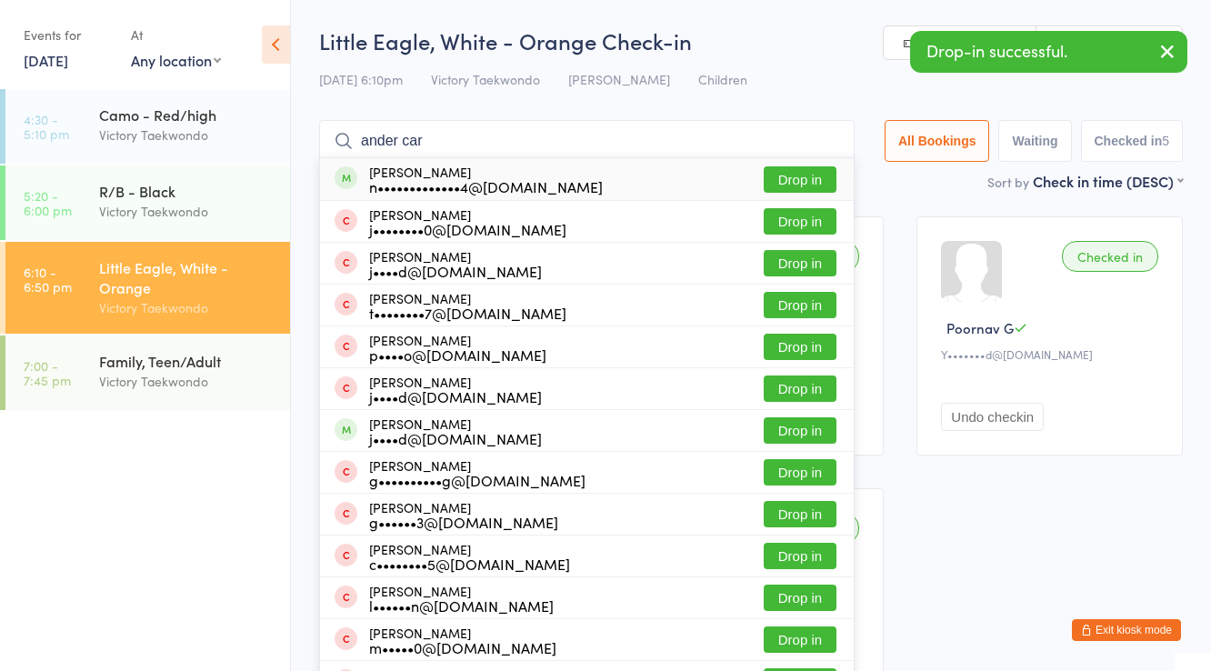
type input "ander car"
click at [428, 179] on div "n•••••••••••••4@gmail.com" at bounding box center [486, 186] width 234 height 15
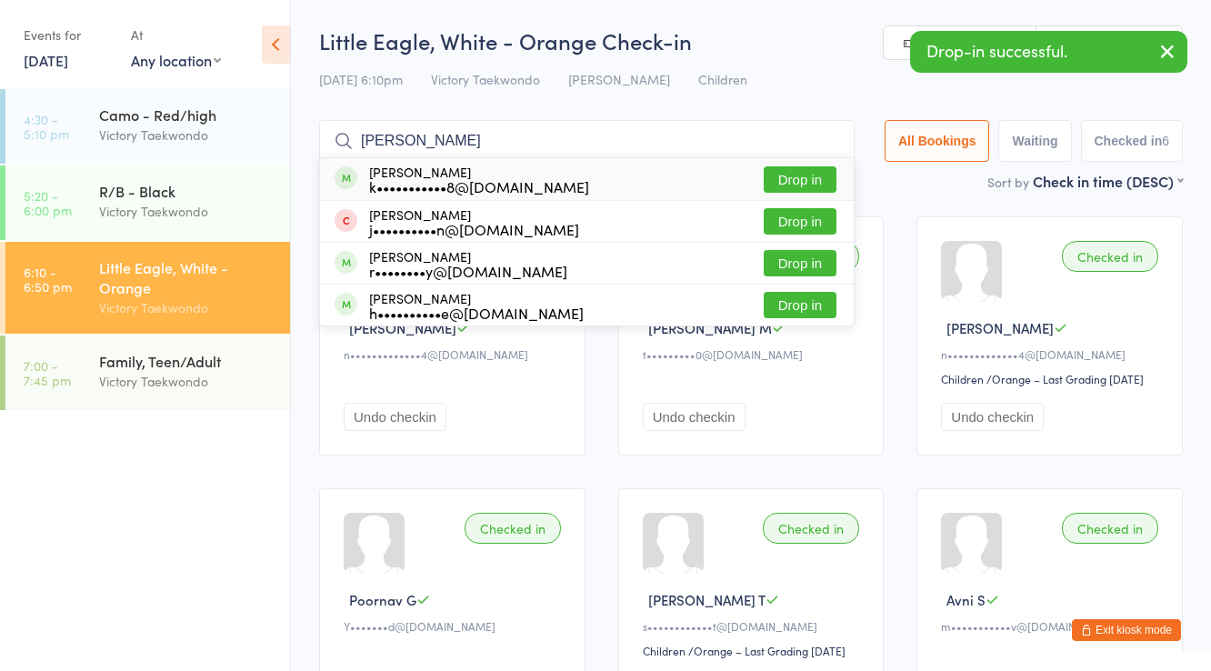
type input "riley c"
click at [428, 179] on div "k•••••••••••8@gmail.com" at bounding box center [479, 186] width 220 height 15
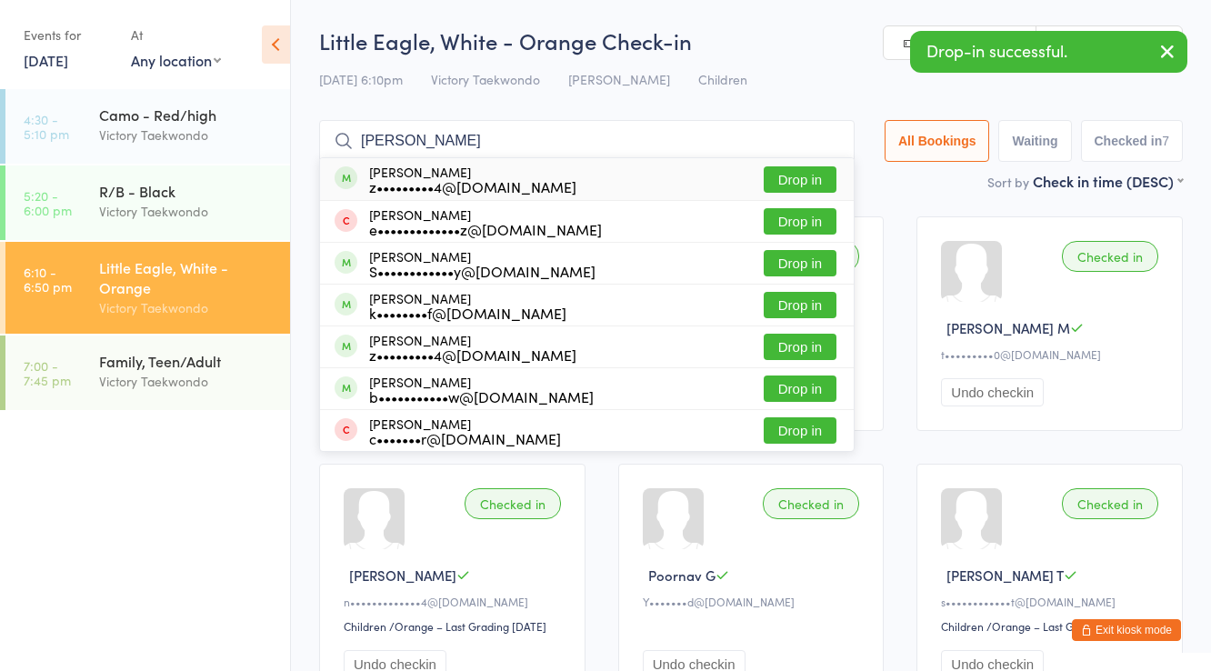
type input "zachary gor"
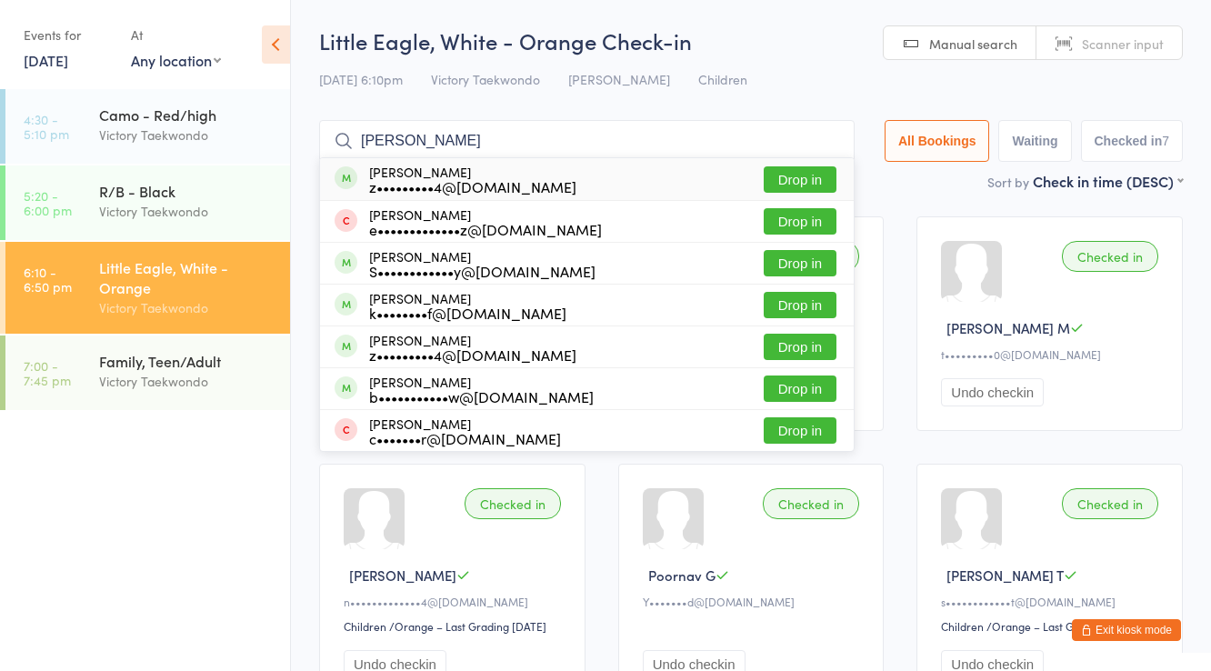
click at [428, 179] on div "z•••••••••4@gmail.com" at bounding box center [472, 186] width 207 height 15
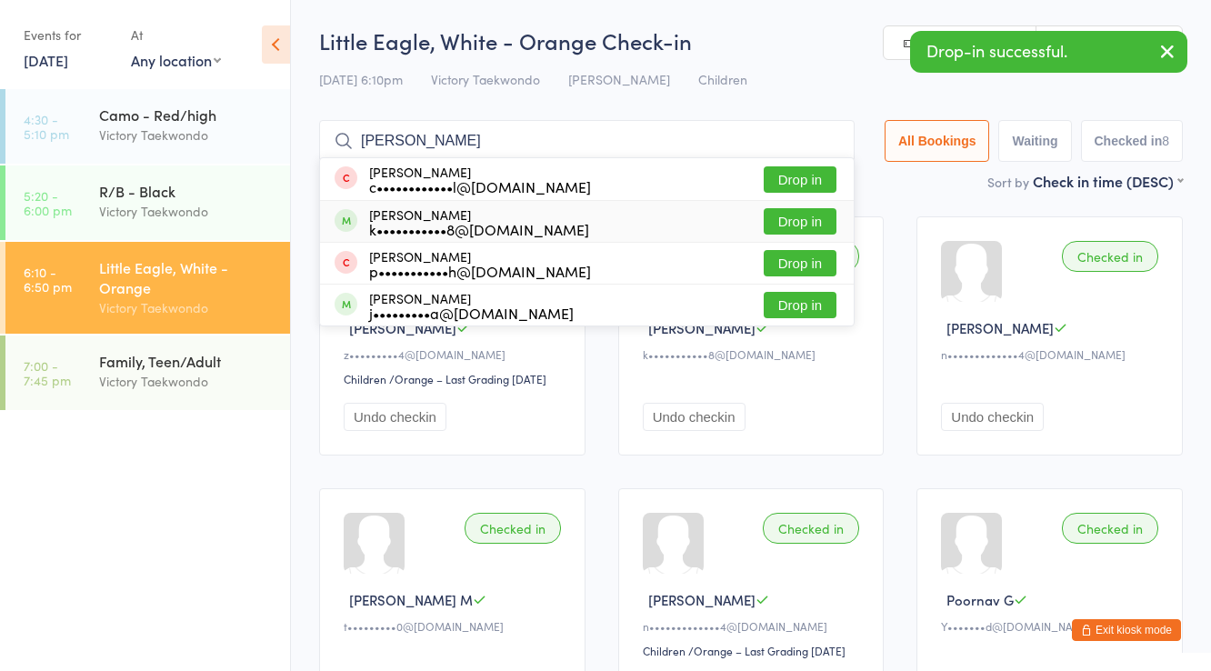
type input "logan c"
click at [430, 224] on div "k•••••••••••8@gmail.com" at bounding box center [479, 229] width 220 height 15
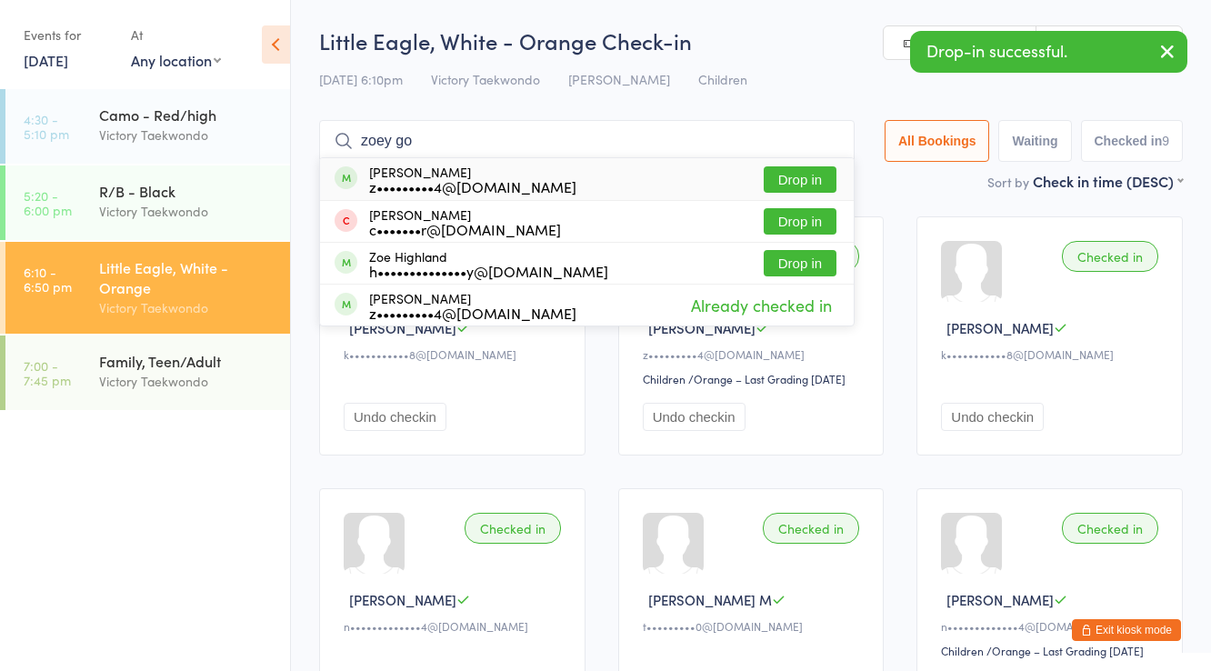
type input "zoey go"
click at [415, 179] on div "z•••••••••4@gmail.com" at bounding box center [472, 186] width 207 height 15
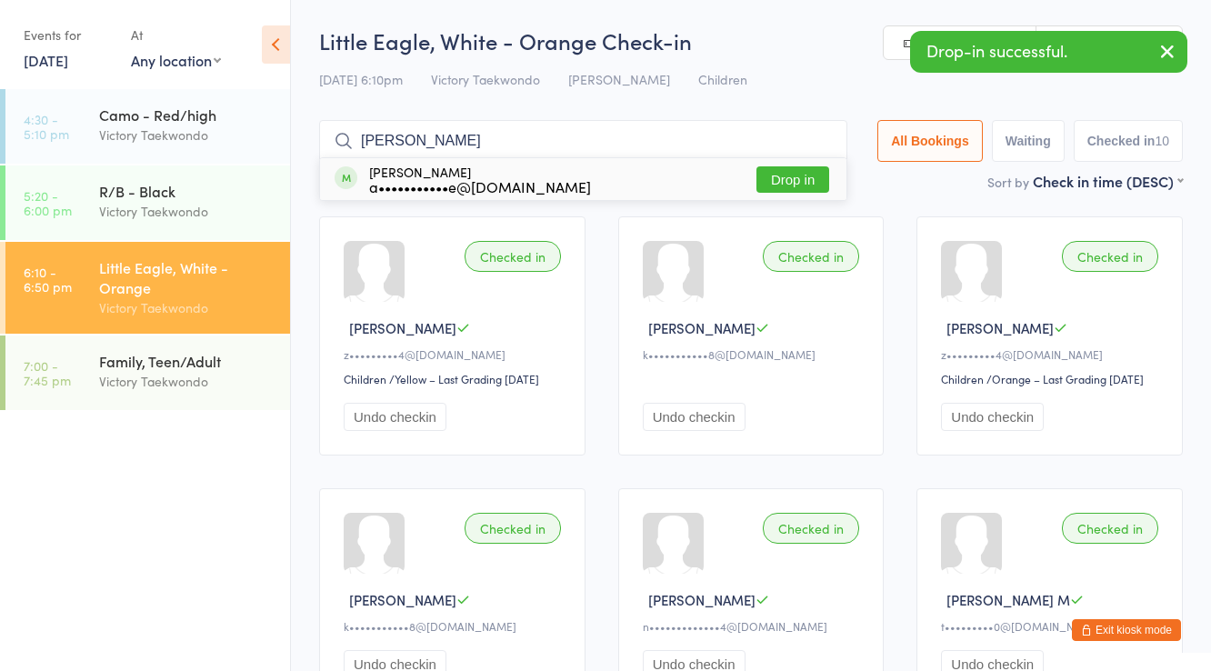
type input "varad"
click at [415, 179] on div "a•••••••••••e@gmail.com" at bounding box center [480, 186] width 222 height 15
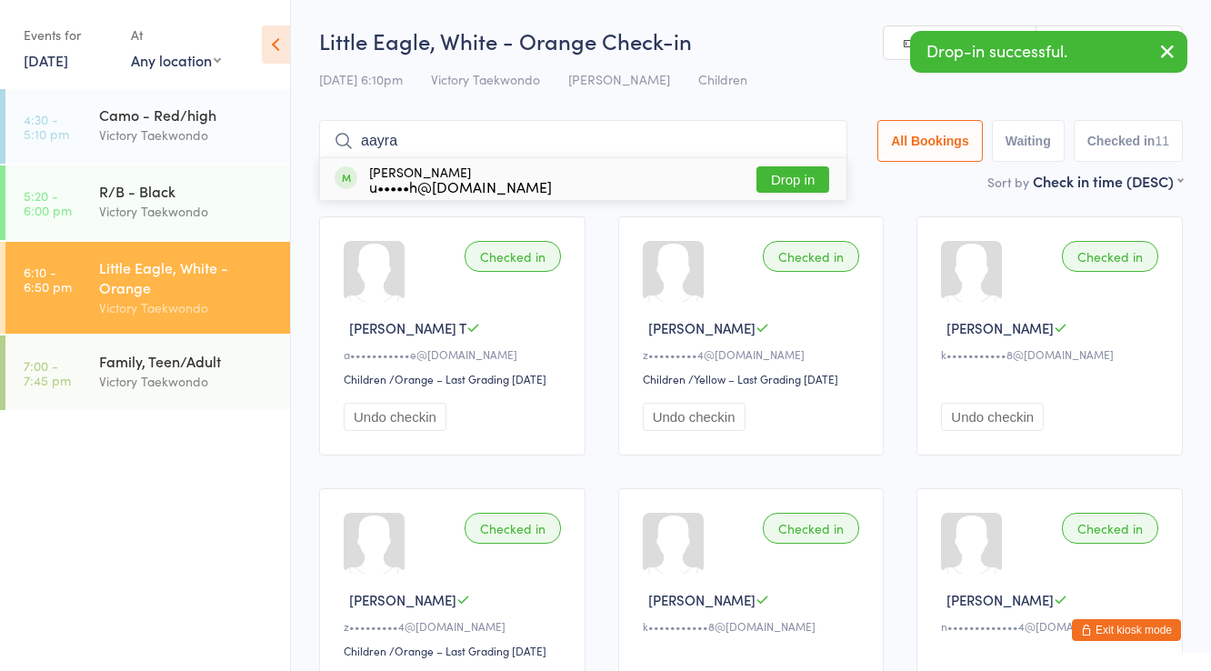
type input "aayra"
click at [415, 179] on div "u•••••h@gmail.com" at bounding box center [460, 186] width 183 height 15
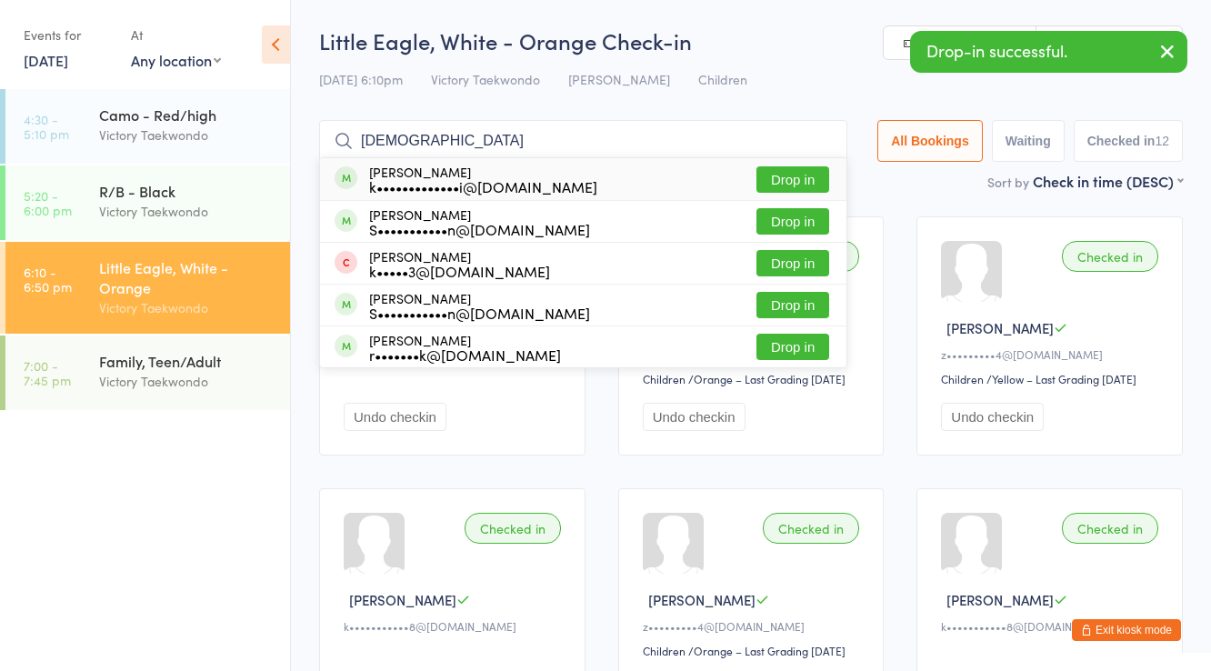
type input "krisha"
click at [415, 179] on div "k•••••••••••••i@outlook.com" at bounding box center [483, 186] width 228 height 15
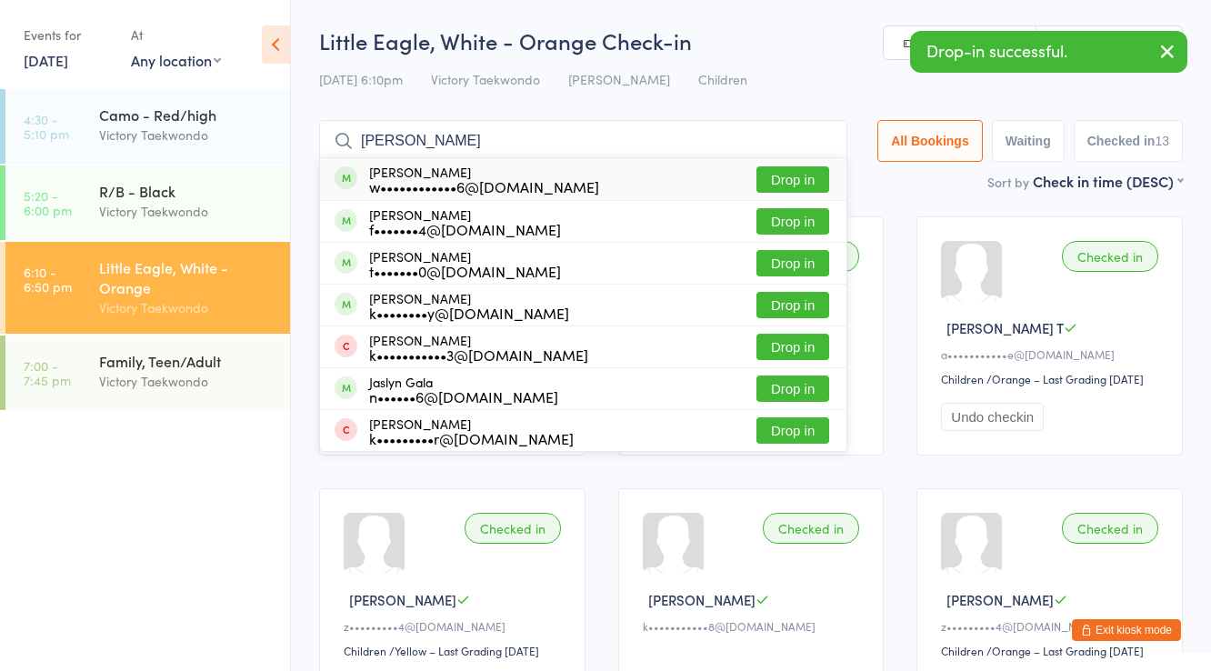
type input "joshua gar"
click at [415, 179] on div "w••••••••••••6@gmail.com" at bounding box center [484, 186] width 230 height 15
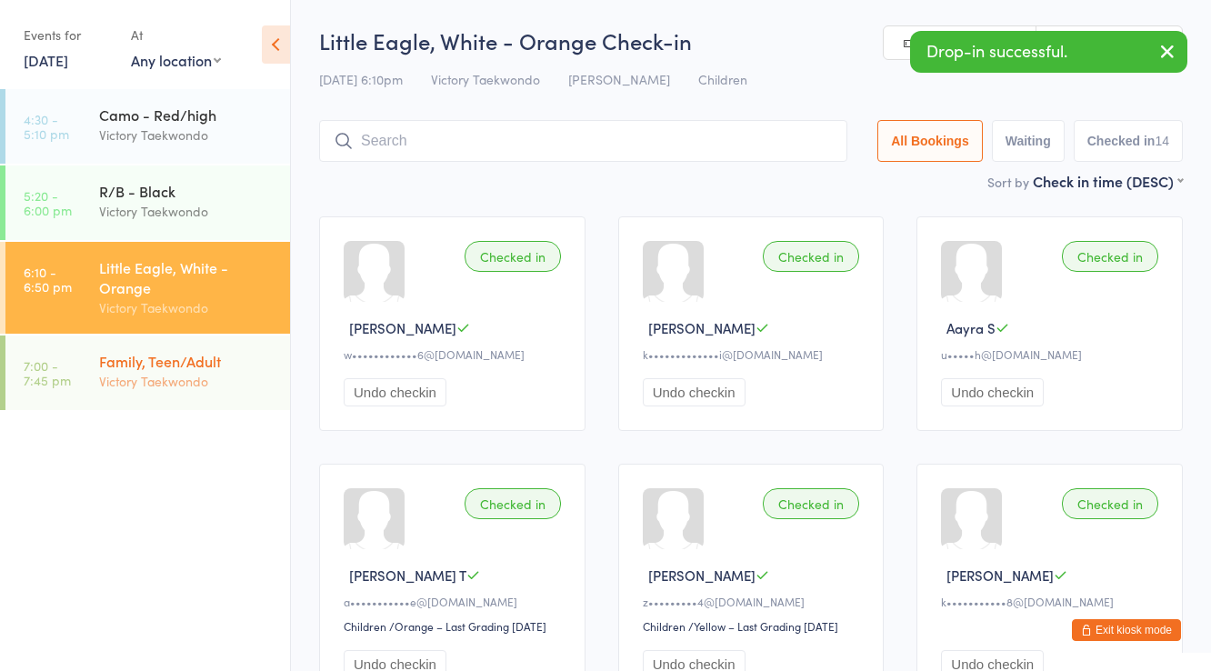
click at [215, 388] on div "Victory Taekwondo" at bounding box center [186, 381] width 175 height 21
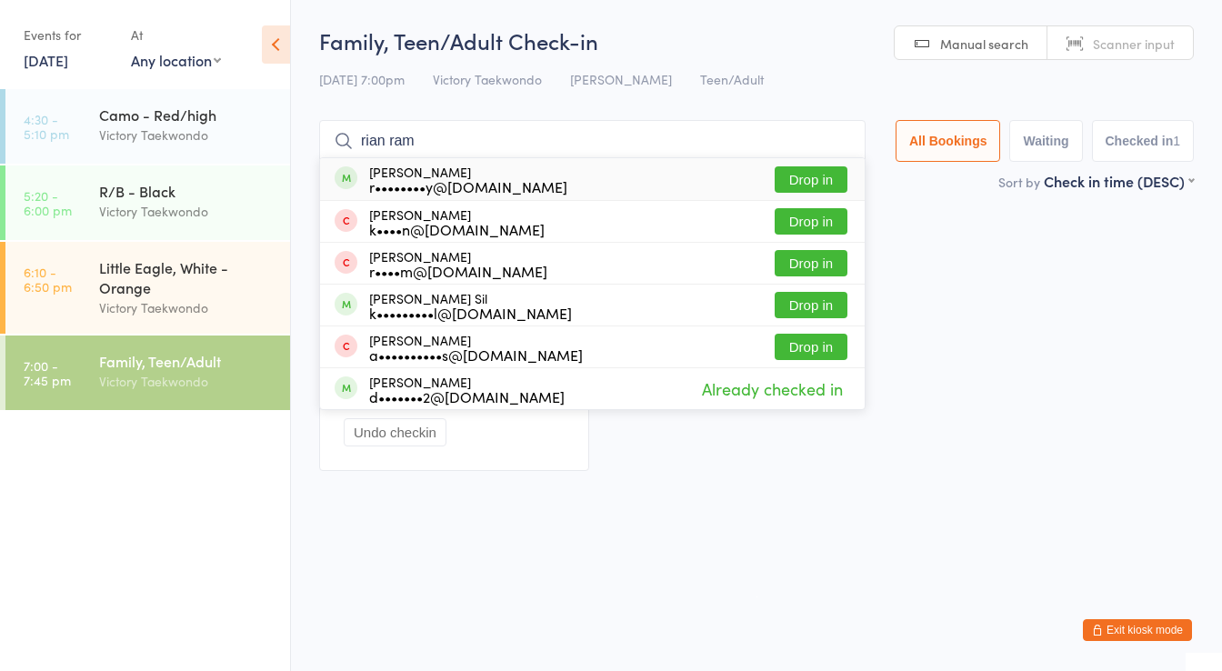
type input "rian ram"
click at [425, 185] on div "r••••••••y@icloud.com" at bounding box center [468, 186] width 198 height 15
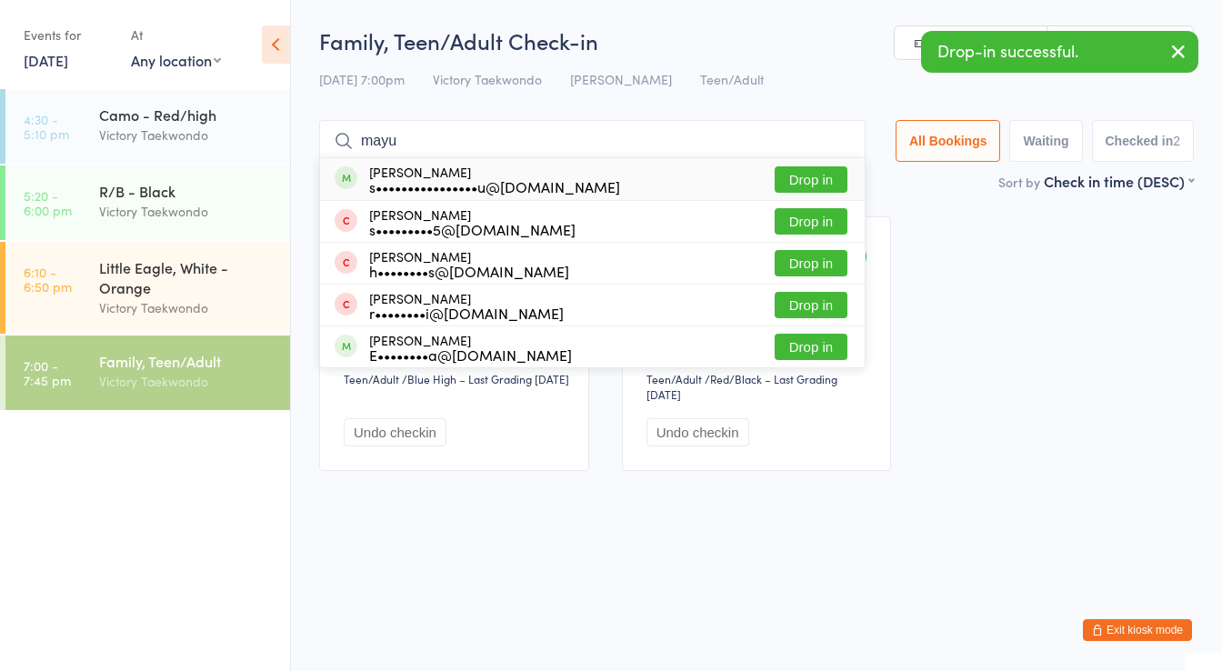
type input "mayu"
click at [438, 179] on div "s••••••••••••••••u@gmail.com" at bounding box center [494, 186] width 251 height 15
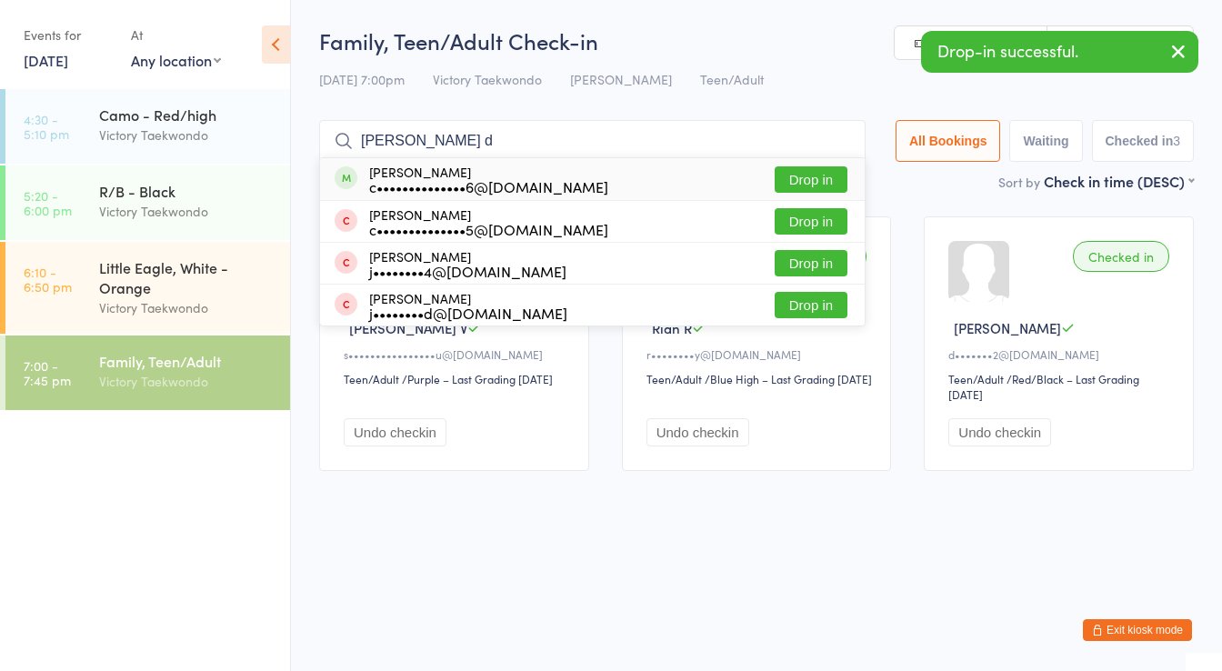
type input "adeline d"
click at [438, 179] on div "c••••••••••••••6@gmail.com" at bounding box center [488, 186] width 239 height 15
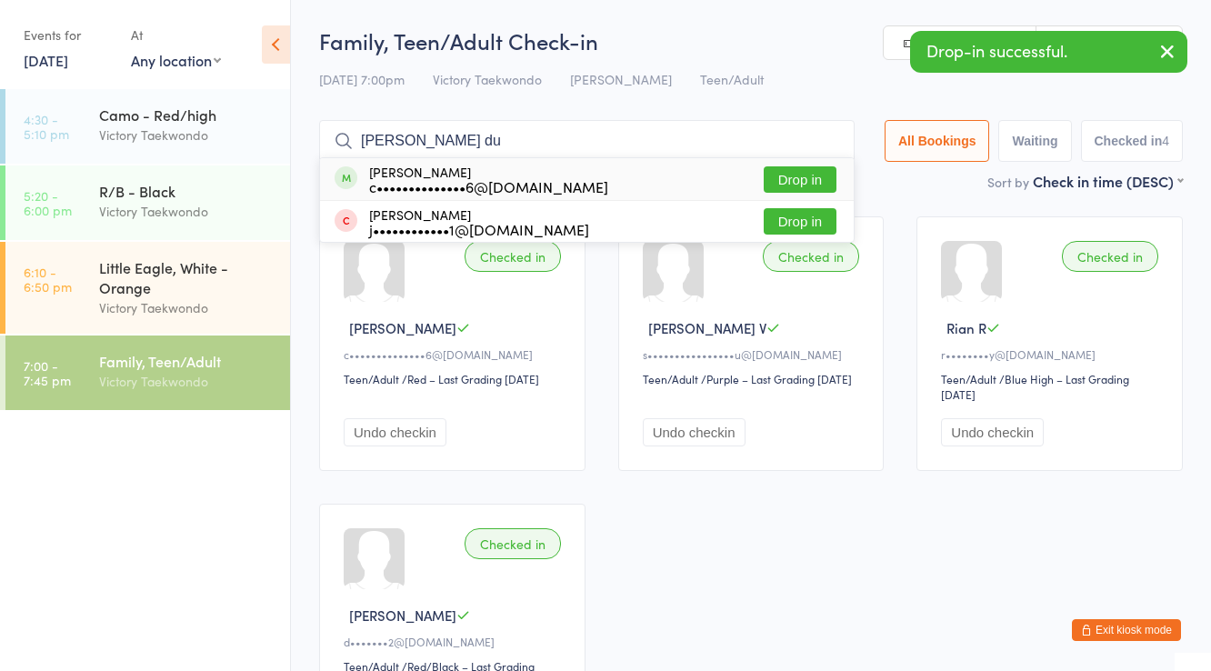
type input "nora du"
click at [438, 179] on div "c••••••••••••••6@gmail.com" at bounding box center [488, 186] width 239 height 15
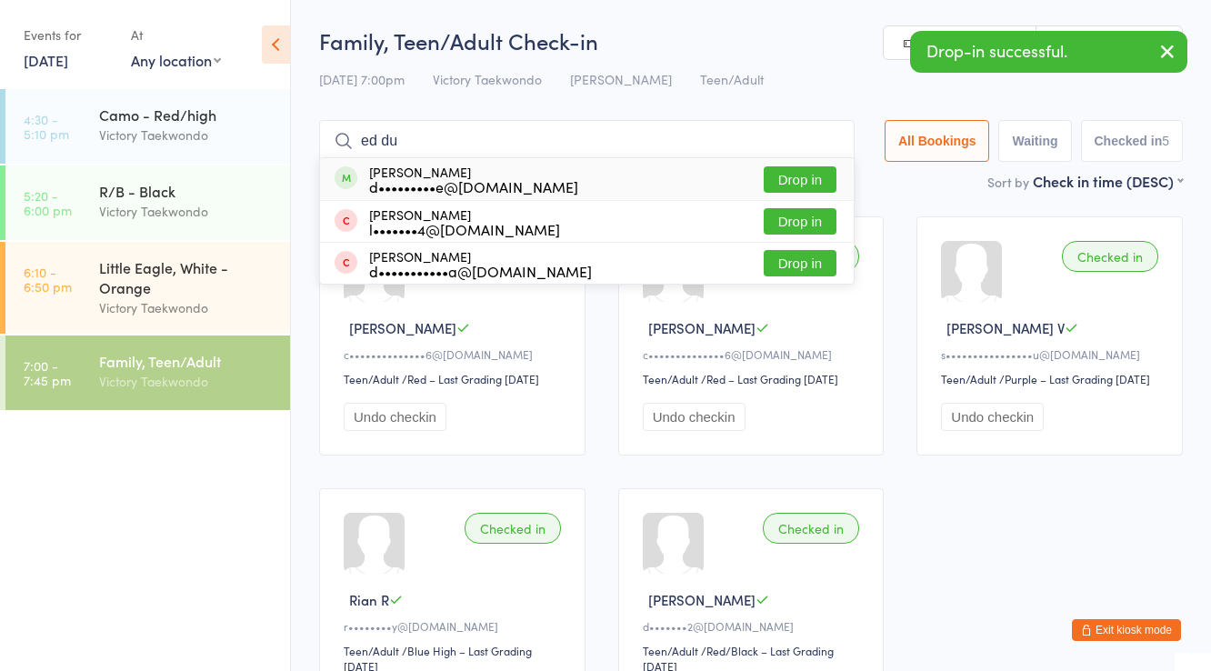
type input "ed du"
click at [438, 179] on div "d•••••••••e@gmail.com" at bounding box center [473, 186] width 209 height 15
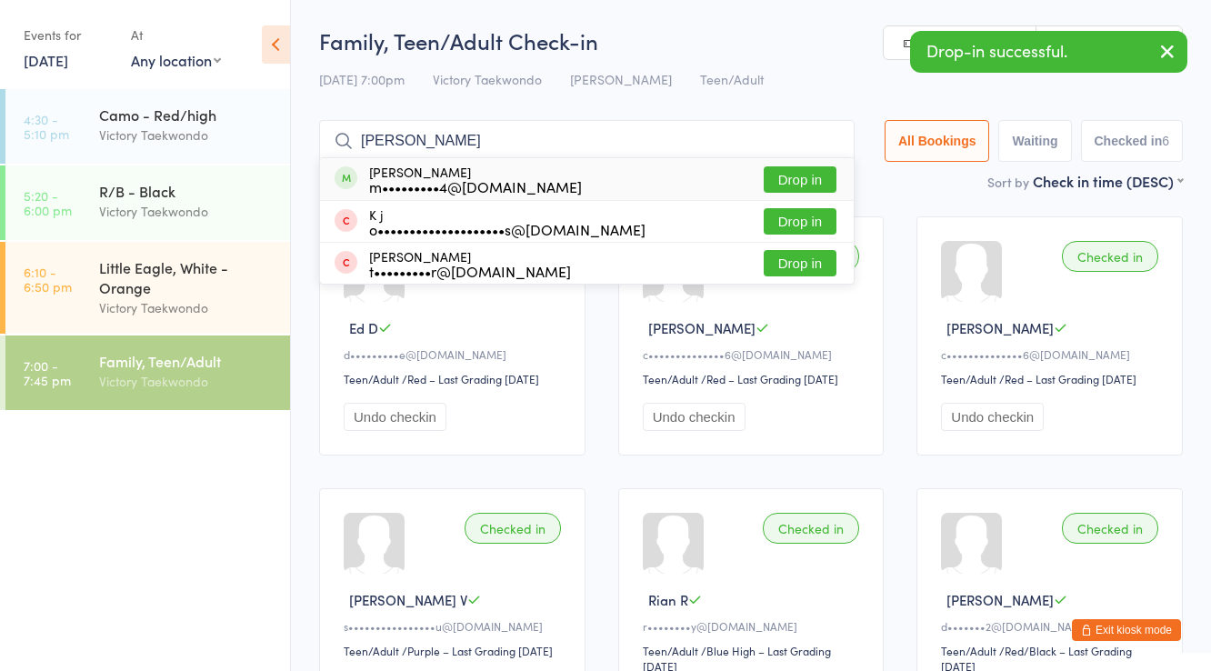
type input "rachel k"
click at [438, 179] on div "m•••••••••4@hotmail.com" at bounding box center [475, 186] width 213 height 15
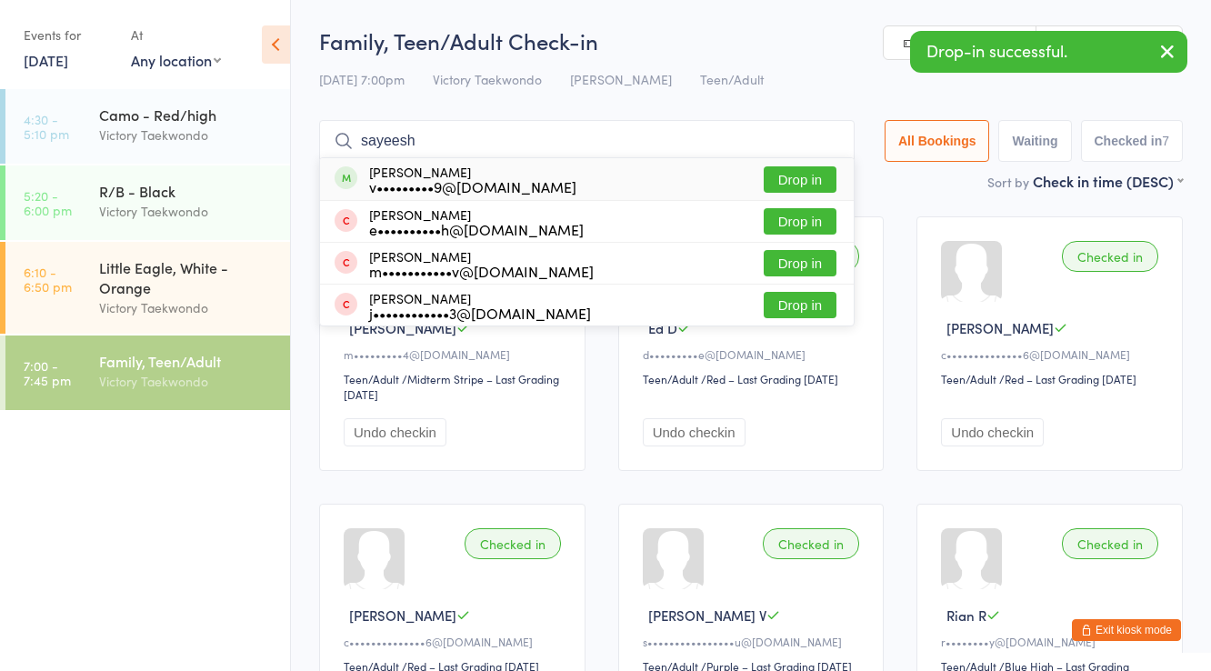
type input "sayeesh"
click at [438, 179] on div "v•••••••••9@gmail.com" at bounding box center [472, 186] width 207 height 15
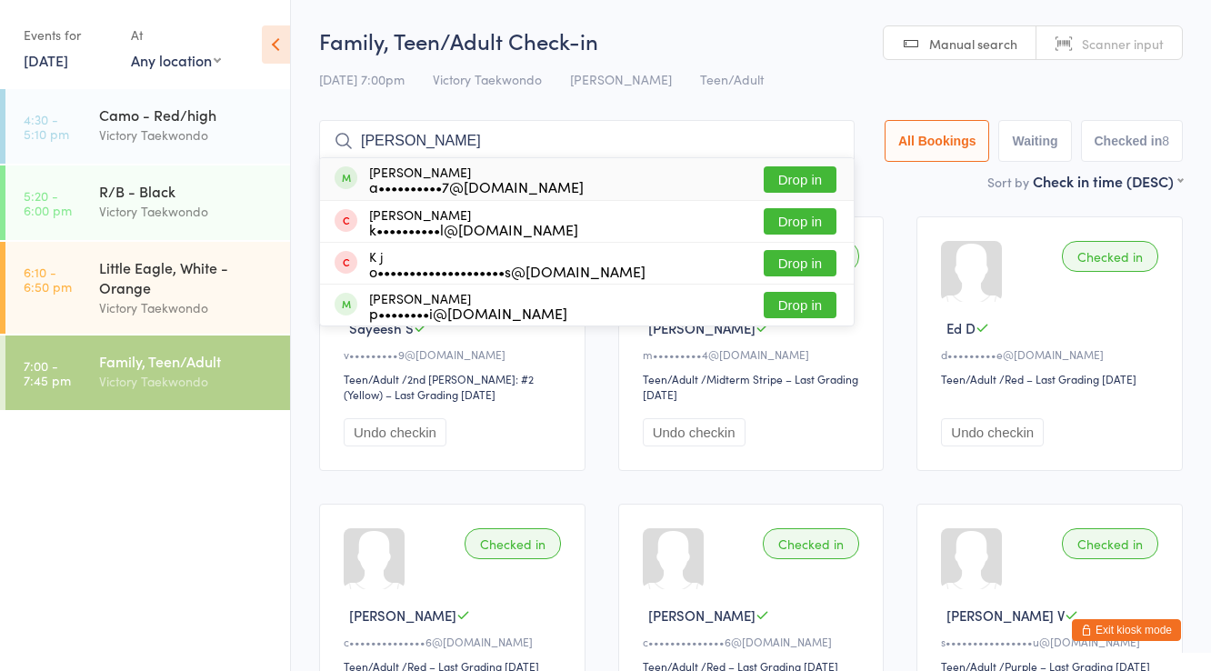
type input "yash j"
click at [438, 179] on div "a••••••••••7@gmail.com" at bounding box center [476, 186] width 215 height 15
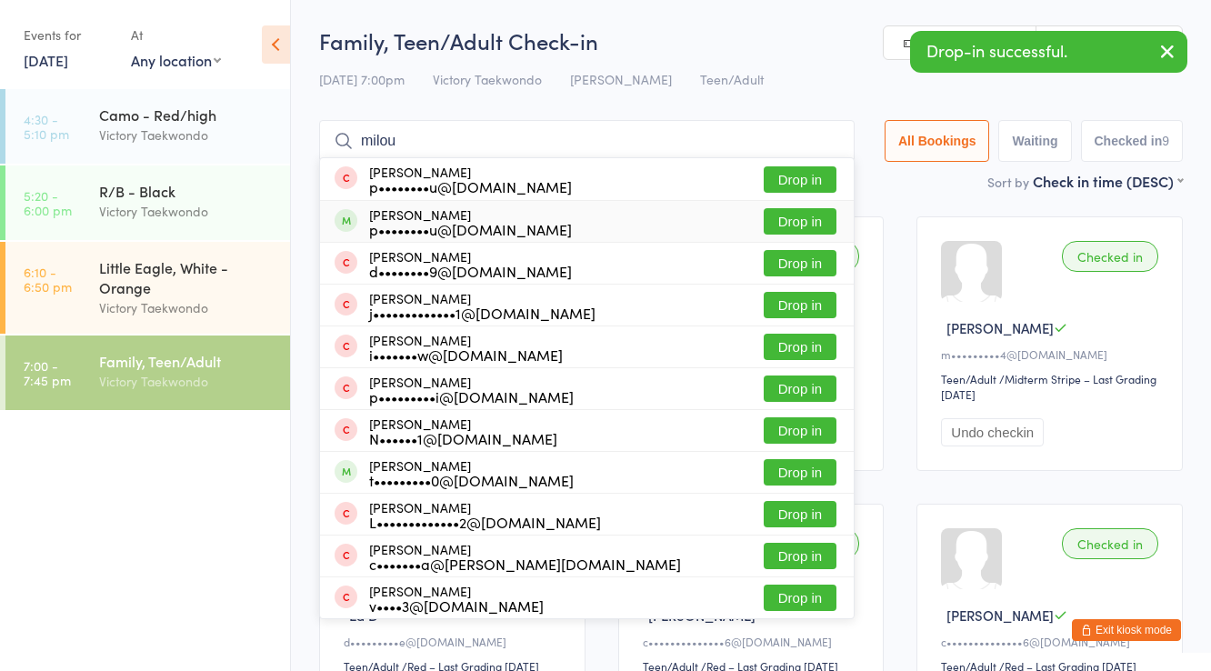
type input "milou"
click at [431, 223] on div "p••••••••u@gmail.com" at bounding box center [470, 229] width 203 height 15
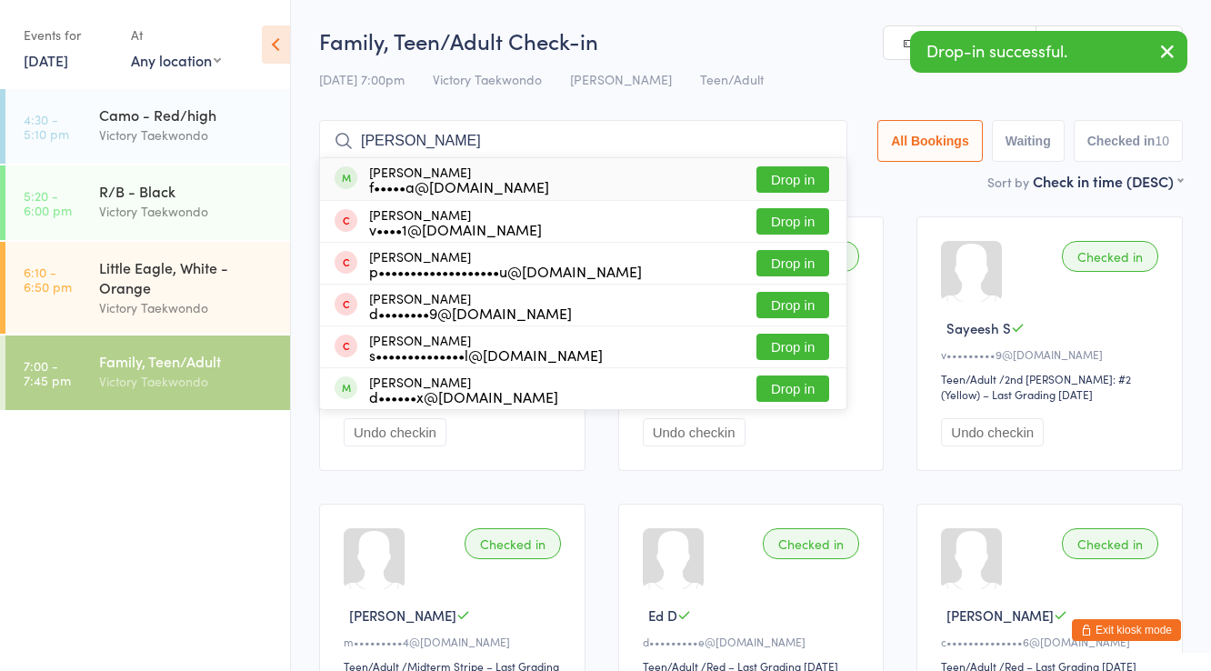
type input "sarah"
click at [443, 181] on div "f•••••a@msn.com" at bounding box center [459, 186] width 180 height 15
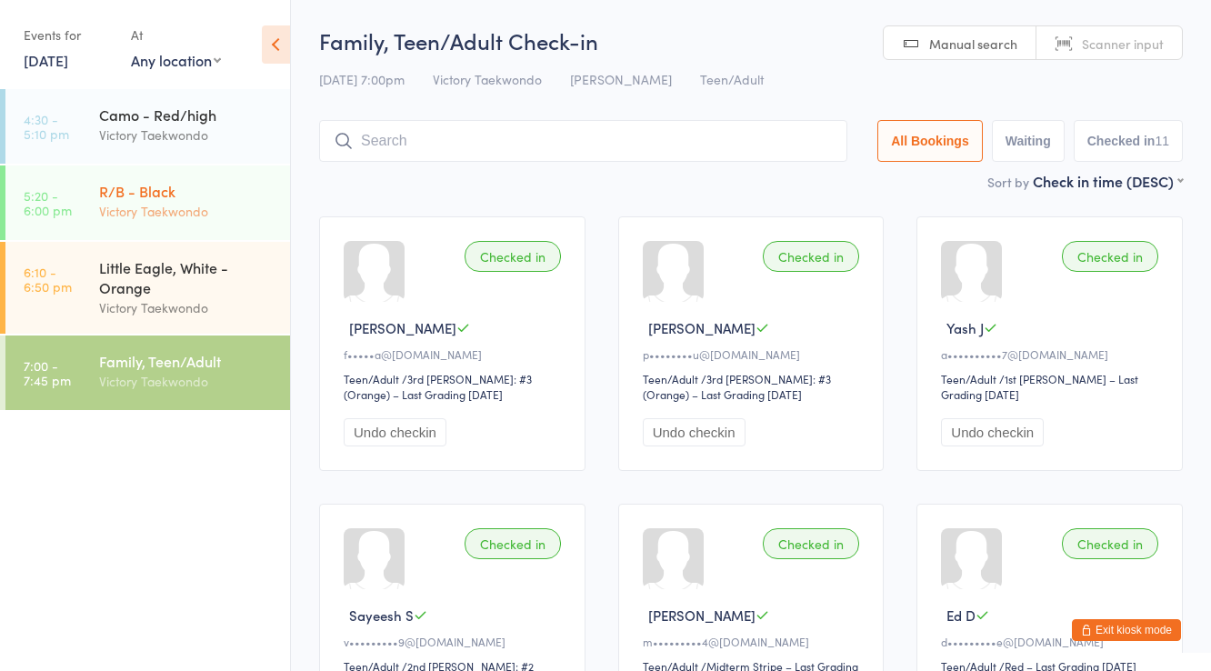
click at [195, 183] on div "R/B - Black" at bounding box center [186, 191] width 175 height 20
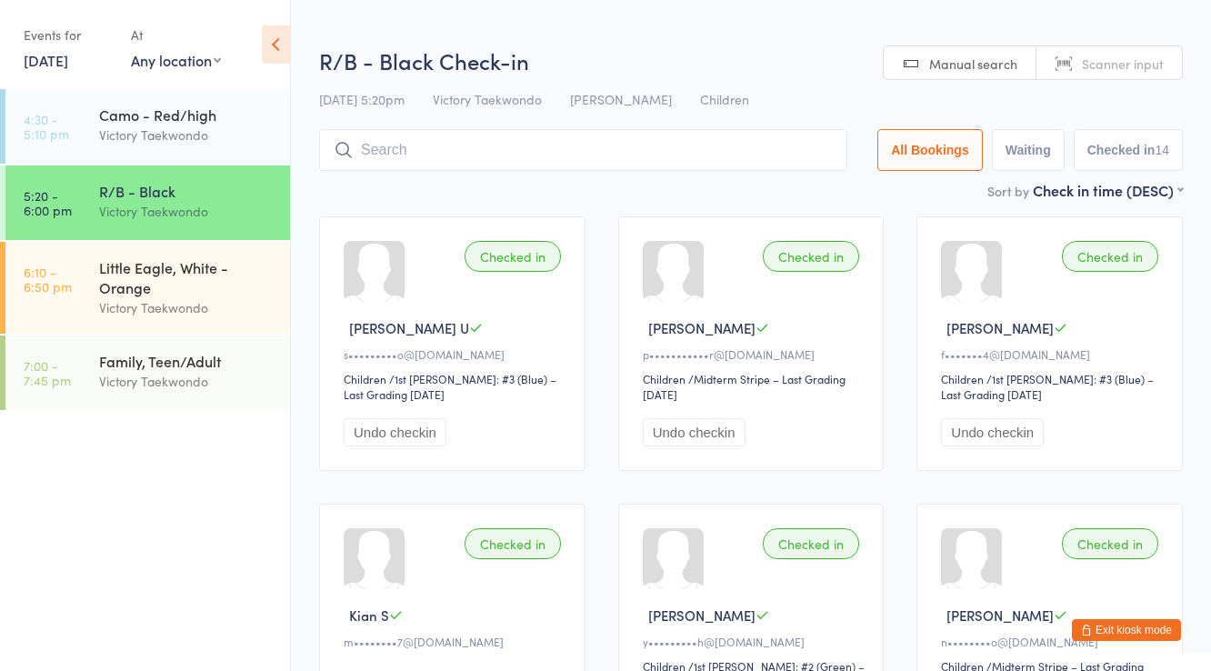
click at [406, 156] on input "search" at bounding box center [583, 150] width 528 height 42
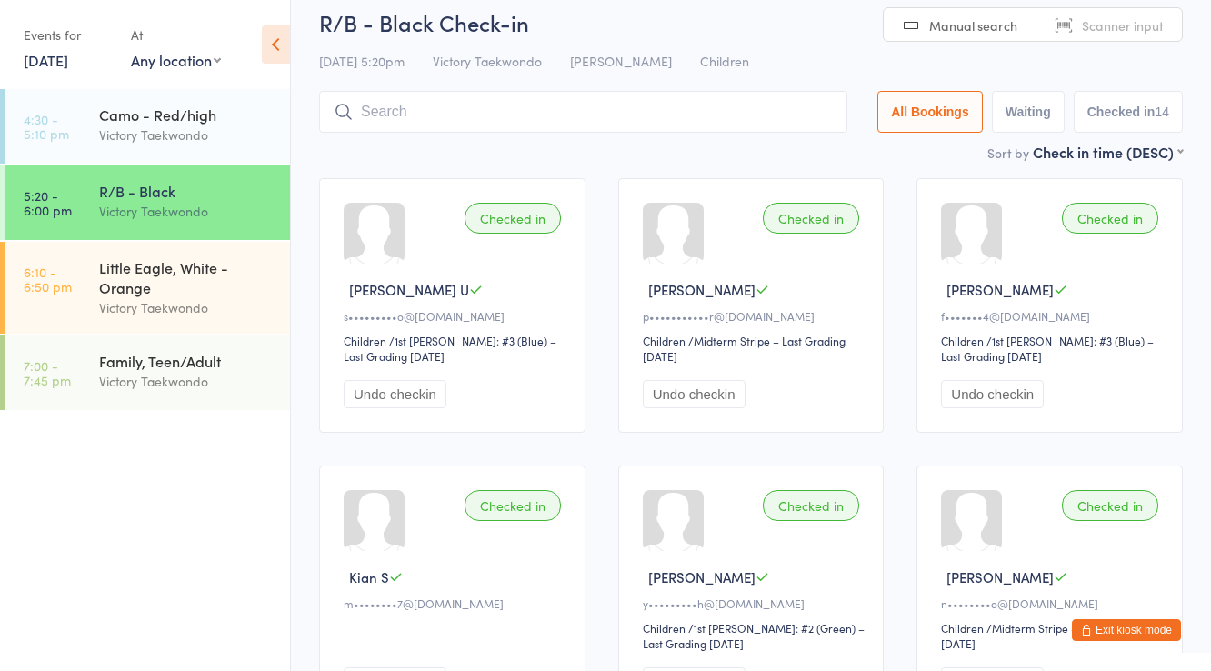
scroll to position [120, 0]
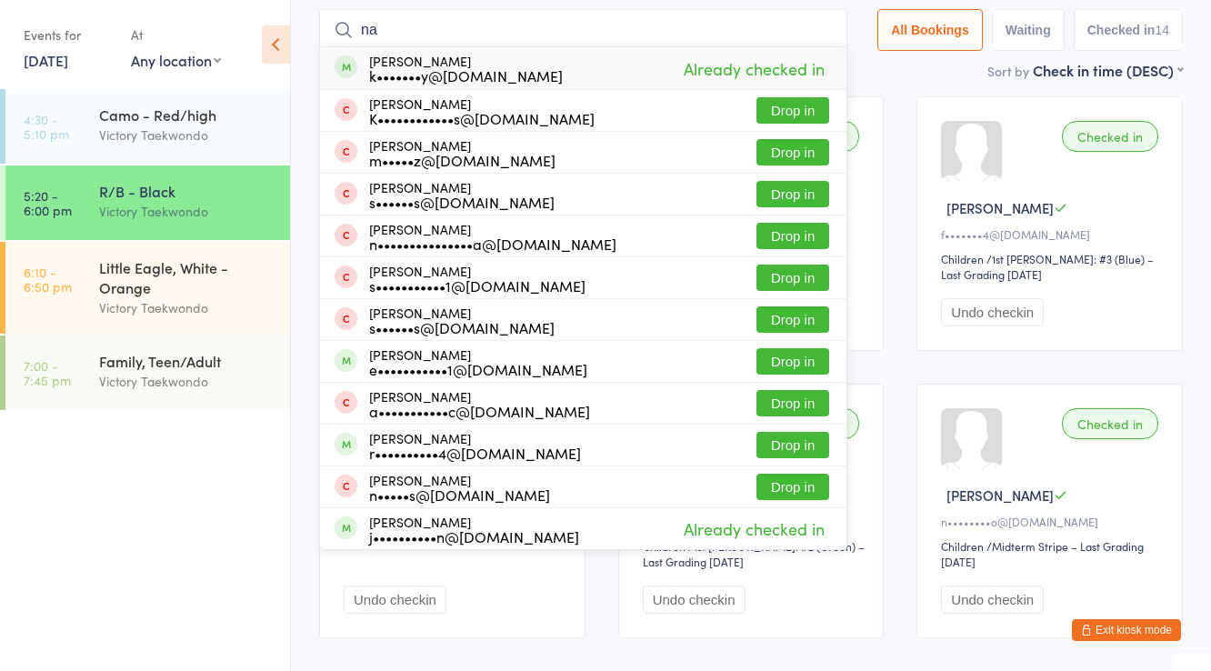
type input "n"
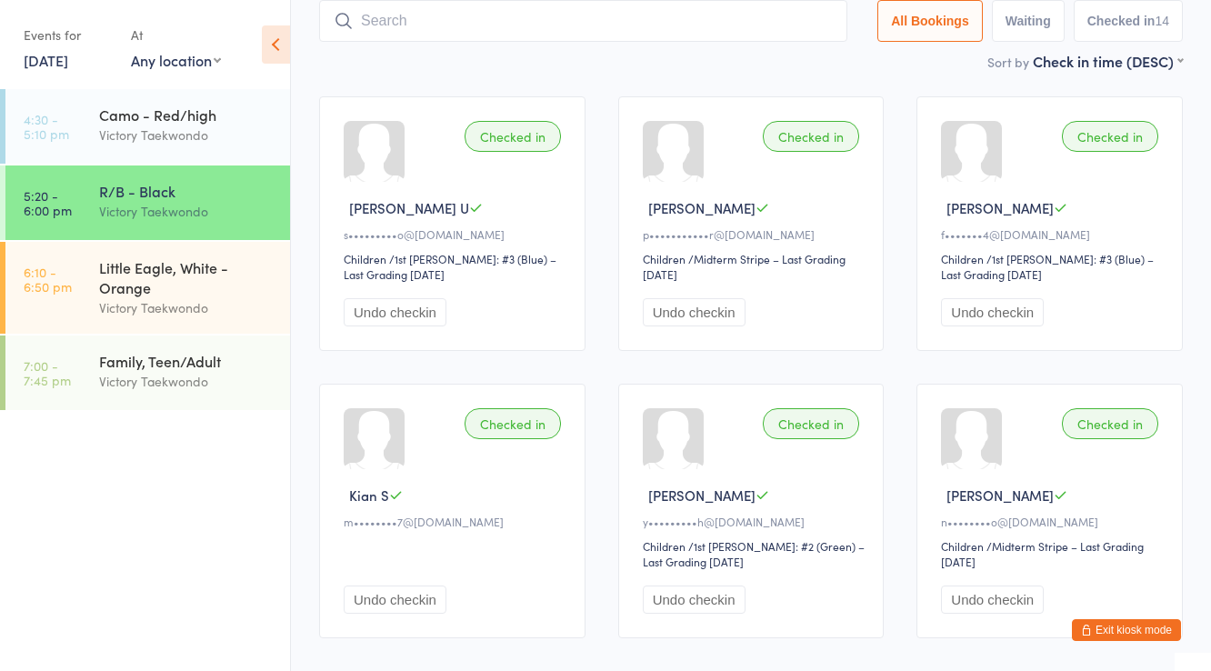
click at [195, 544] on ul "4:30 - 5:10 pm Camo - Red/high Victory Taekwondo 5:20 - 6:00 pm R/B - Black Vic…" at bounding box center [145, 380] width 290 height 582
click at [1099, 625] on button "Exit kiosk mode" at bounding box center [1126, 630] width 109 height 22
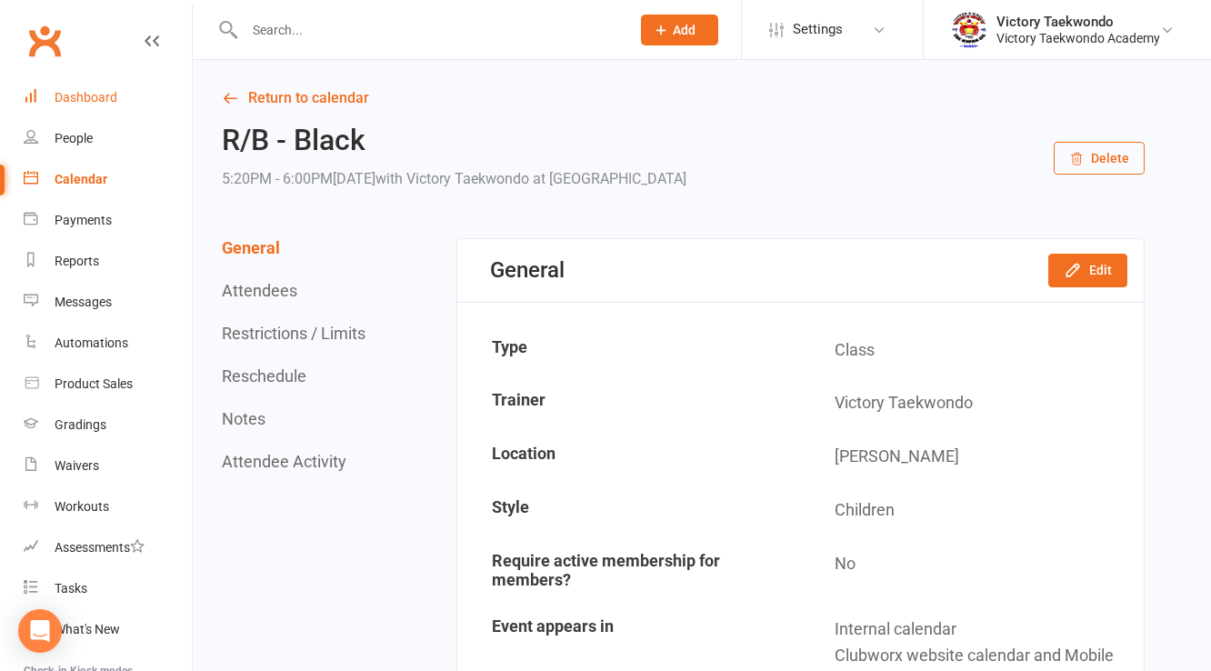
click at [58, 94] on div "Dashboard" at bounding box center [86, 97] width 63 height 15
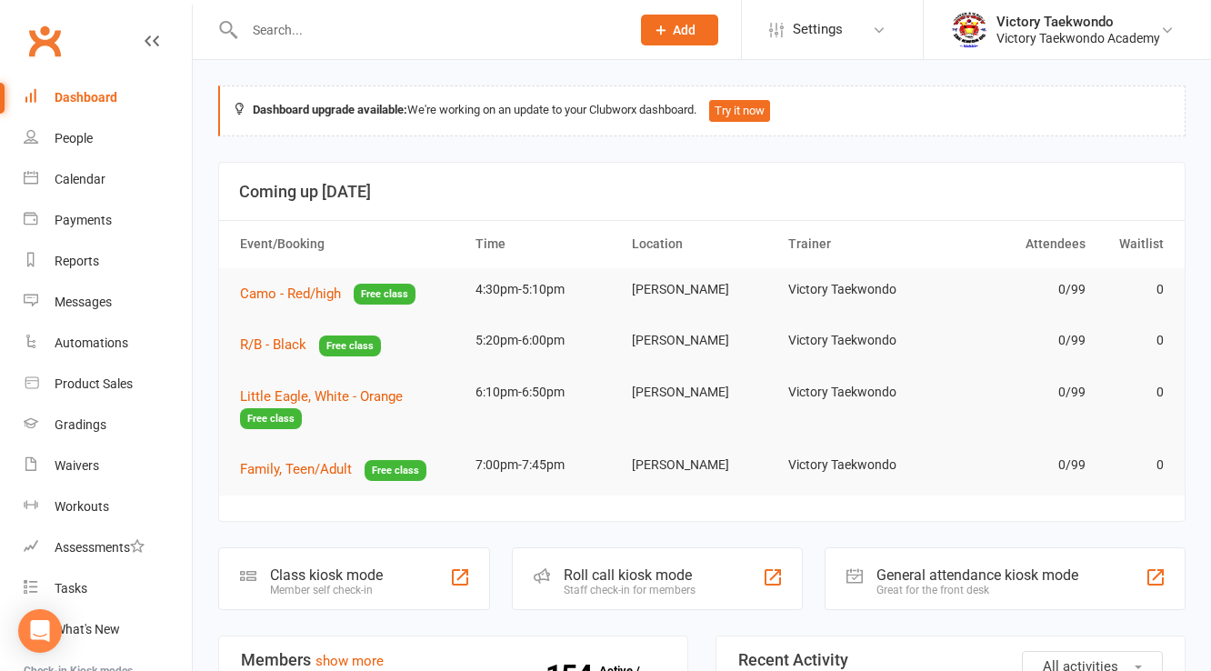
click at [678, 35] on span "Add" at bounding box center [684, 30] width 23 height 15
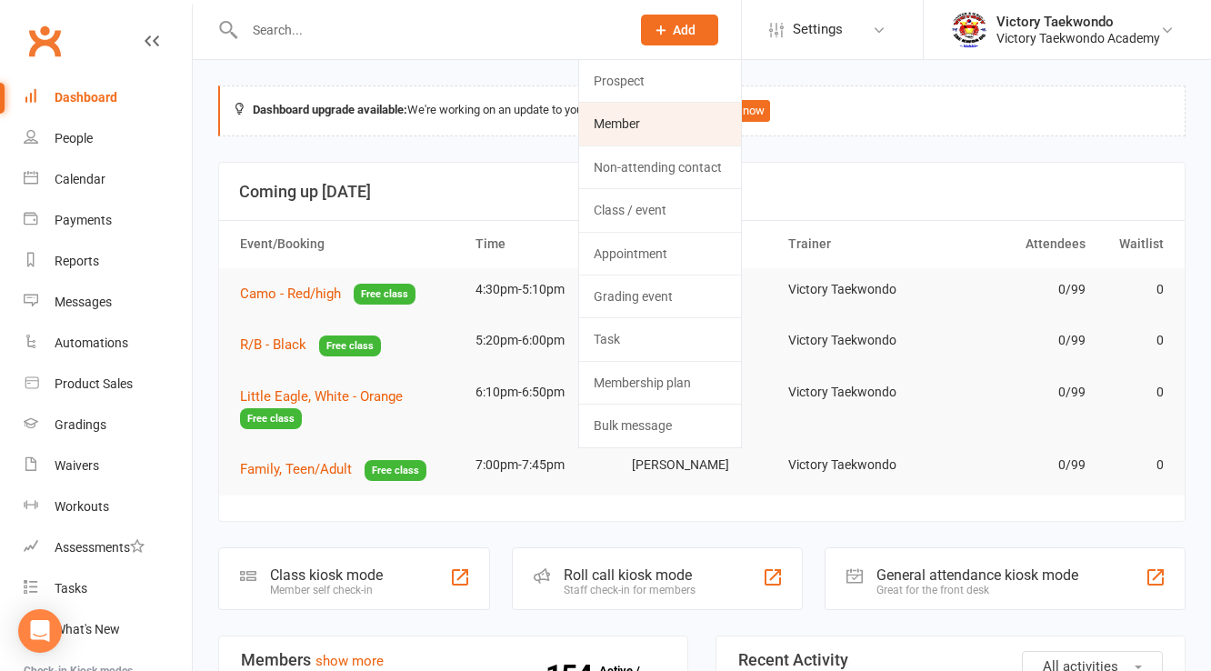
click at [665, 140] on link "Member" at bounding box center [660, 124] width 162 height 42
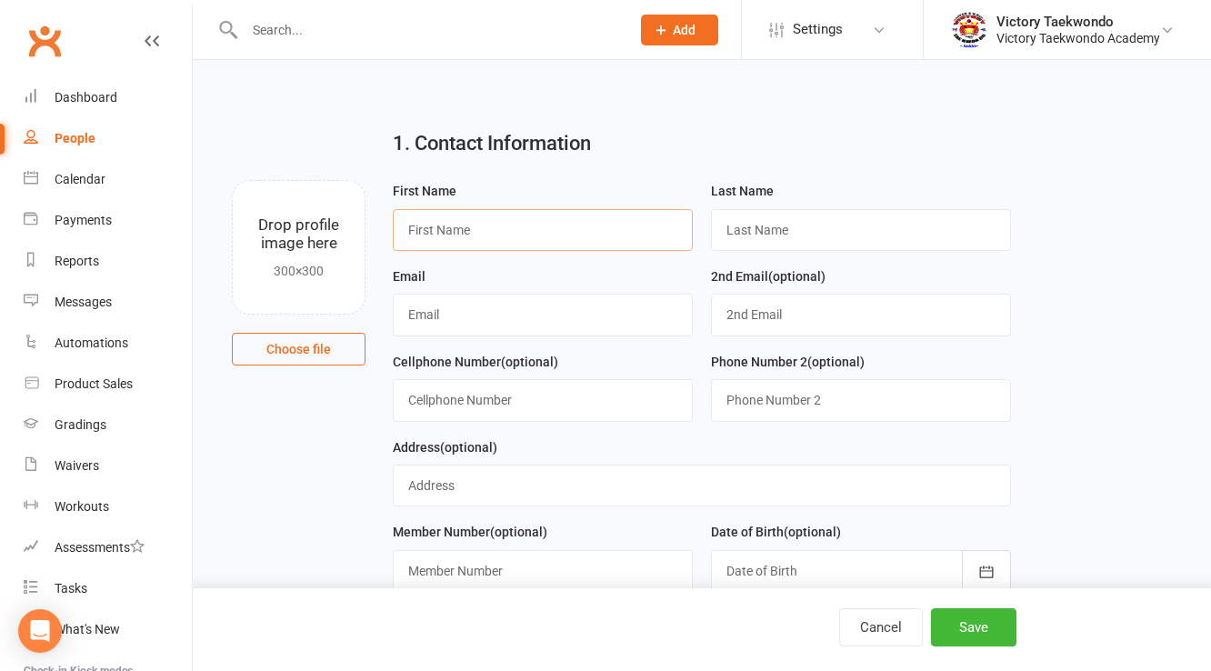
click at [509, 225] on input "text" at bounding box center [543, 230] width 300 height 42
click at [491, 242] on input "text" at bounding box center [543, 230] width 300 height 42
type input "Midian"
type input "Hashim"
click at [475, 308] on input "text" at bounding box center [543, 315] width 300 height 42
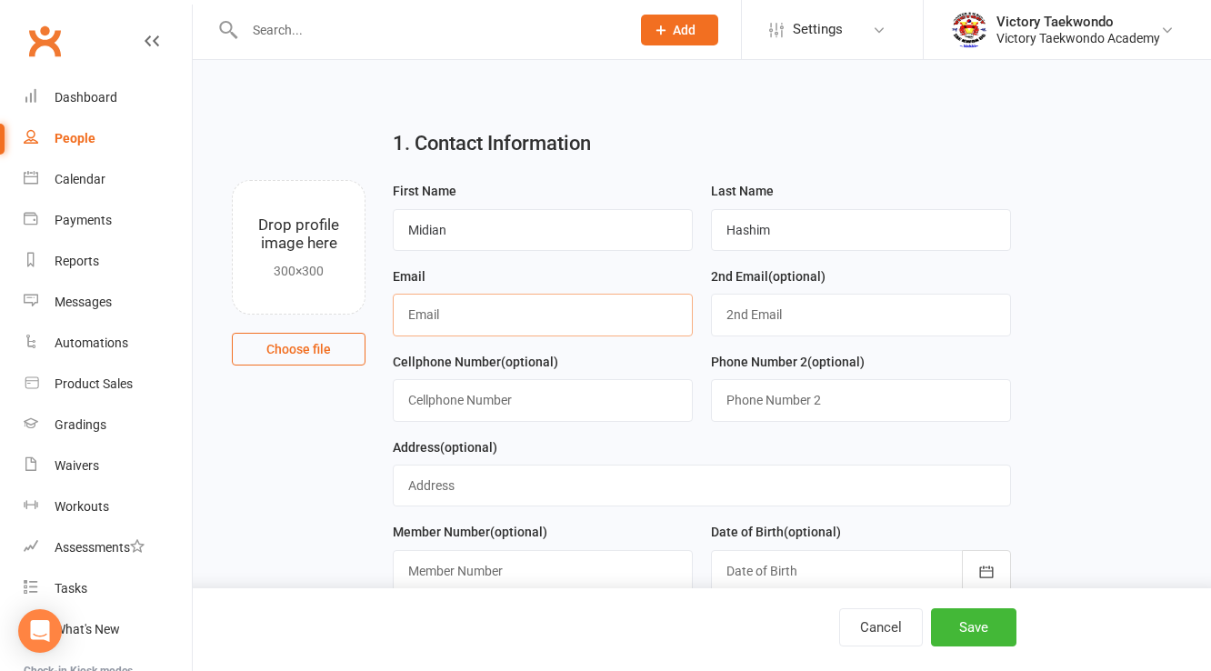
paste input "[EMAIL_ADDRESS][DOMAIN_NAME]"
type input "[EMAIL_ADDRESS][DOMAIN_NAME]"
click at [480, 402] on input "text" at bounding box center [543, 400] width 300 height 42
type input "[PHONE_NUMBER]"
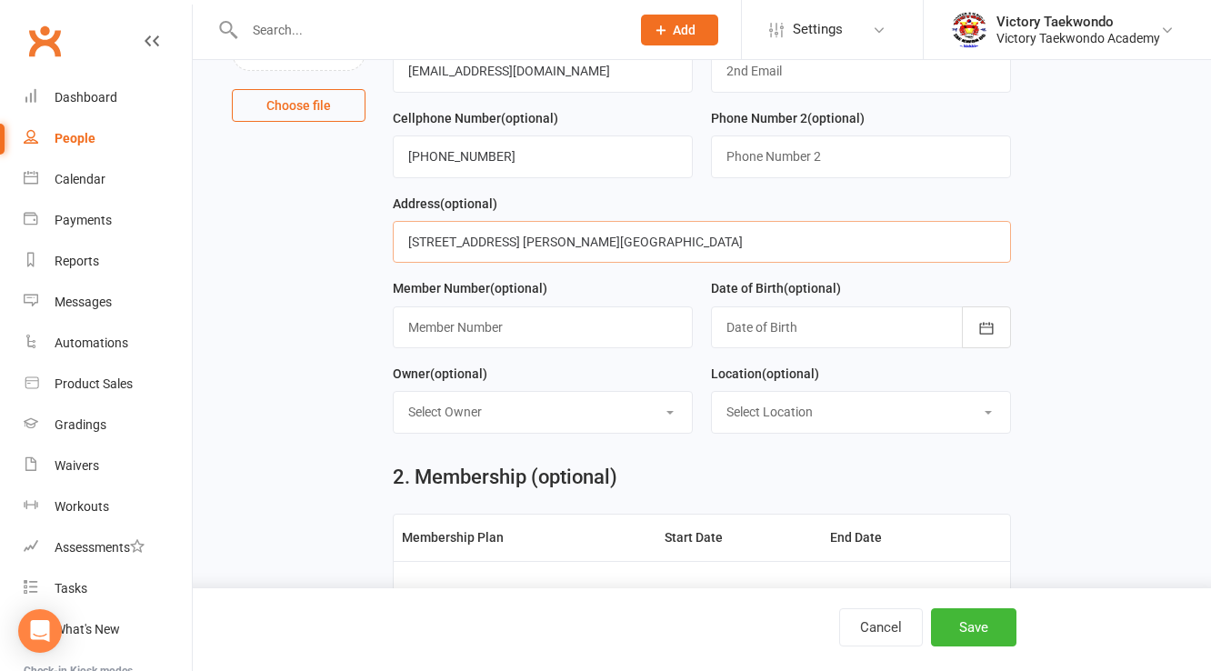
scroll to position [291, 0]
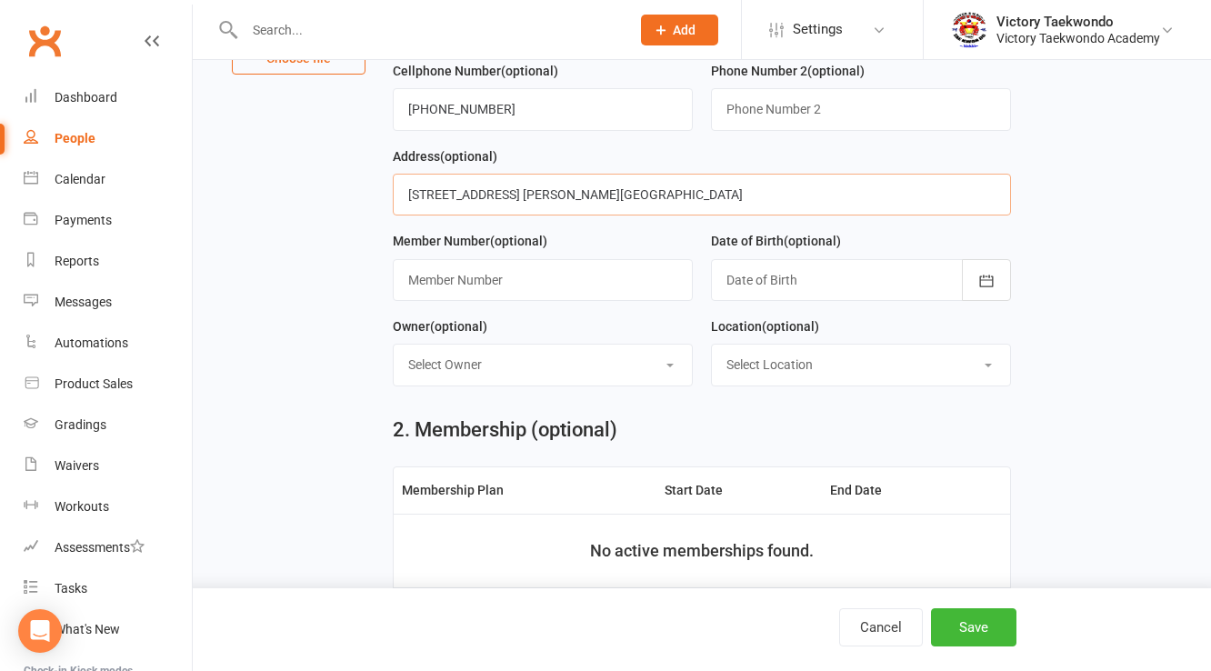
type input "[STREET_ADDRESS] [PERSON_NAME][GEOGRAPHIC_DATA]"
click at [783, 378] on select "Select Location [MEDICAL_DATA] Break In-Person Online [GEOGRAPHIC_DATA] Return …" at bounding box center [861, 365] width 298 height 40
select select "1"
click at [712, 345] on select "Select Location [MEDICAL_DATA] Break In-Person Online [GEOGRAPHIC_DATA] Return …" at bounding box center [861, 365] width 298 height 40
click at [526, 355] on select "Select Owner Victory Taekwondo Grand Master [PERSON_NAME] Master [PERSON_NAME]" at bounding box center [543, 365] width 298 height 40
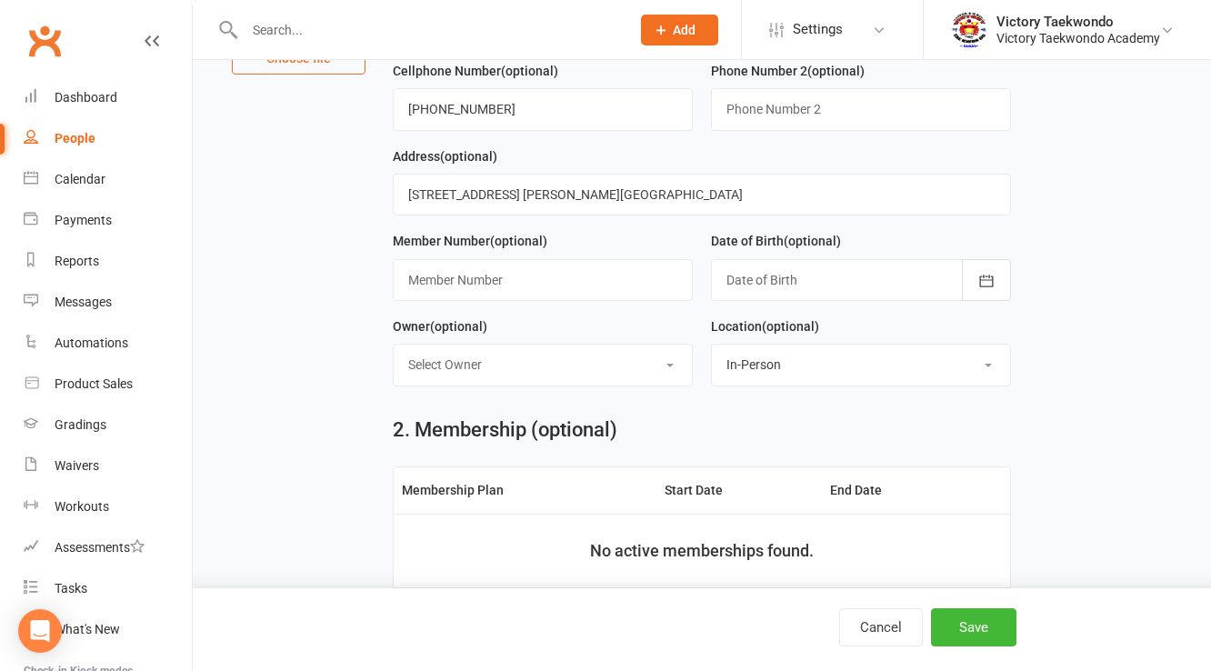
select select "0"
click at [394, 345] on select "Select Owner Victory Taekwondo Grand Master [PERSON_NAME] Master [PERSON_NAME]" at bounding box center [543, 365] width 298 height 40
click at [782, 287] on div at bounding box center [861, 280] width 300 height 42
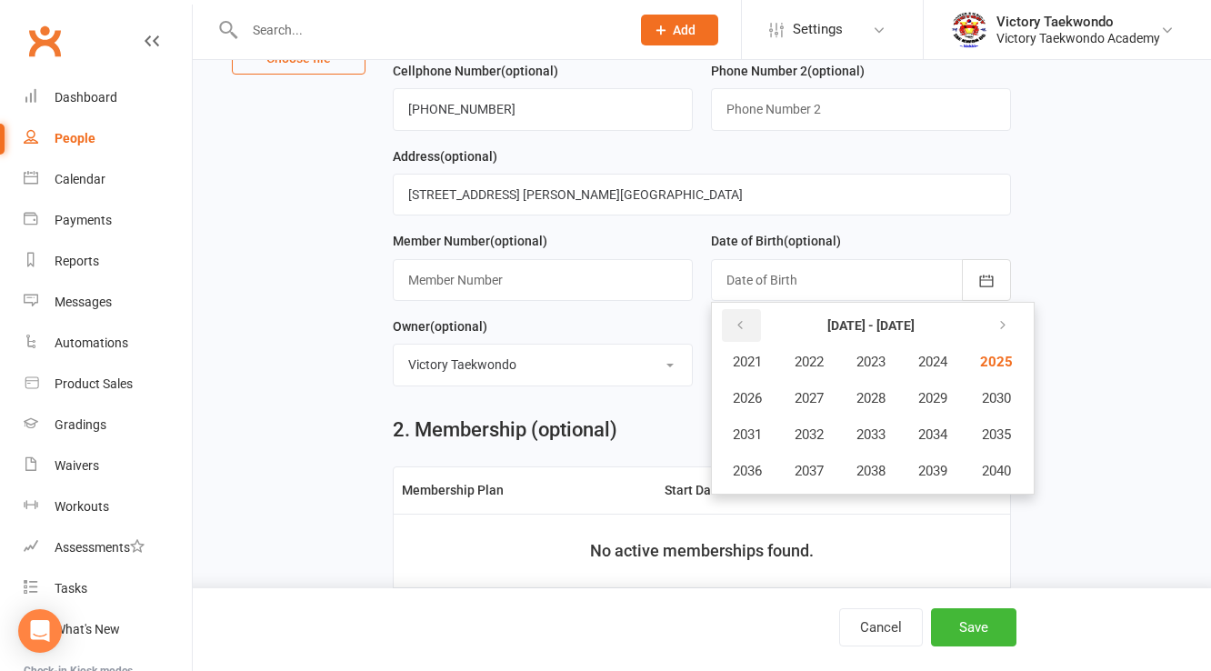
click at [735, 319] on icon "button" at bounding box center [740, 325] width 13 height 15
click at [947, 431] on span "2014" at bounding box center [932, 434] width 29 height 16
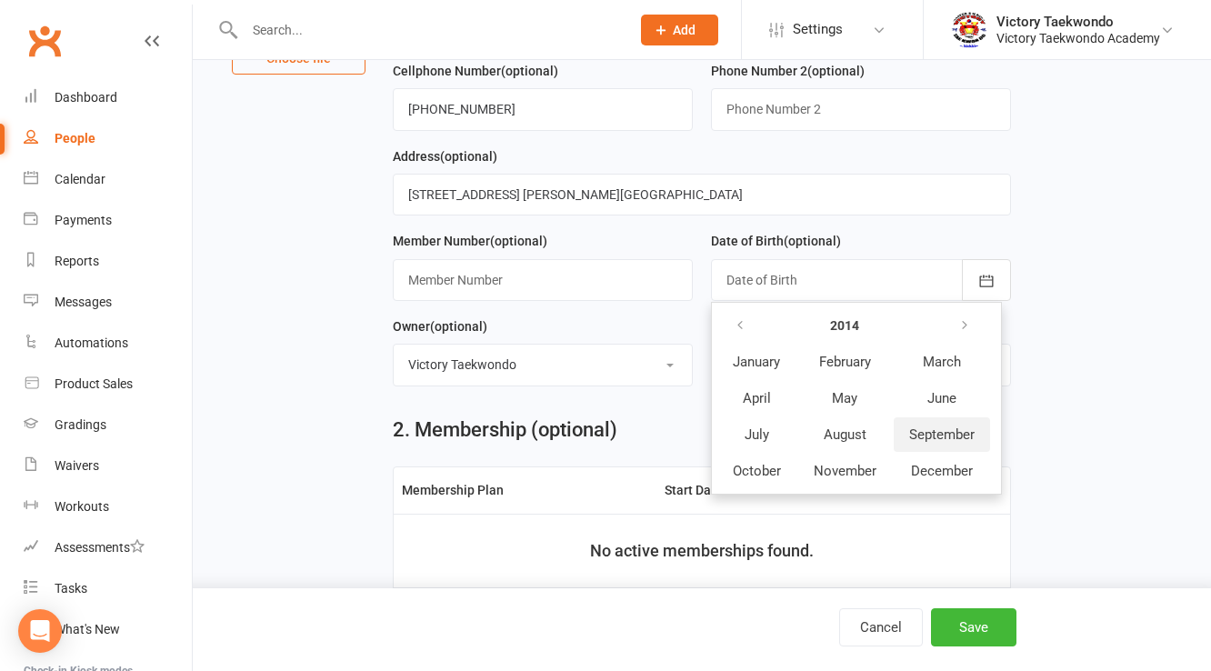
click at [942, 426] on span "September" at bounding box center [941, 434] width 65 height 16
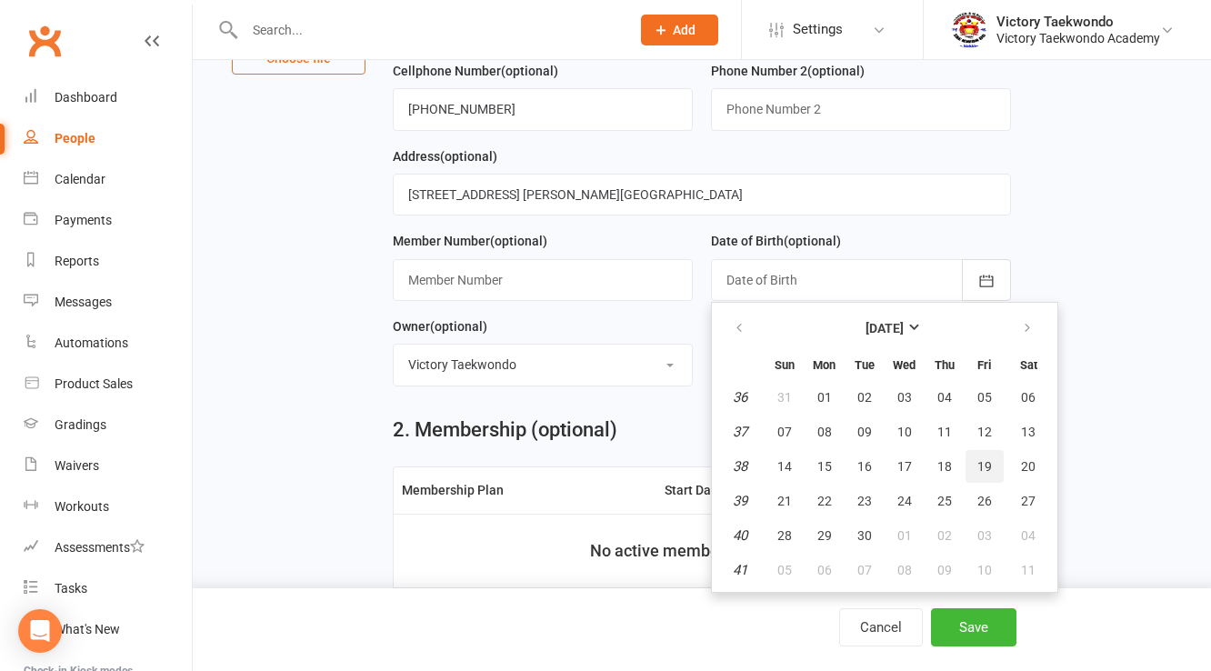
click at [978, 462] on span "19" at bounding box center [984, 466] width 15 height 15
type input "[DATE]"
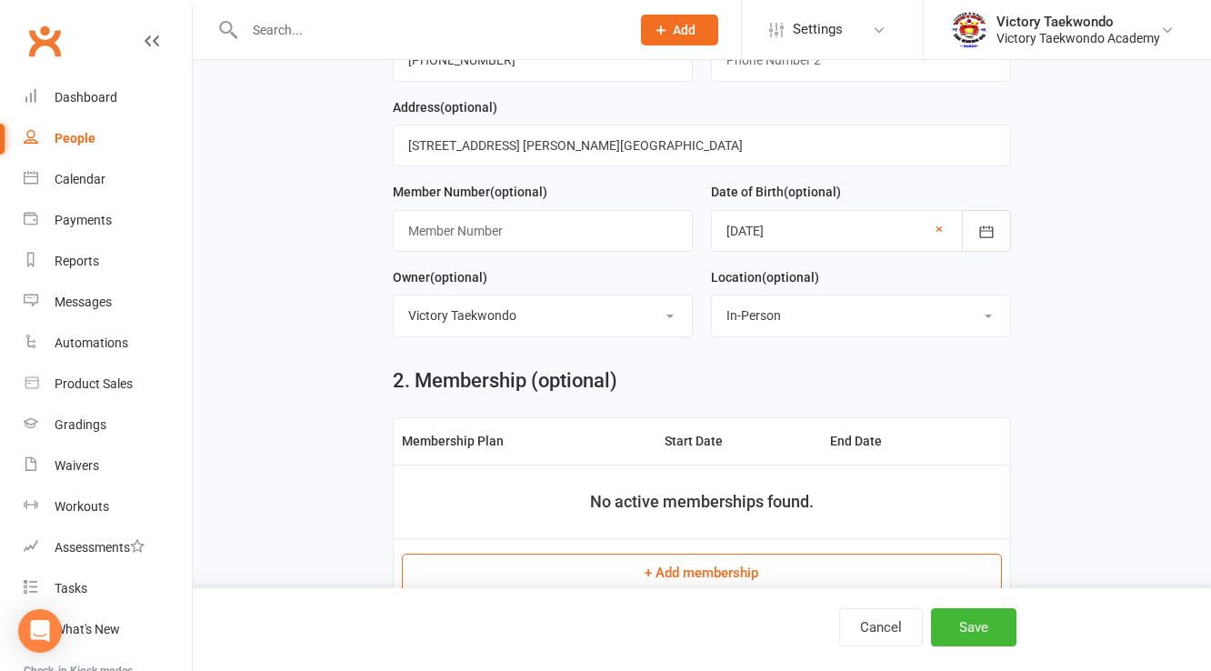
scroll to position [364, 0]
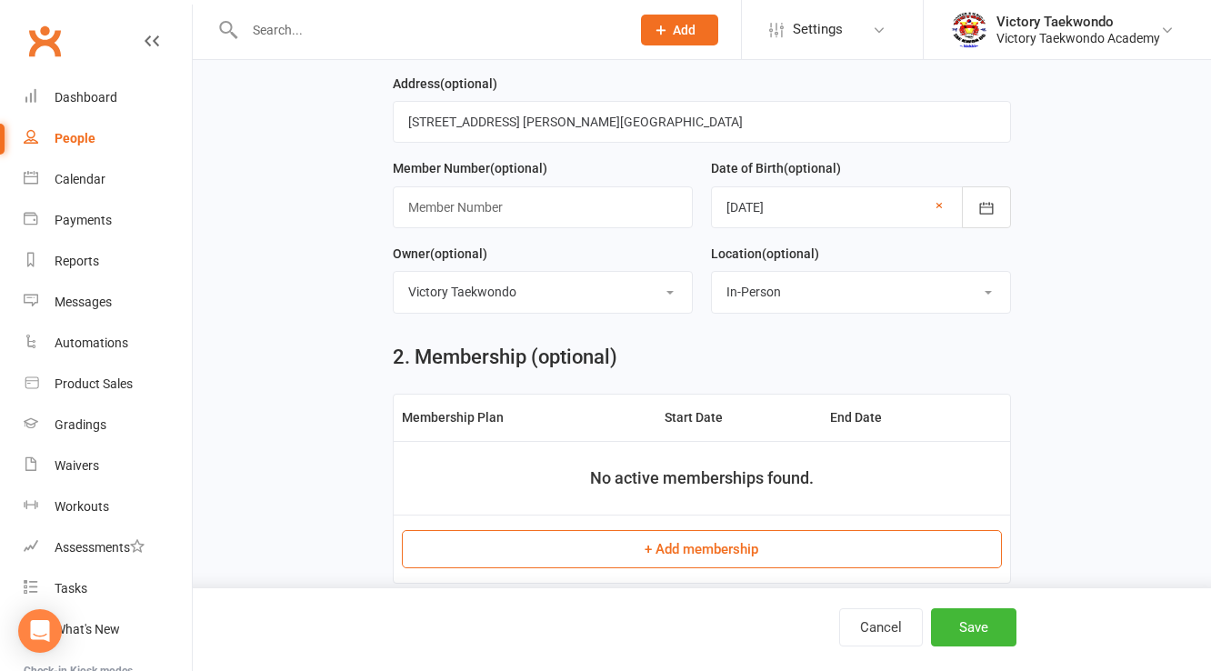
click at [705, 547] on button "+ Add membership" at bounding box center [701, 549] width 599 height 38
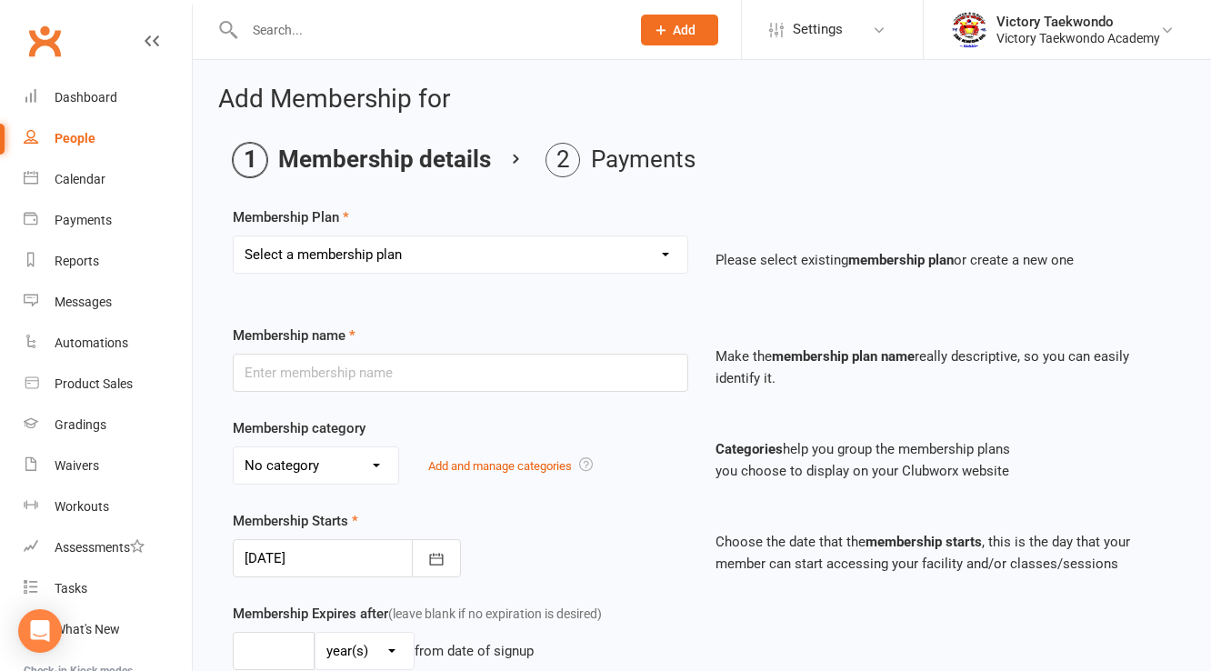
click at [463, 244] on select "Select a membership plan Create new Membership Plan 2 Week Trial 4 Week Special…" at bounding box center [461, 254] width 454 height 36
select select "2"
click at [234, 236] on select "Select a membership plan Create new Membership Plan 2 Week Trial 4 Week Special…" at bounding box center [461, 254] width 454 height 36
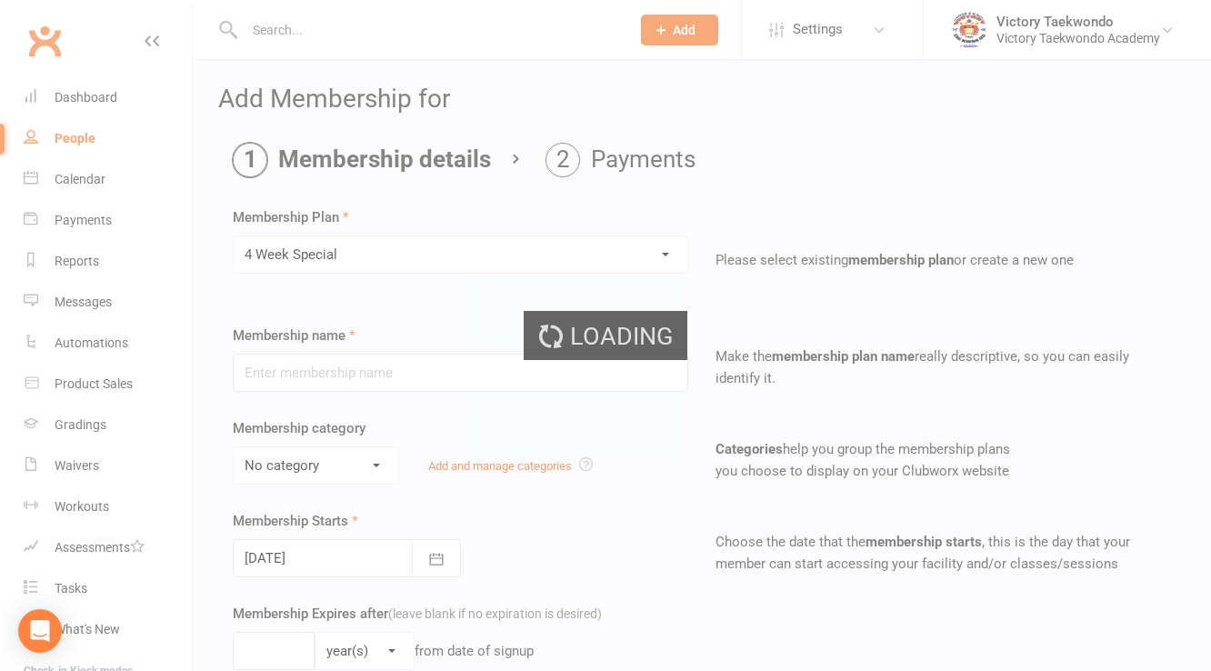
type input "4 Week Special"
select select "8"
type input "4"
select select "1"
type input "8"
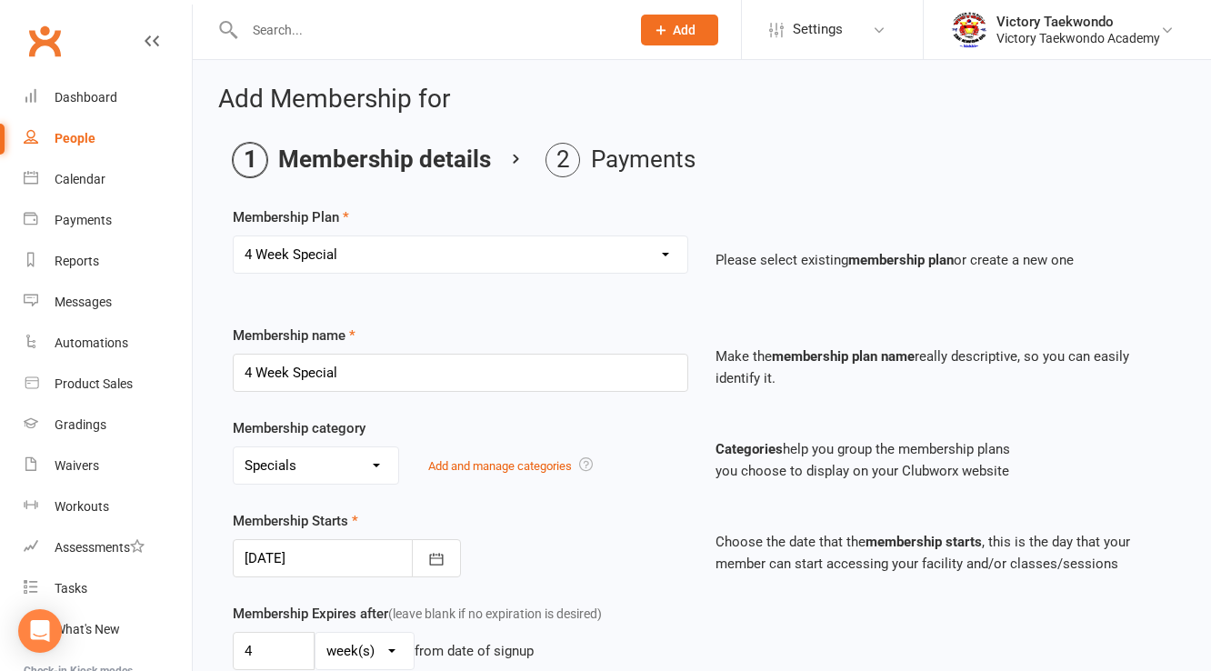
click at [359, 564] on div at bounding box center [347, 558] width 228 height 38
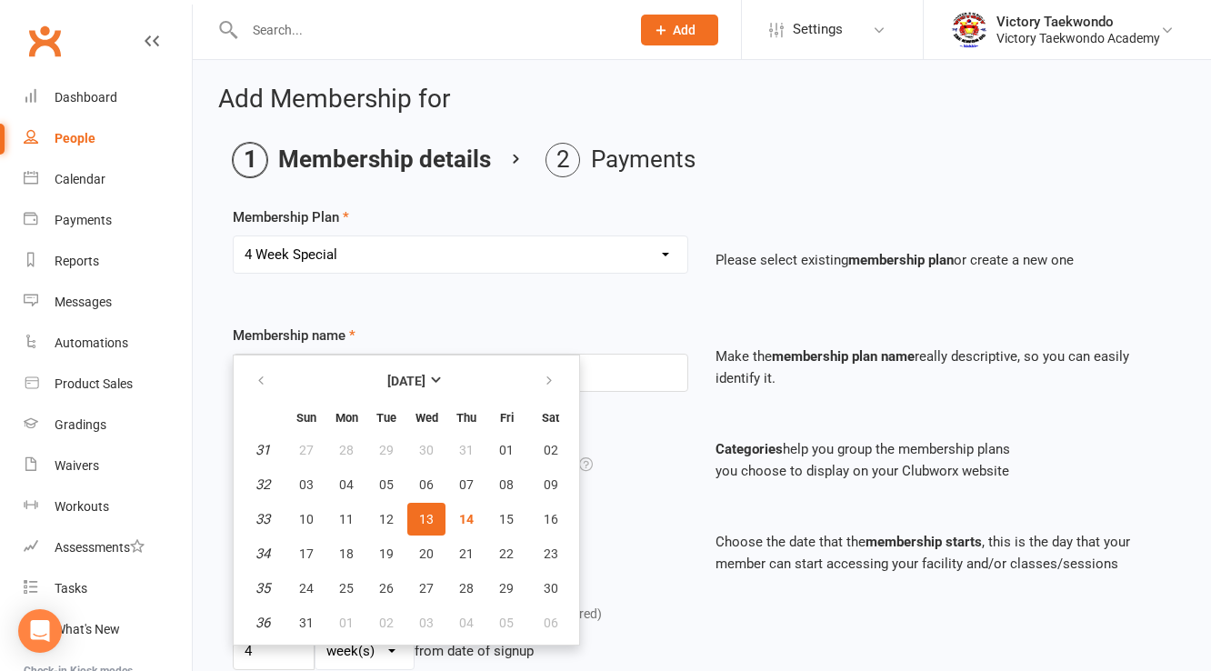
click at [410, 518] on button "13" at bounding box center [426, 519] width 38 height 33
type input "[DATE]"
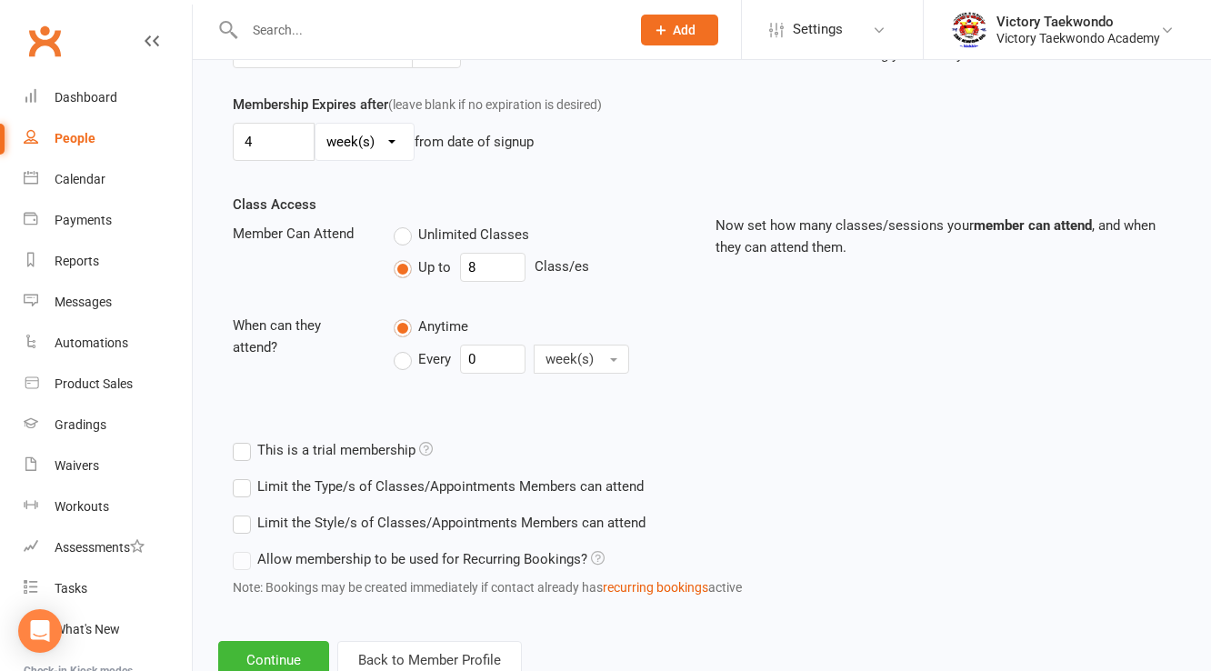
scroll to position [565, 0]
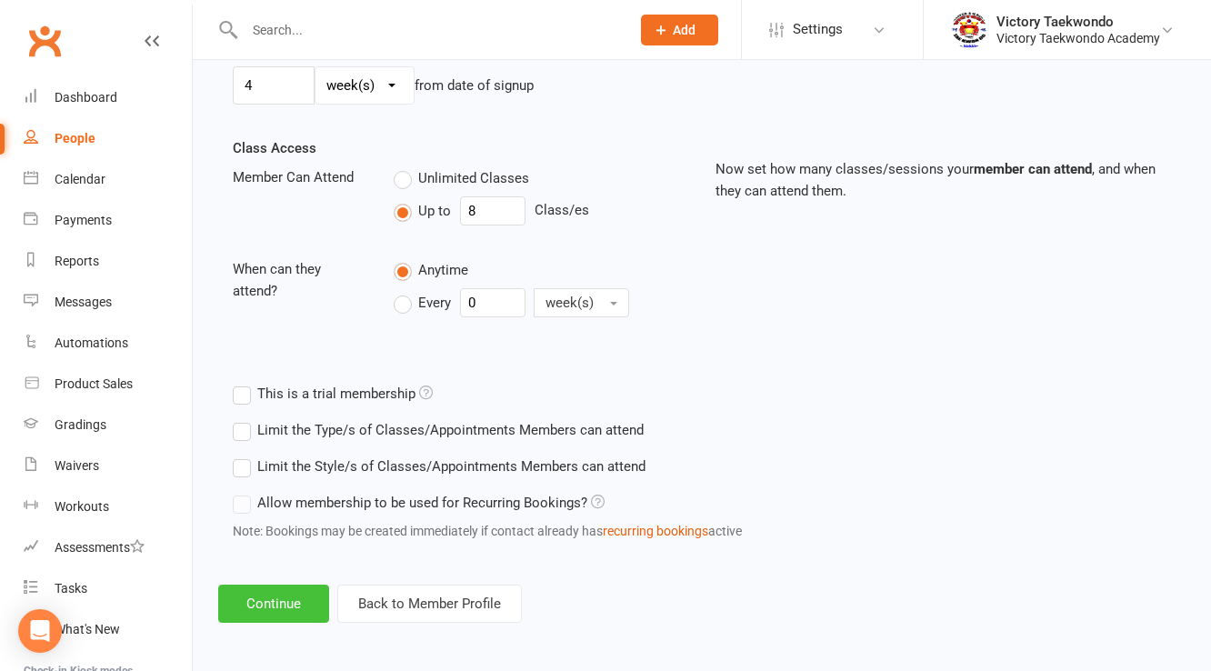
click at [278, 604] on button "Continue" at bounding box center [273, 604] width 111 height 38
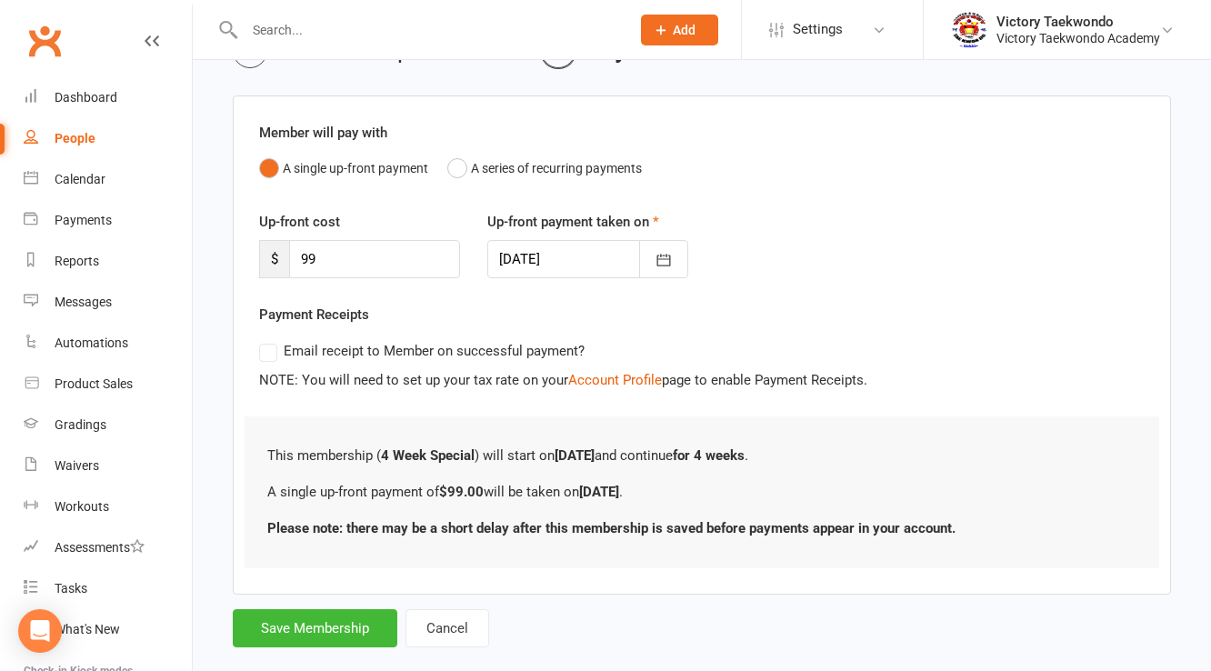
scroll to position [139, 0]
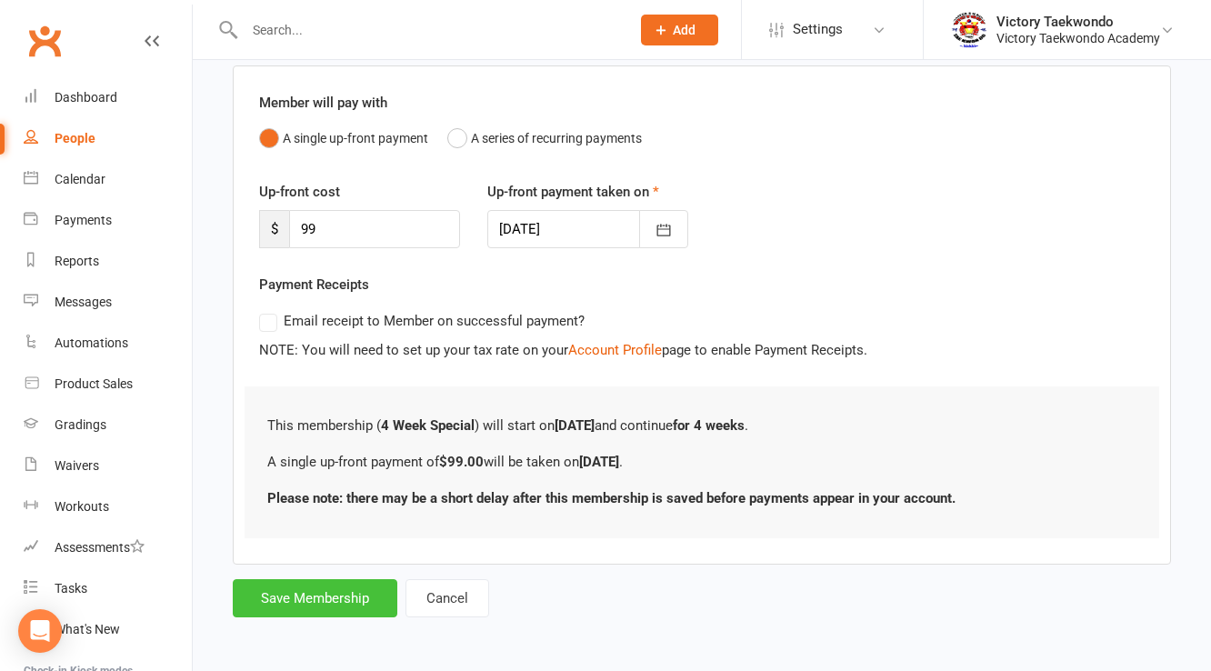
click at [353, 589] on button "Save Membership" at bounding box center [315, 598] width 165 height 38
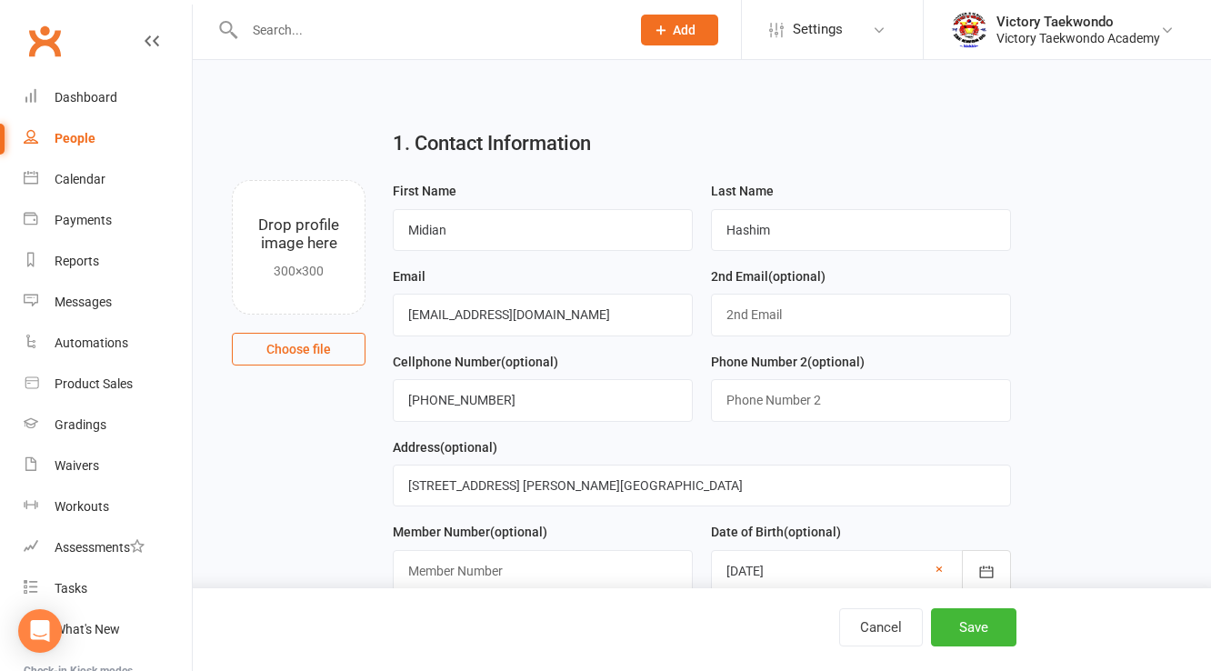
scroll to position [688, 0]
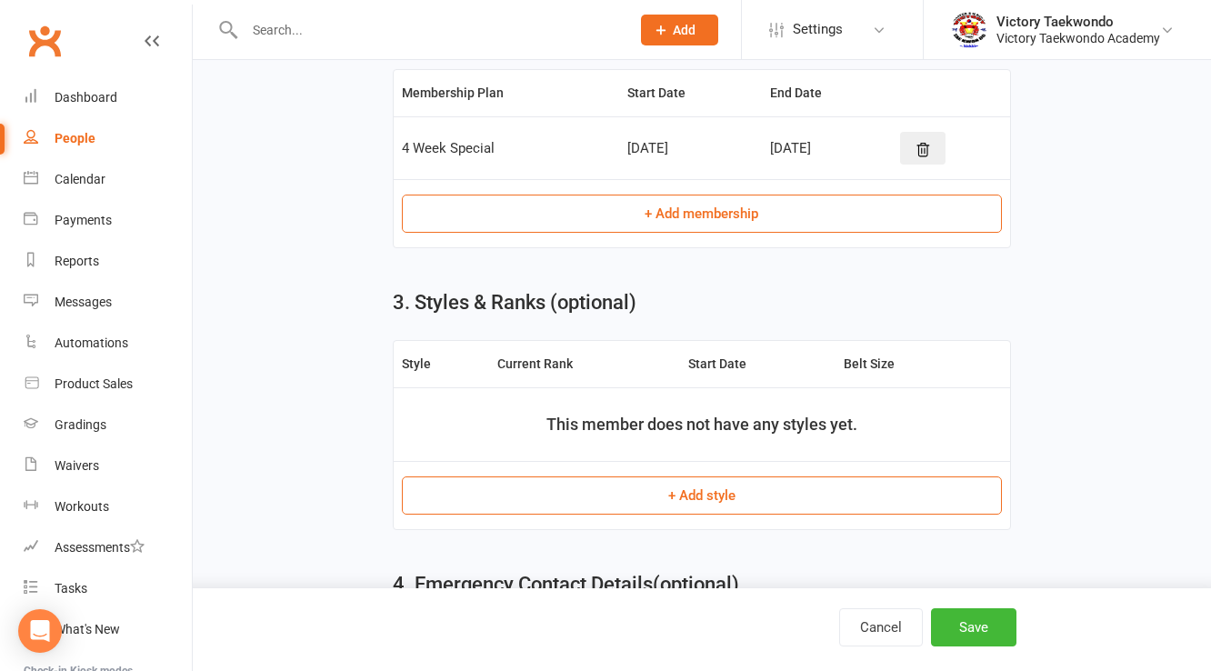
click at [602, 511] on td "+ Add style" at bounding box center [701, 495] width 615 height 68
click at [608, 498] on button "+ Add style" at bounding box center [701, 495] width 599 height 38
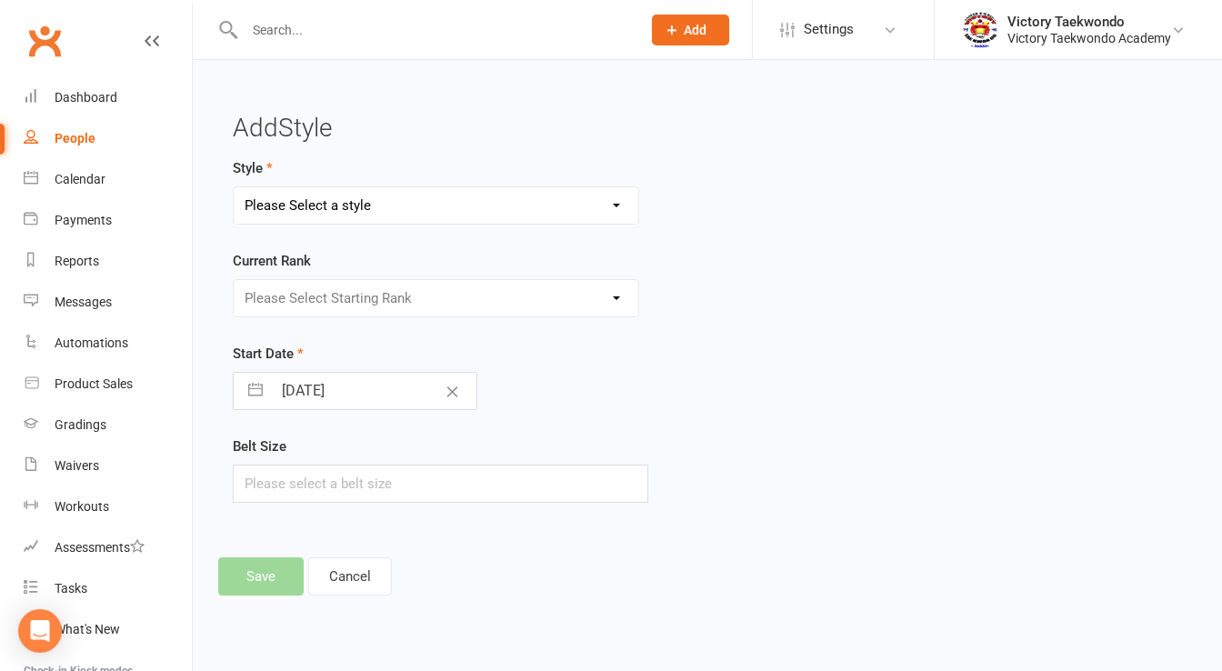
click at [386, 216] on select "Please Select a style Children Little Eagle Teen/Adult" at bounding box center [436, 205] width 405 height 36
select select "763"
click at [234, 187] on select "Please Select a style Children Little Eagle Teen/Adult" at bounding box center [436, 205] width 405 height 36
click at [368, 300] on select "Please Select Starting Rank White Yellow Orange Camo Green Purple Blue Blue Hig…" at bounding box center [436, 298] width 405 height 36
select select "6793"
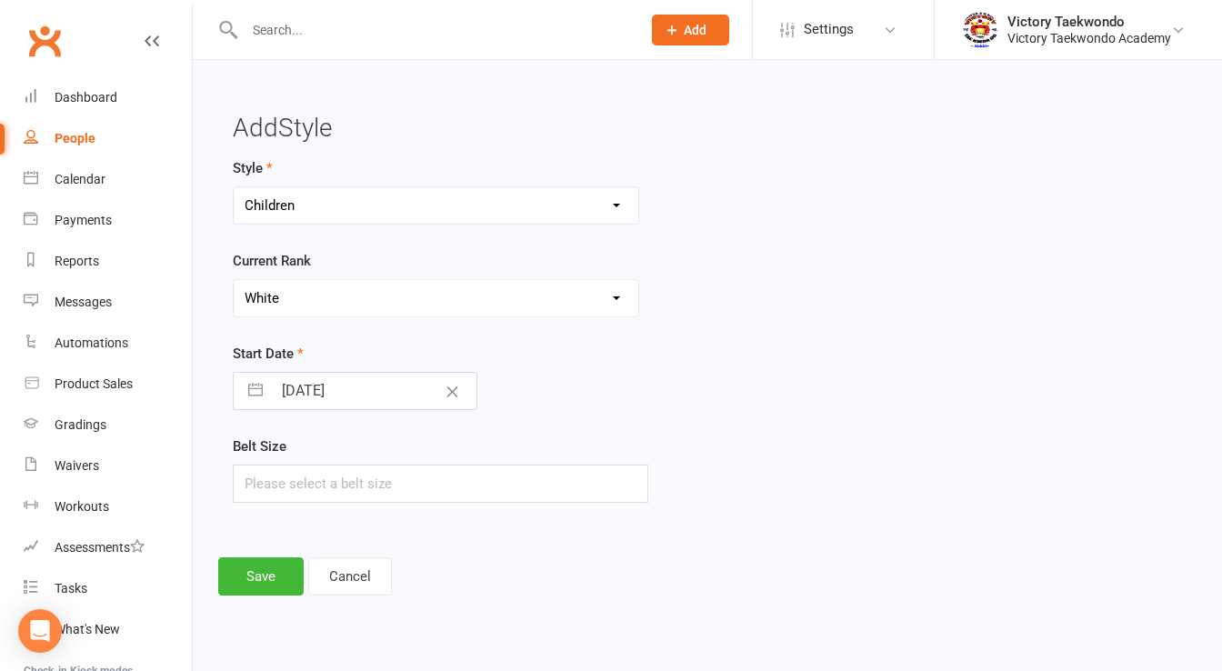
click at [234, 280] on select "Please Select Starting Rank White Yellow Orange Camo Green Purple Blue Blue Hig…" at bounding box center [436, 298] width 405 height 36
click at [359, 382] on input "[DATE]" at bounding box center [374, 391] width 205 height 36
select select "6"
select select "2025"
select select "7"
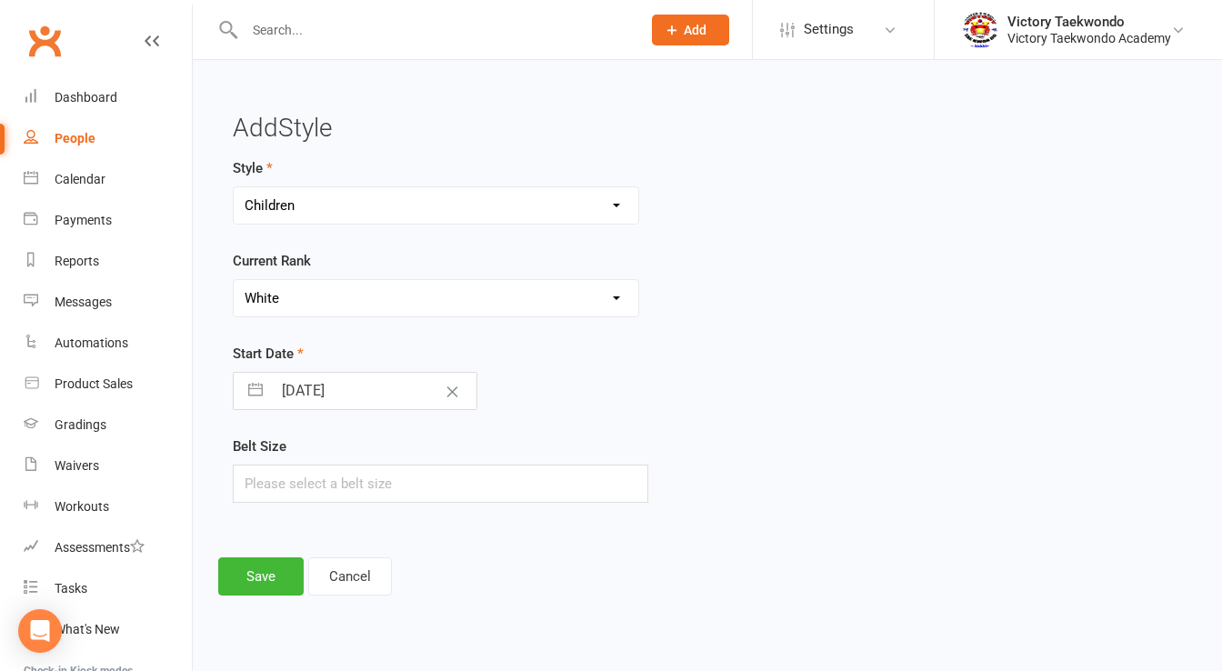
select select "2025"
select select "8"
select select "2025"
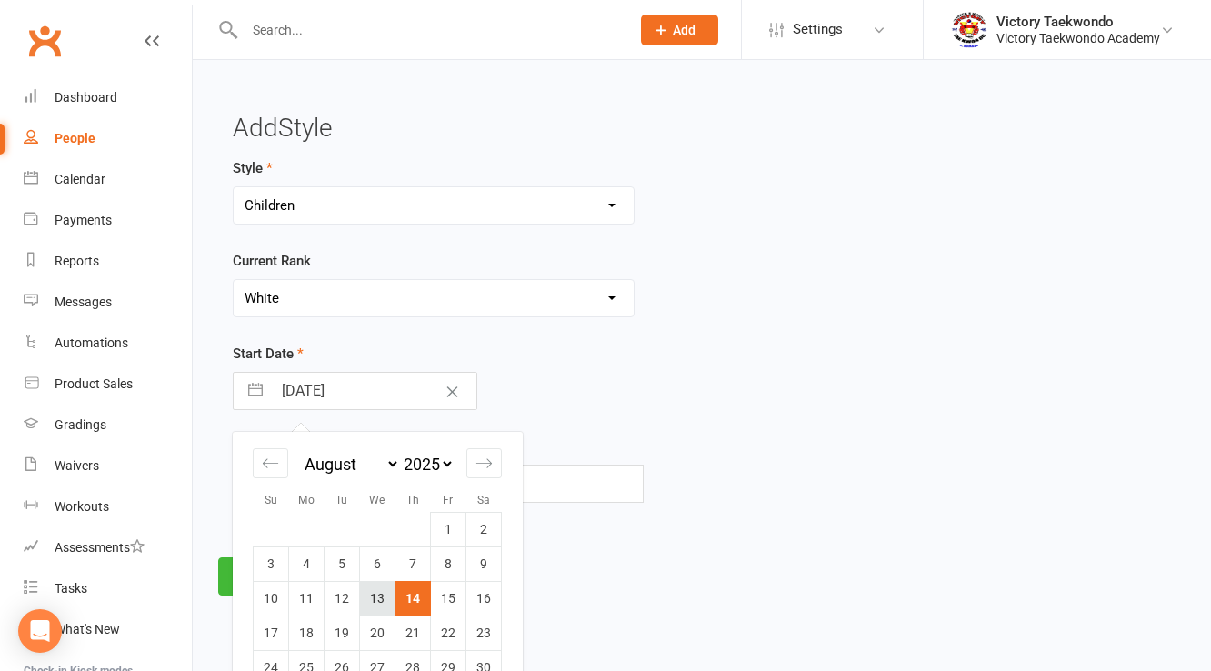
click at [389, 604] on td "13" at bounding box center [377, 598] width 35 height 35
type input "[DATE]"
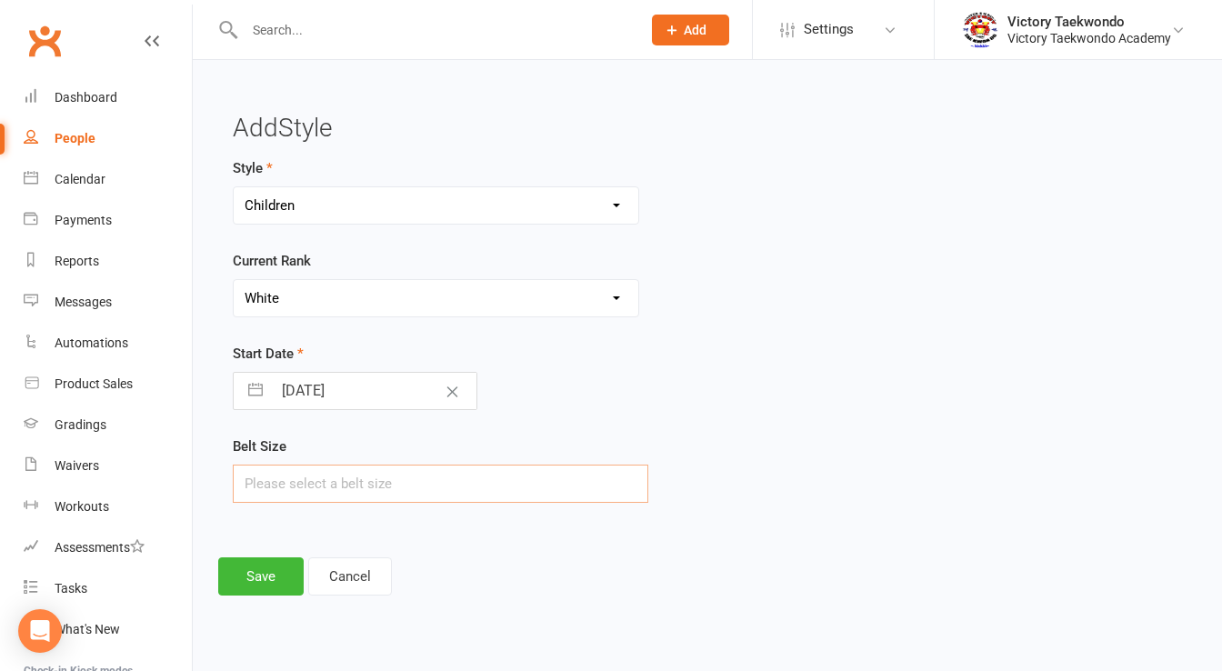
click at [329, 484] on input "text" at bounding box center [440, 484] width 415 height 38
type input "3"
click at [316, 522] on div "Style Children Little Eagle Teen/Adult Current Rank Please Select Starting Rank…" at bounding box center [544, 342] width 651 height 371
click at [276, 582] on button "Save" at bounding box center [260, 576] width 85 height 38
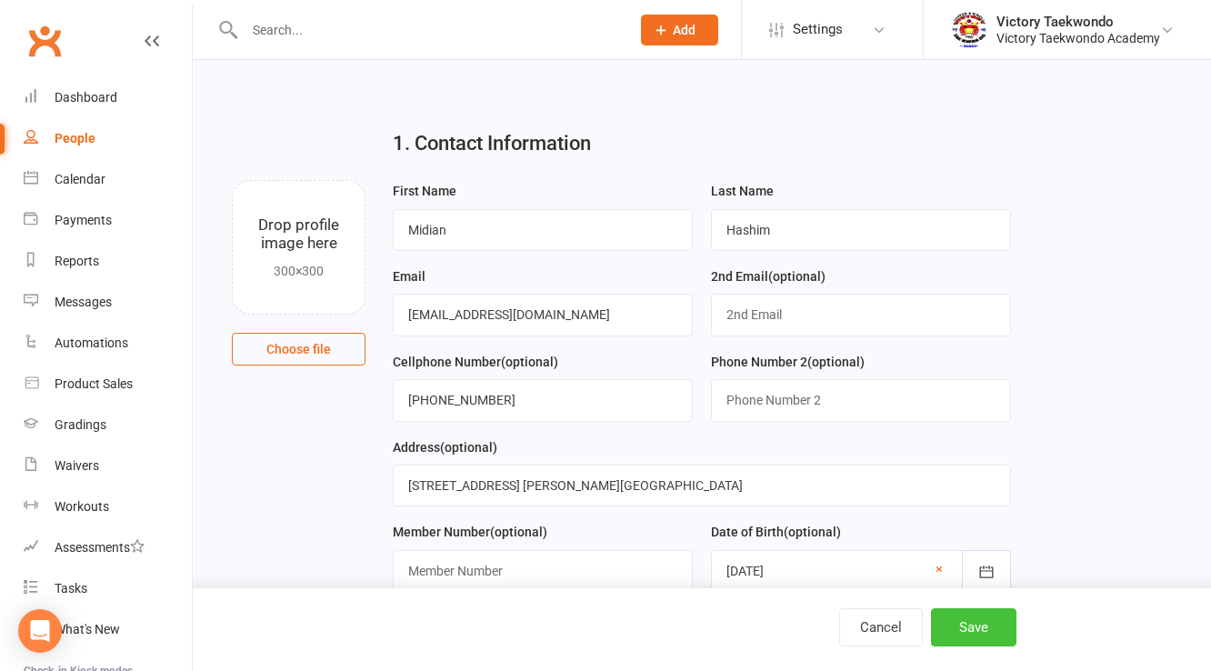
click at [968, 631] on button "Save" at bounding box center [973, 627] width 85 height 38
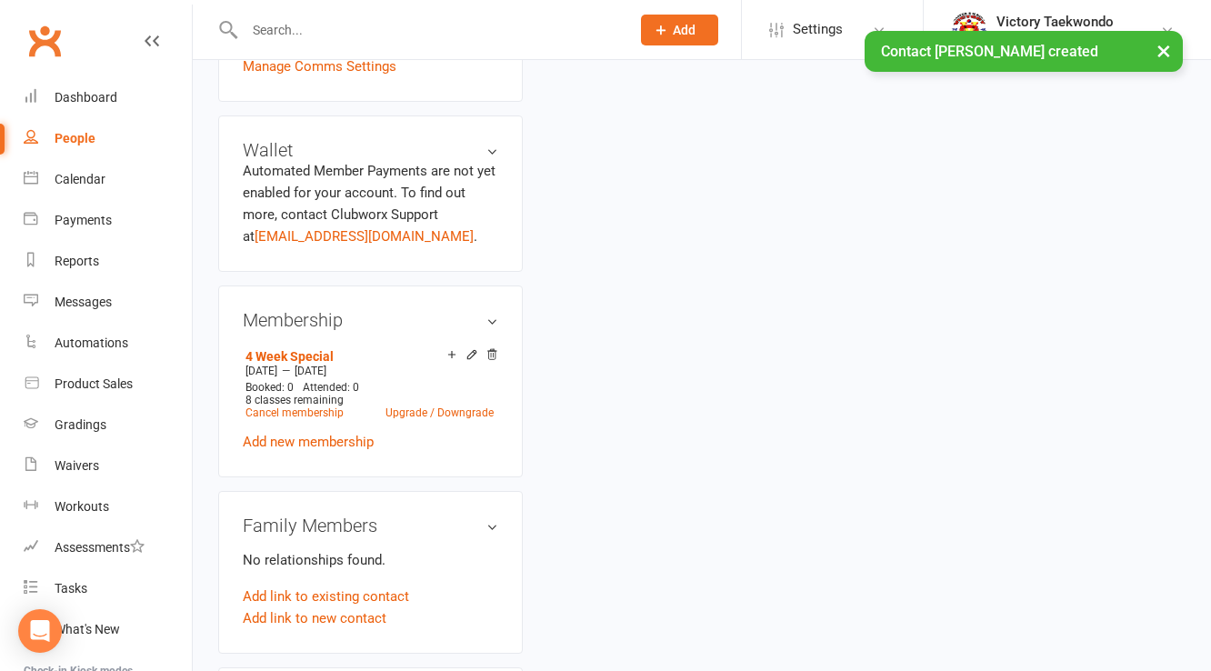
scroll to position [655, 0]
